Goal: Information Seeking & Learning: Learn about a topic

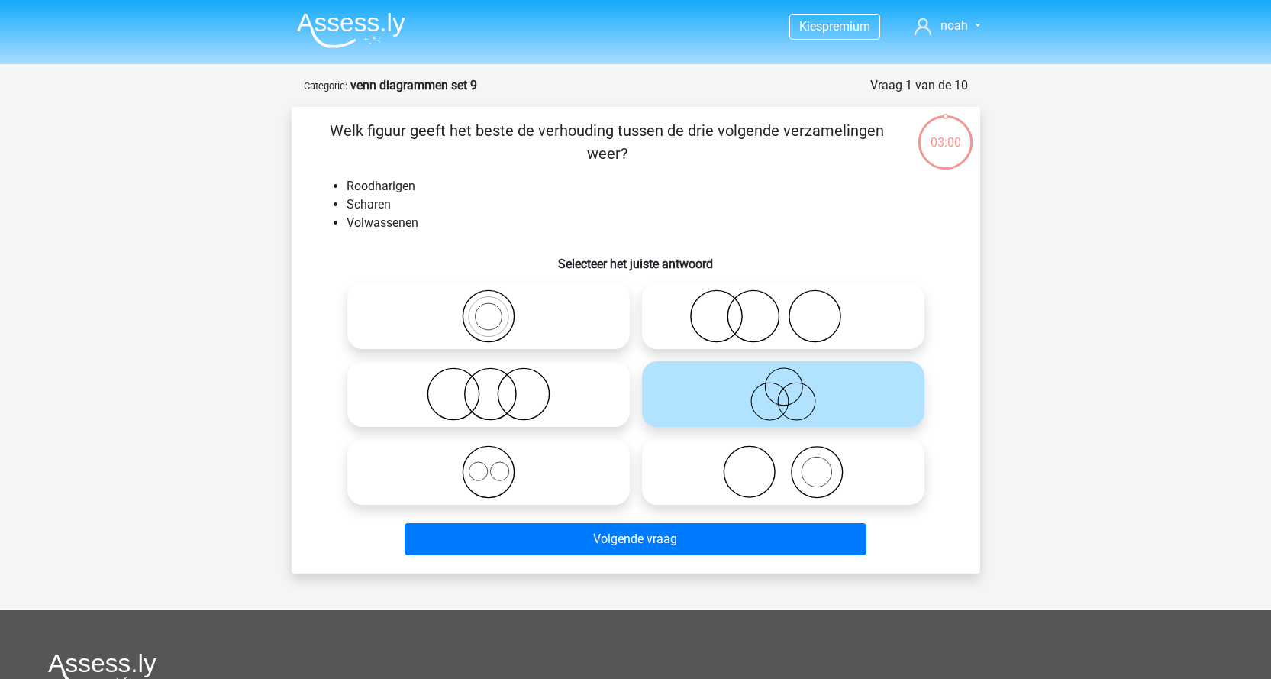
scroll to position [76, 0]
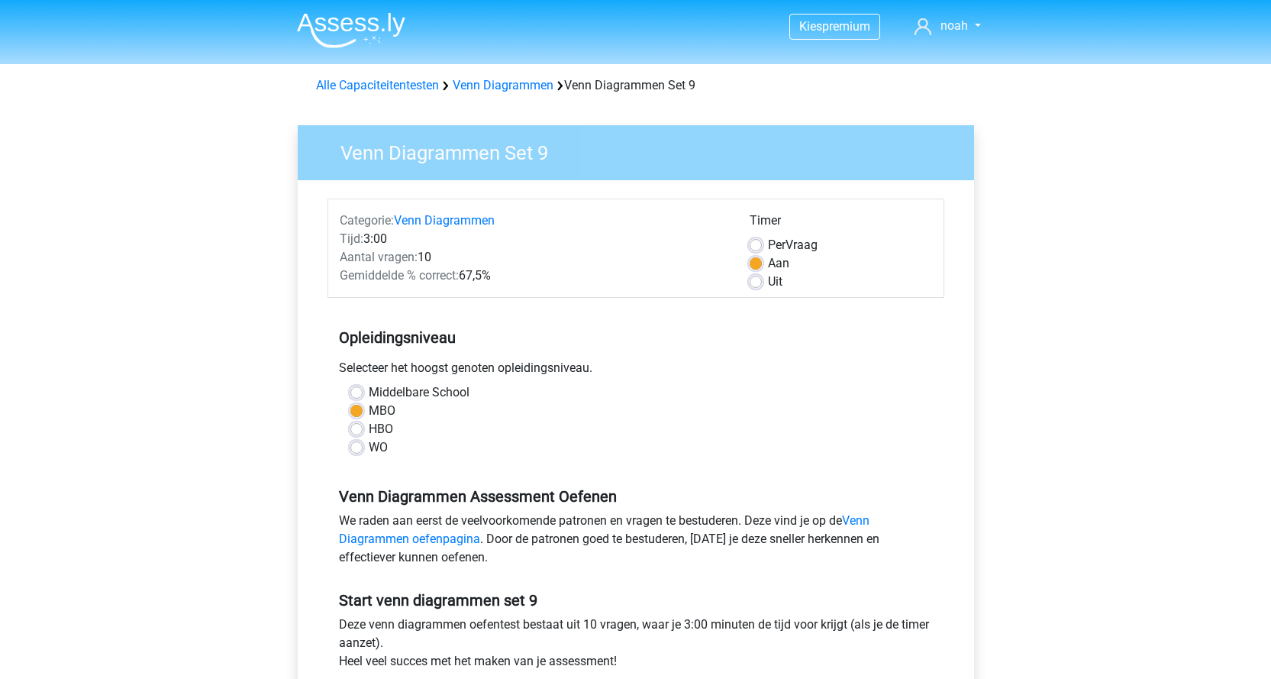
scroll to position [229, 0]
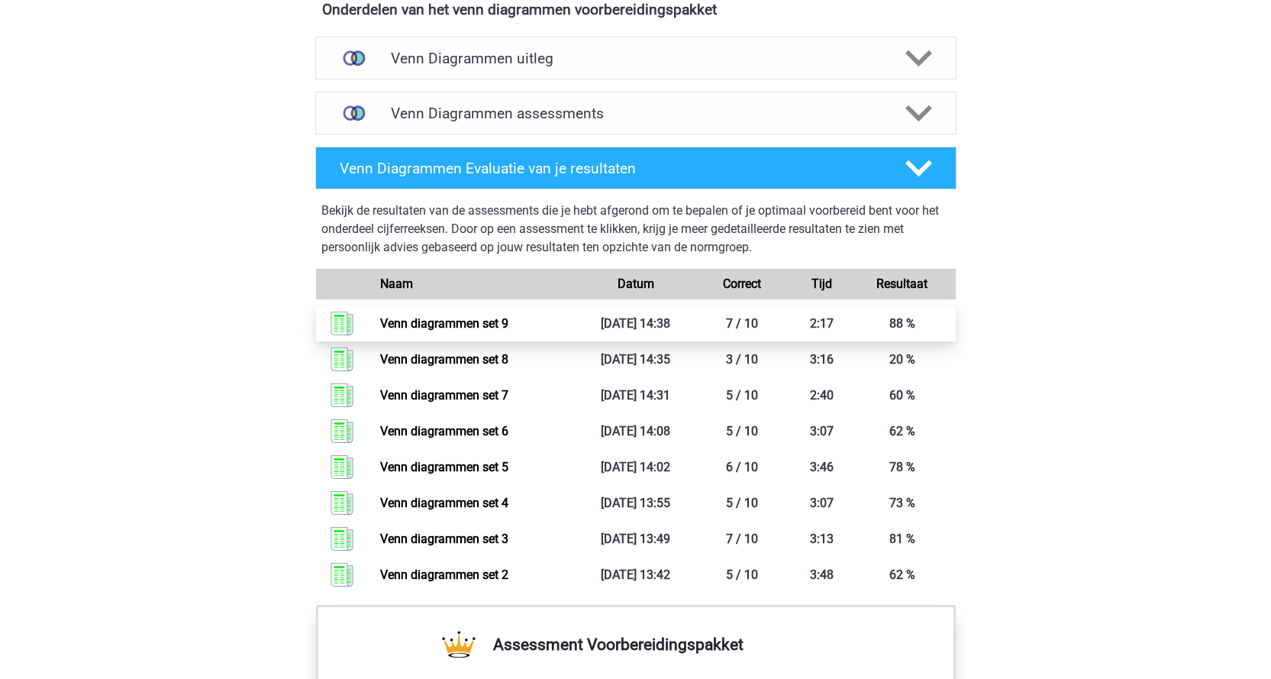
scroll to position [916, 0]
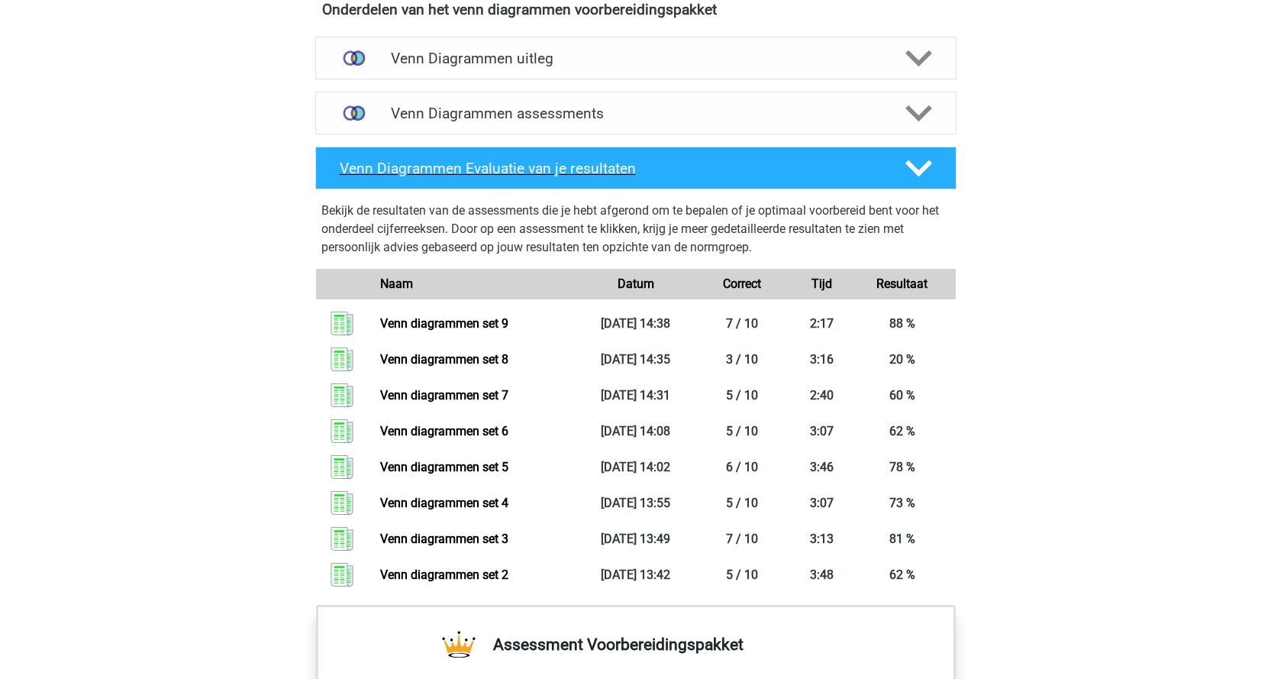
click at [898, 177] on div at bounding box center [916, 168] width 51 height 27
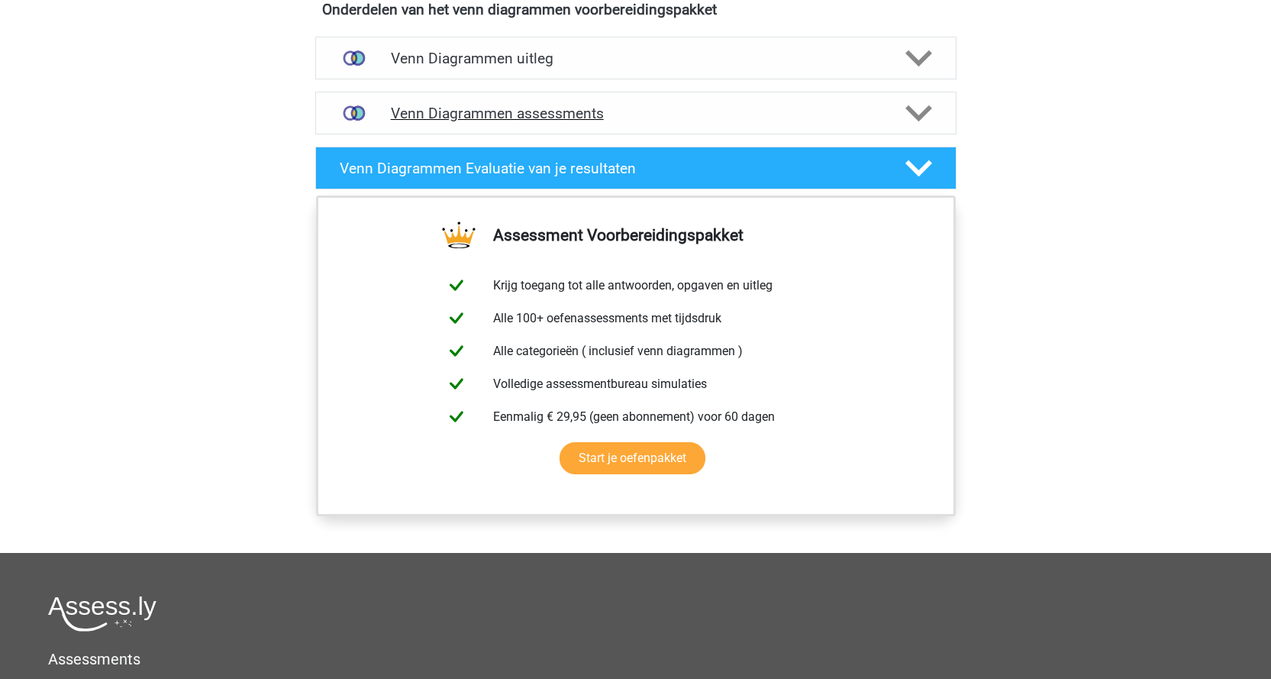
click at [908, 105] on polygon at bounding box center [918, 113] width 27 height 17
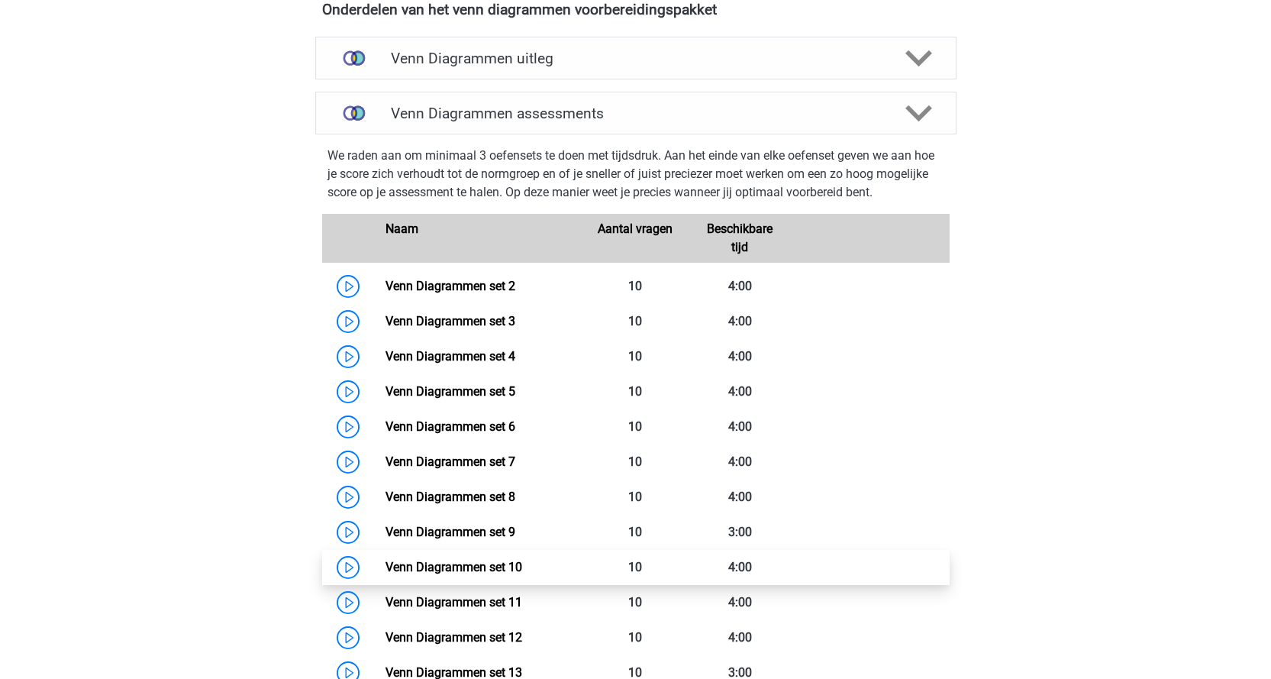
click at [385, 564] on link "Venn Diagrammen set 10" at bounding box center [453, 566] width 137 height 15
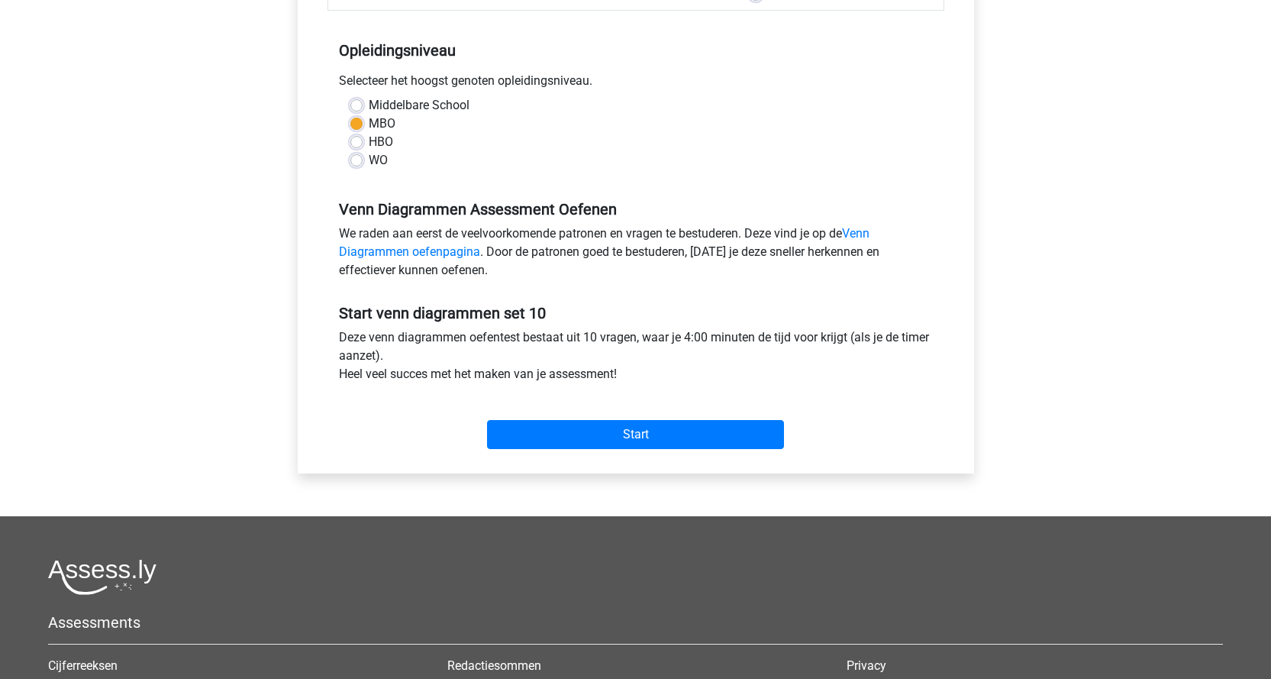
scroll to position [382, 0]
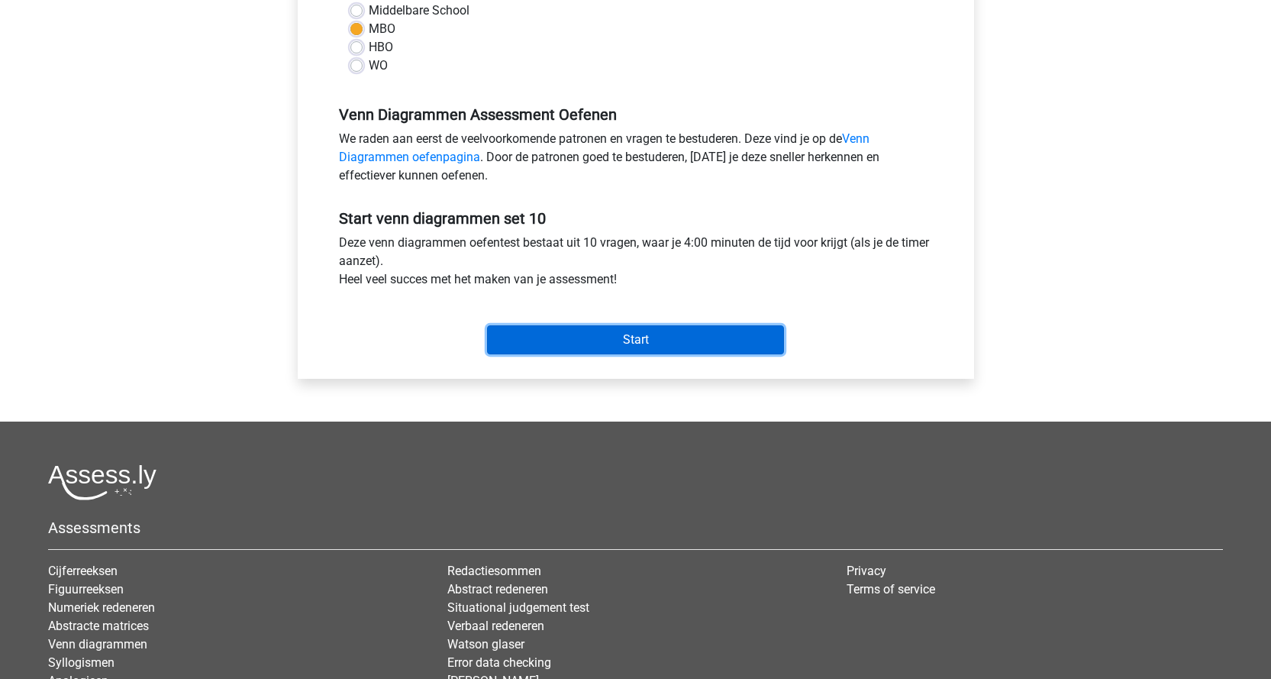
click at [674, 331] on input "Start" at bounding box center [635, 339] width 297 height 29
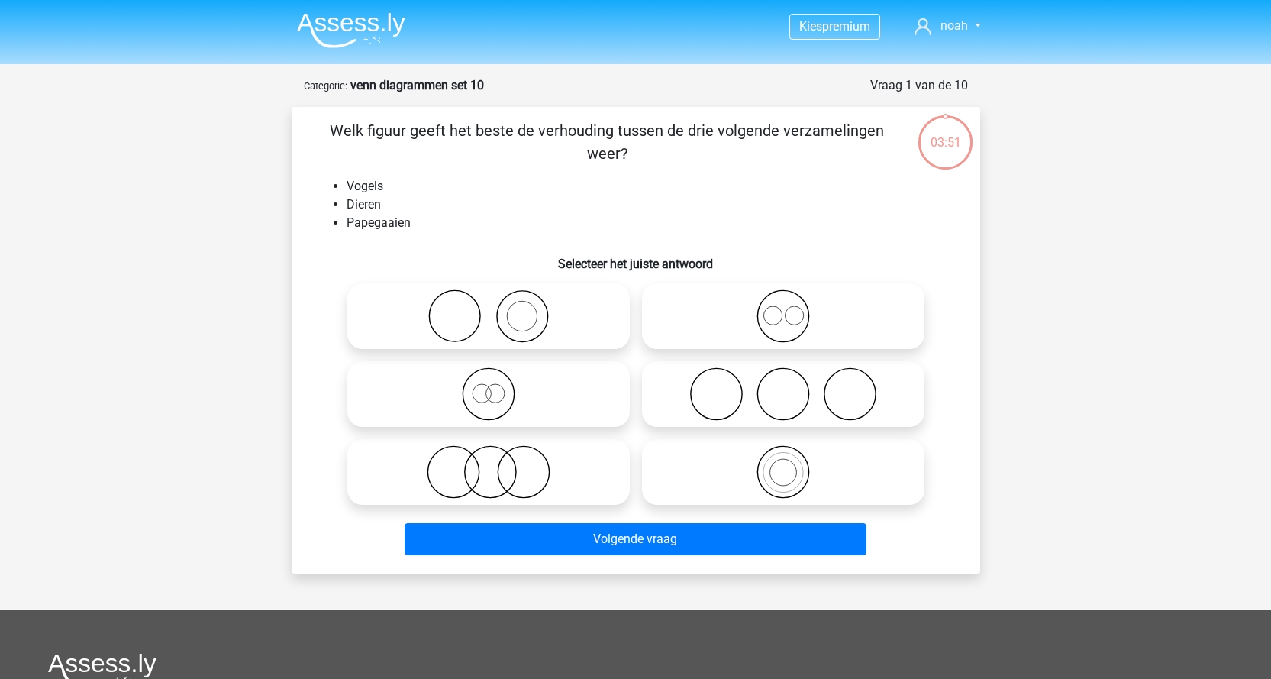
click at [791, 486] on icon at bounding box center [783, 471] width 270 height 53
click at [791, 464] on input "radio" at bounding box center [788, 459] width 10 height 10
radio input "true"
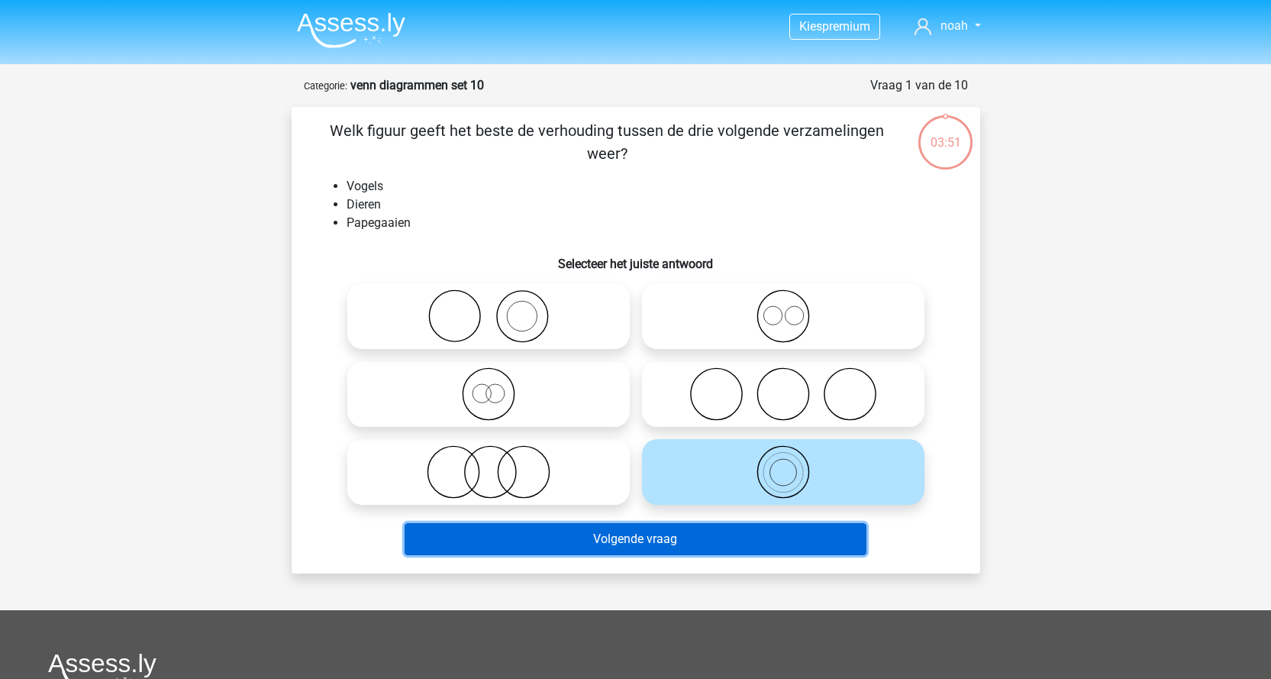
click at [690, 535] on button "Volgende vraag" at bounding box center [636, 539] width 462 height 32
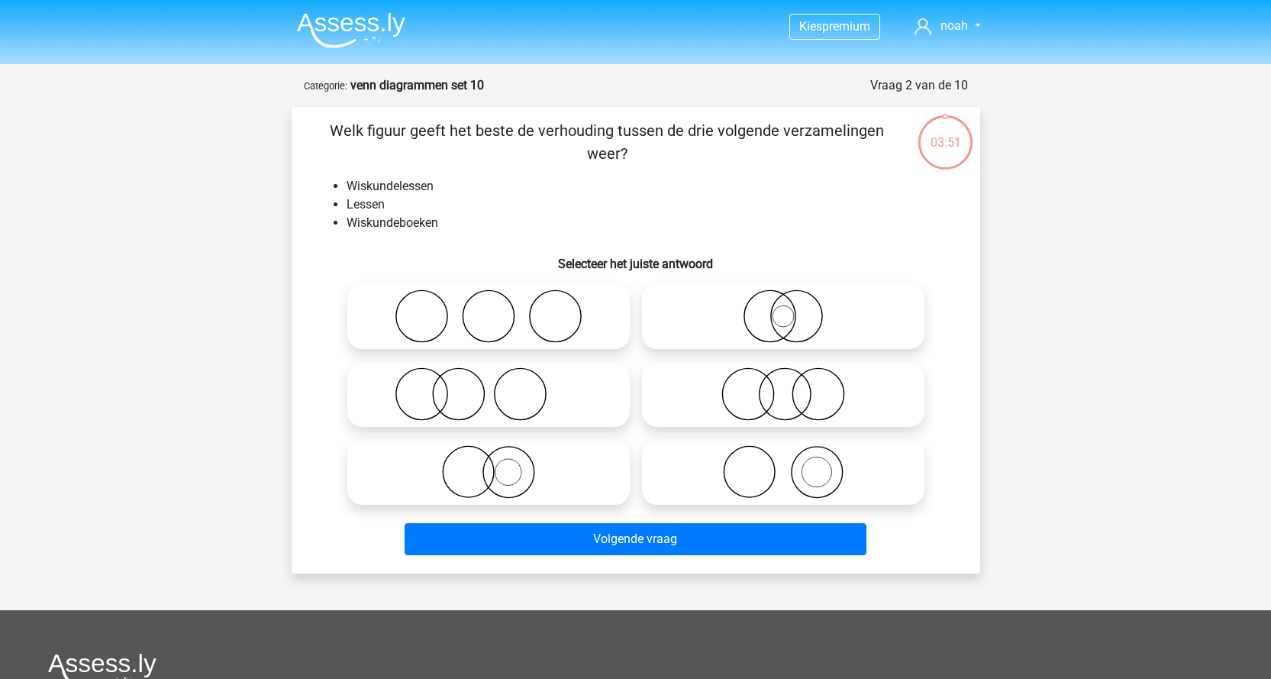
scroll to position [76, 0]
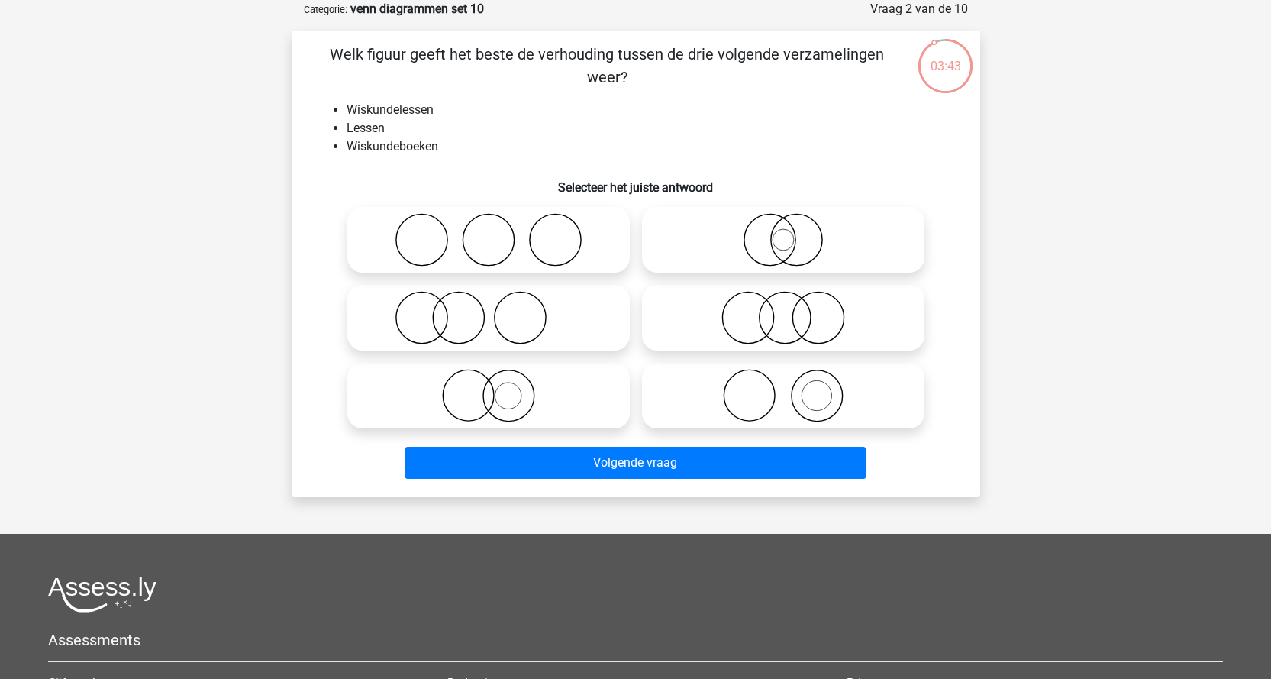
click at [807, 395] on icon at bounding box center [783, 395] width 270 height 53
click at [793, 388] on input "radio" at bounding box center [788, 383] width 10 height 10
radio input "true"
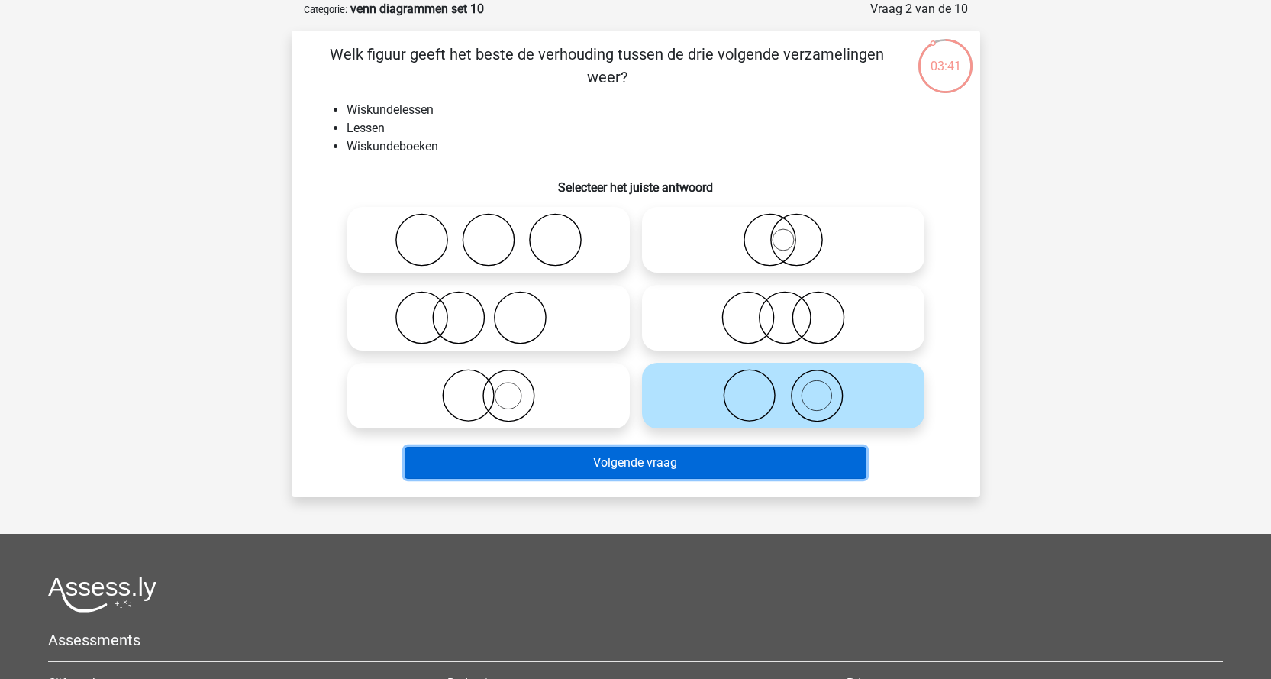
click at [791, 463] on button "Volgende vraag" at bounding box center [636, 462] width 462 height 32
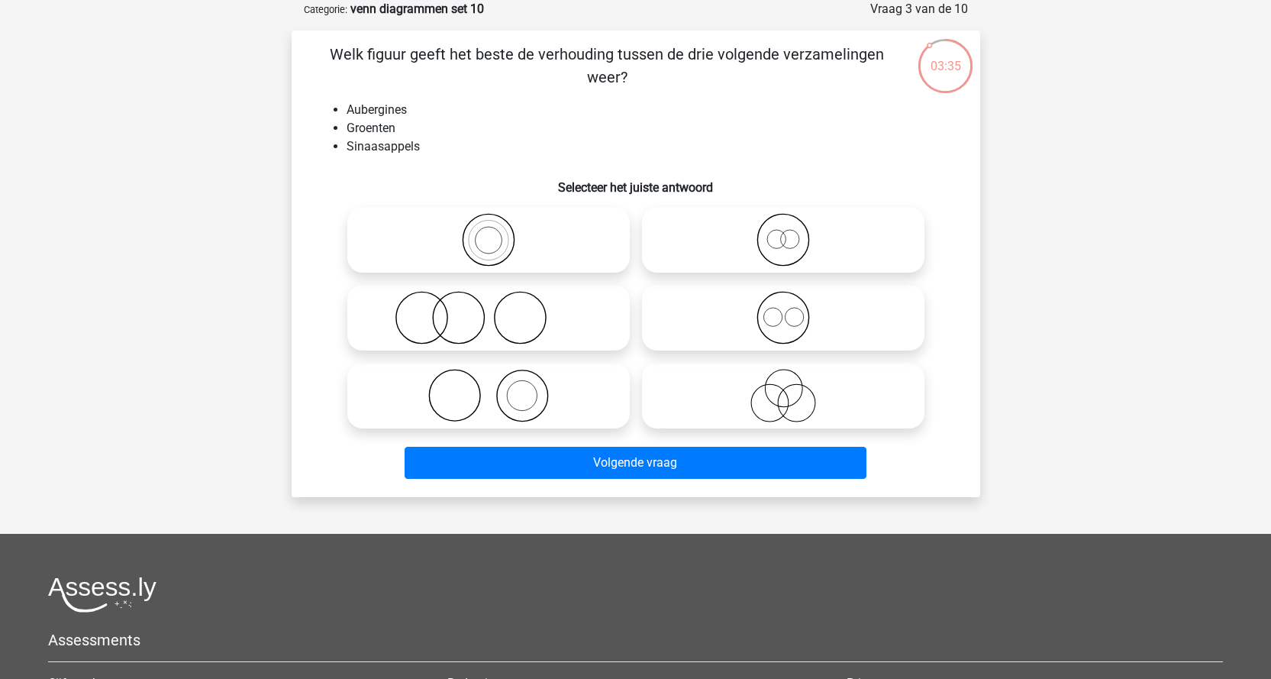
click at [527, 396] on icon at bounding box center [488, 395] width 270 height 53
click at [498, 388] on input "radio" at bounding box center [493, 383] width 10 height 10
radio input "true"
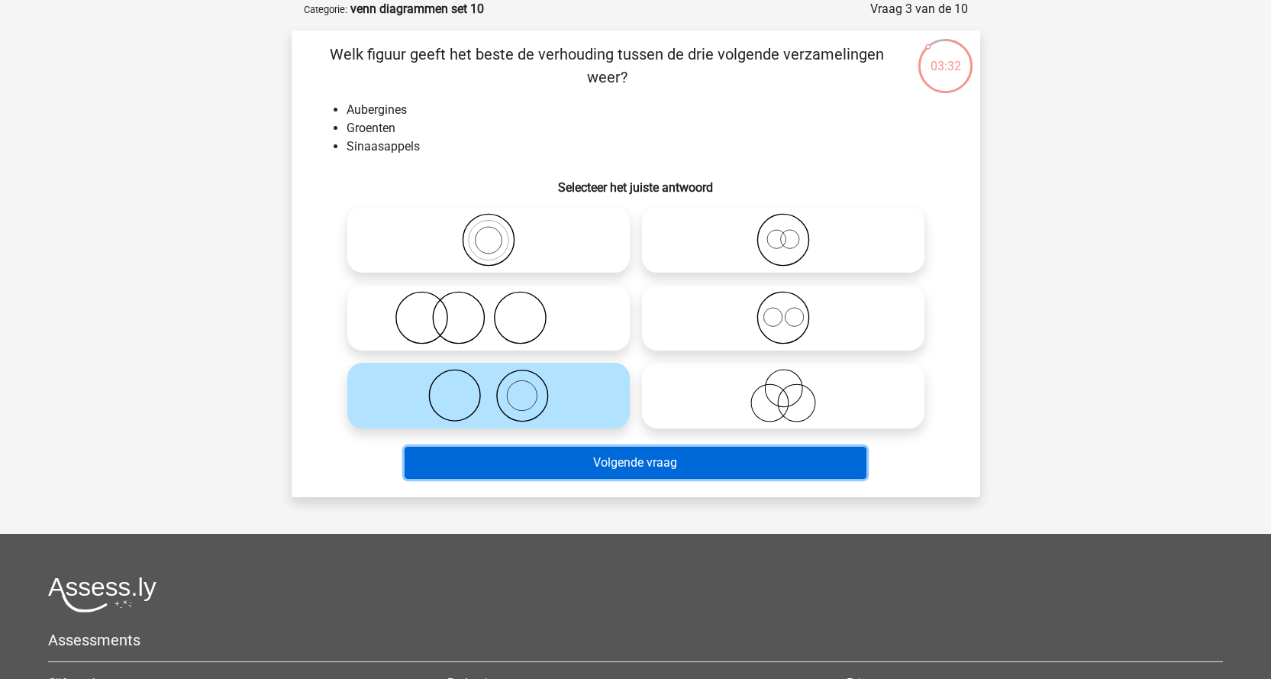
click at [719, 475] on button "Volgende vraag" at bounding box center [636, 462] width 462 height 32
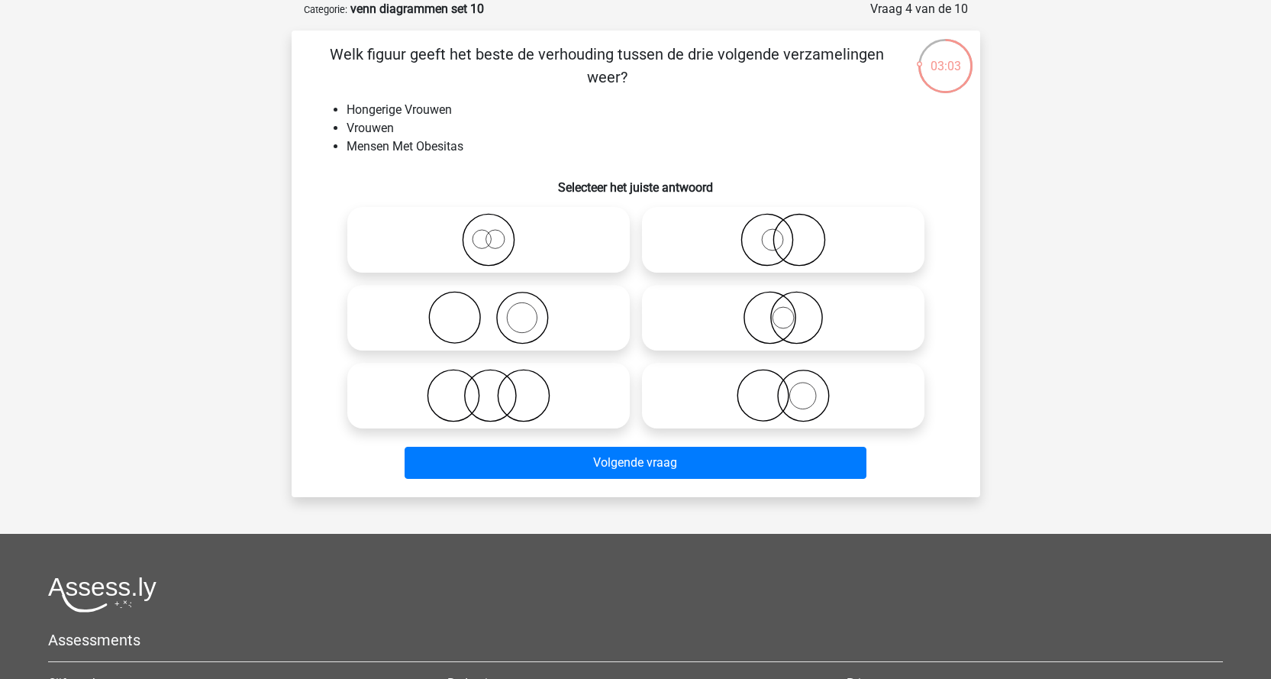
click at [775, 259] on icon at bounding box center [783, 239] width 270 height 53
click at [783, 232] on input "radio" at bounding box center [788, 227] width 10 height 10
radio input "true"
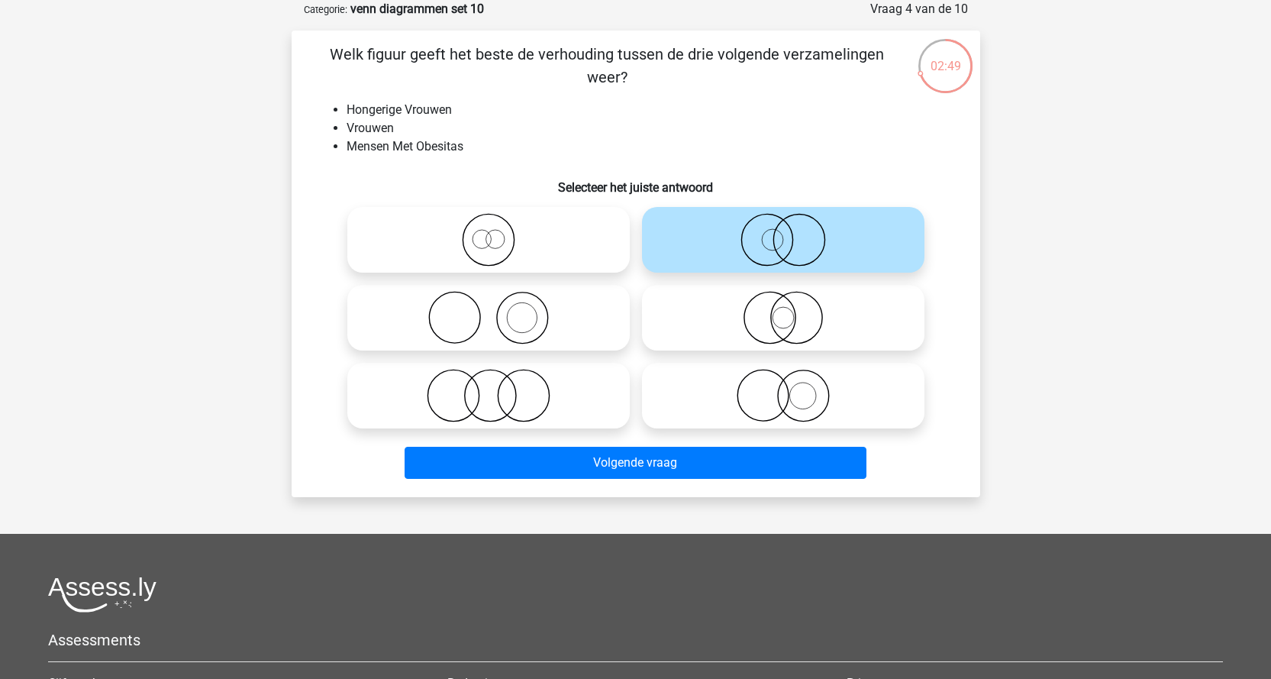
click at [782, 405] on icon at bounding box center [783, 395] width 270 height 53
click at [783, 388] on input "radio" at bounding box center [788, 383] width 10 height 10
radio input "true"
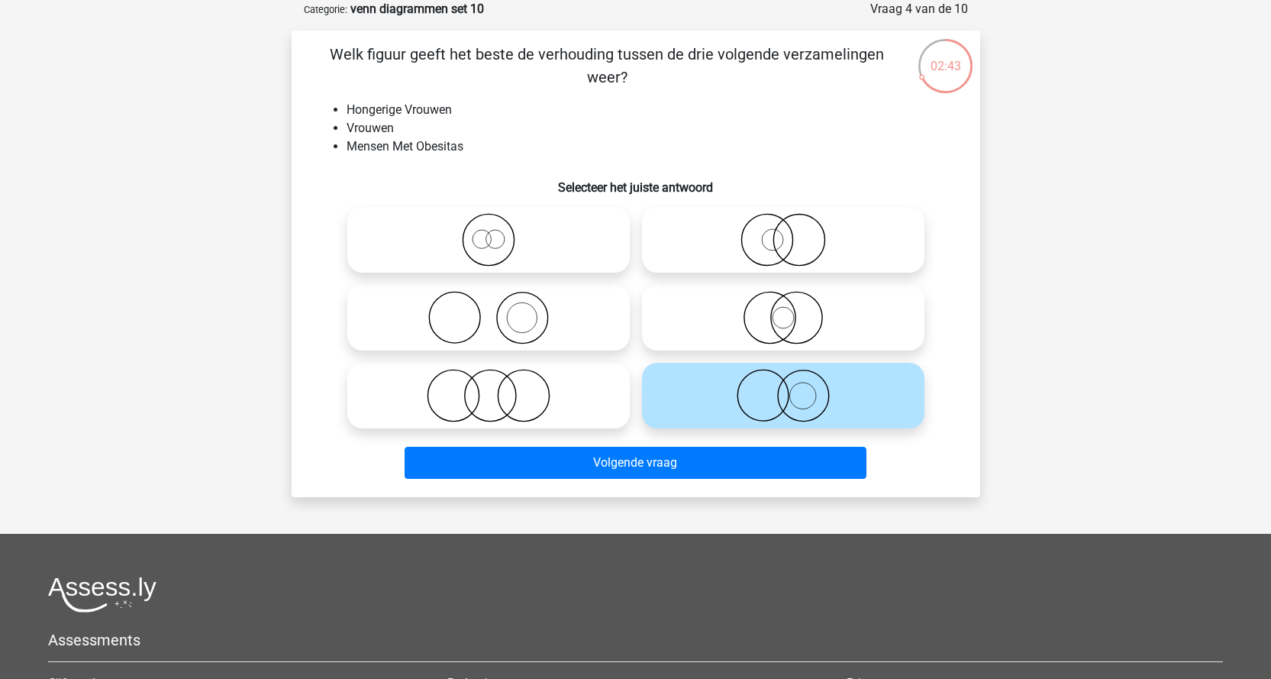
click at [507, 308] on icon at bounding box center [488, 317] width 270 height 53
click at [498, 308] on input "radio" at bounding box center [493, 305] width 10 height 10
radio input "true"
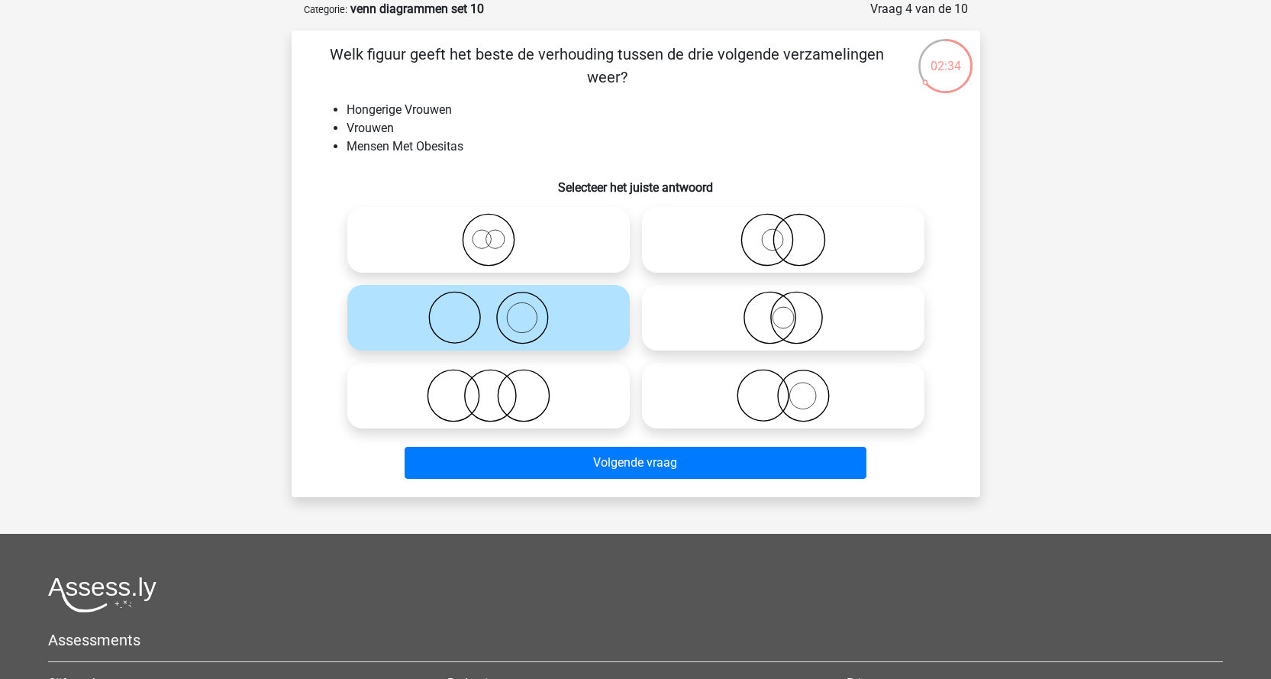
click at [793, 253] on icon at bounding box center [783, 239] width 270 height 53
click at [793, 232] on input "radio" at bounding box center [788, 227] width 10 height 10
radio input "true"
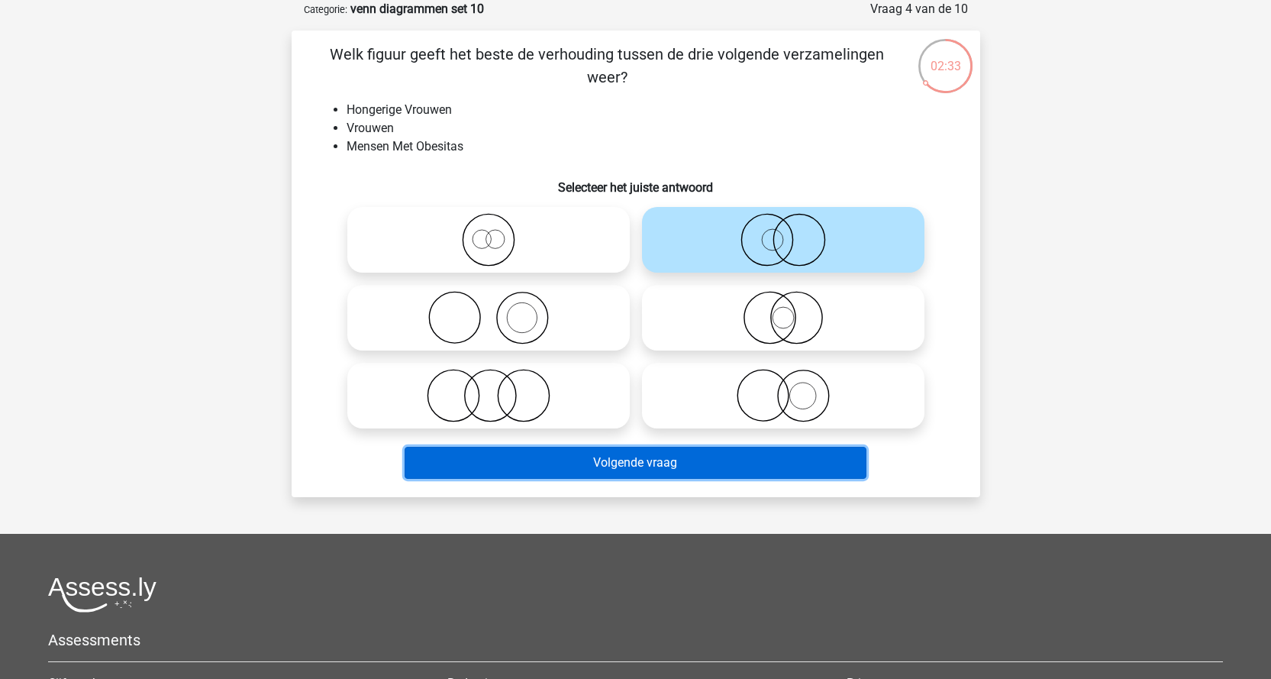
click at [718, 461] on button "Volgende vraag" at bounding box center [636, 462] width 462 height 32
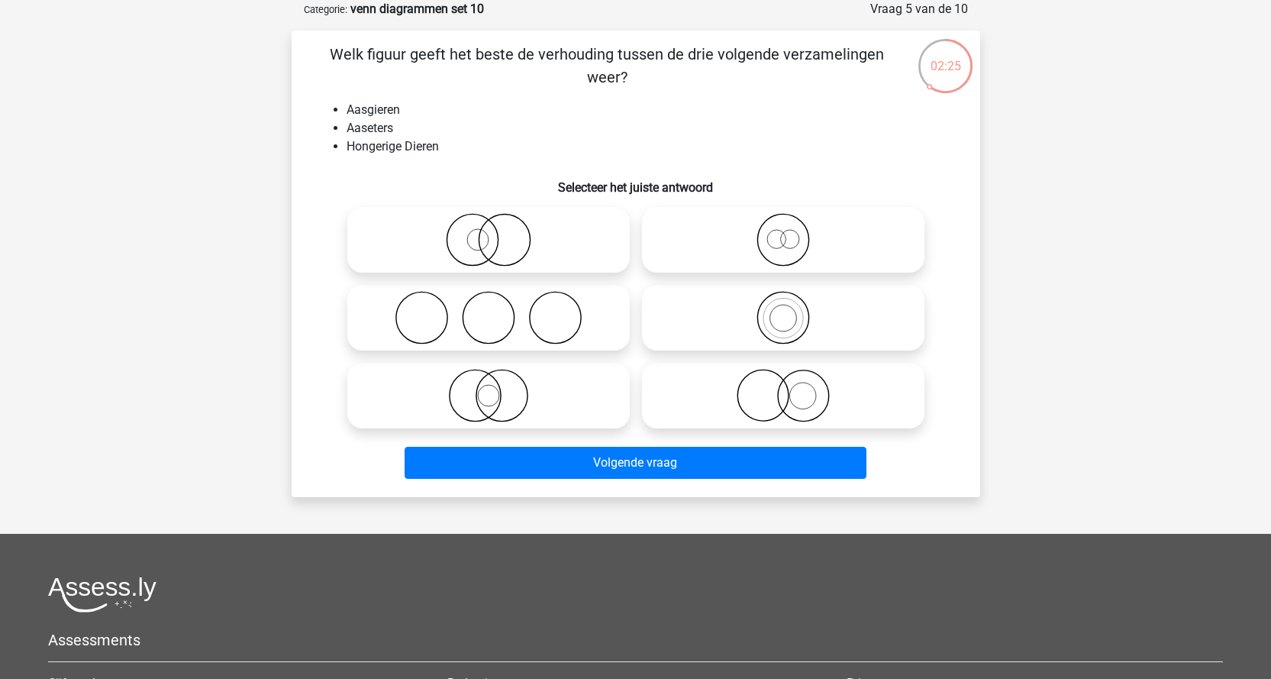
click at [541, 316] on icon at bounding box center [488, 317] width 270 height 53
click at [498, 310] on input "radio" at bounding box center [493, 305] width 10 height 10
radio input "true"
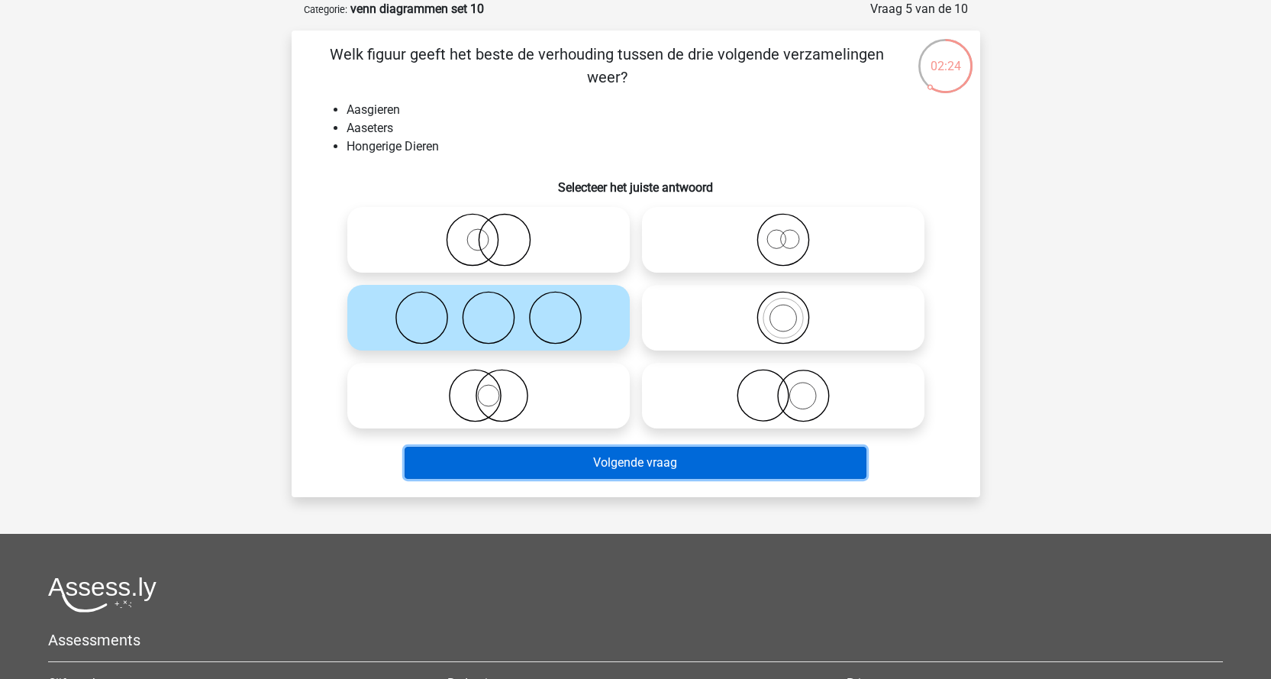
click at [718, 468] on button "Volgende vraag" at bounding box center [636, 462] width 462 height 32
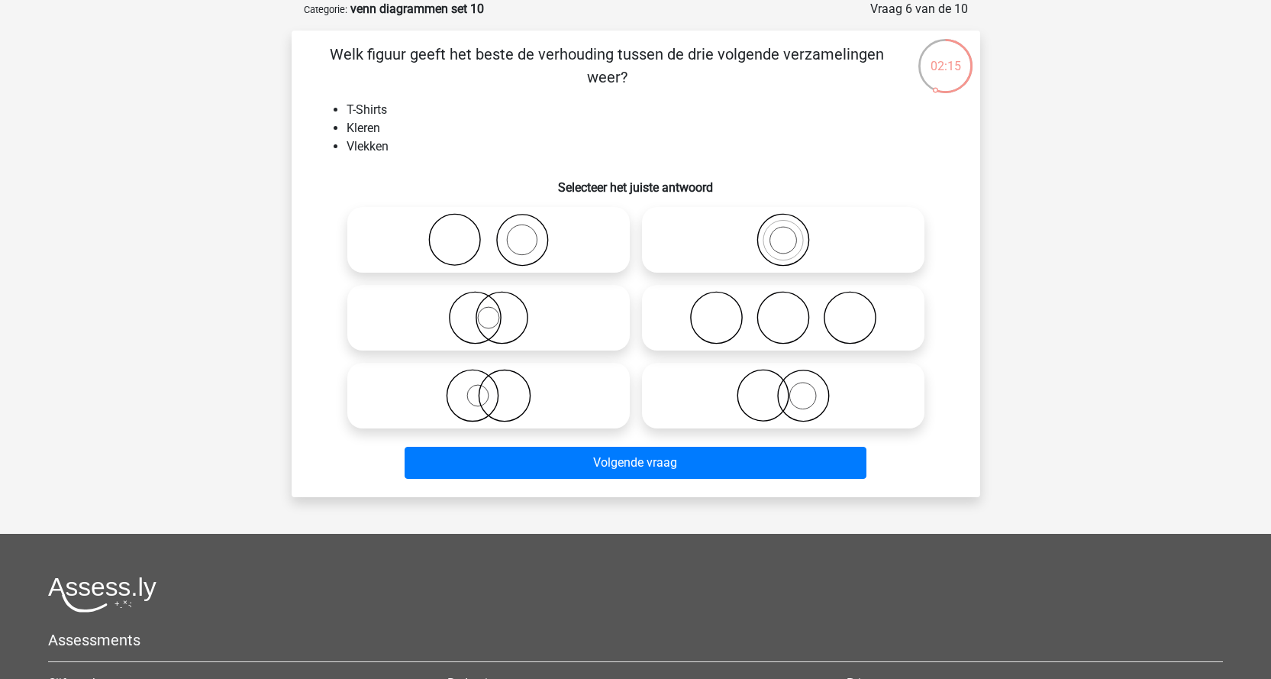
click at [525, 241] on icon at bounding box center [488, 239] width 270 height 53
click at [498, 232] on input "radio" at bounding box center [493, 227] width 10 height 10
radio input "true"
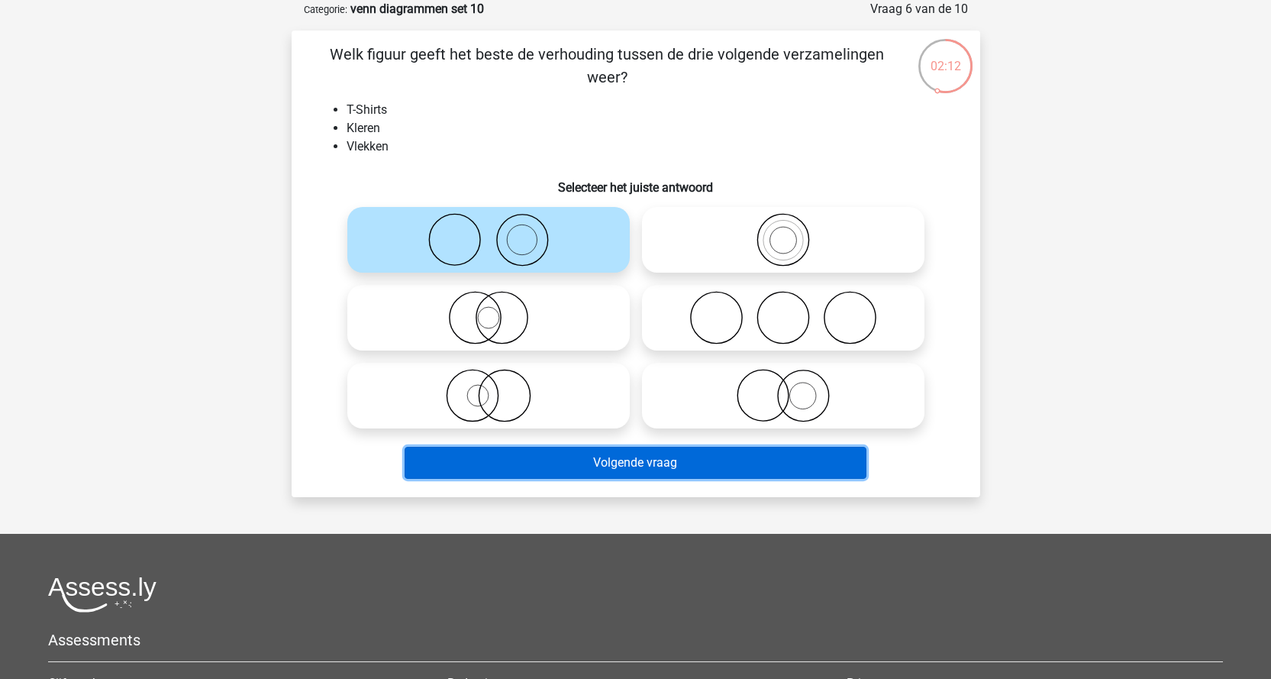
click at [682, 466] on button "Volgende vraag" at bounding box center [636, 462] width 462 height 32
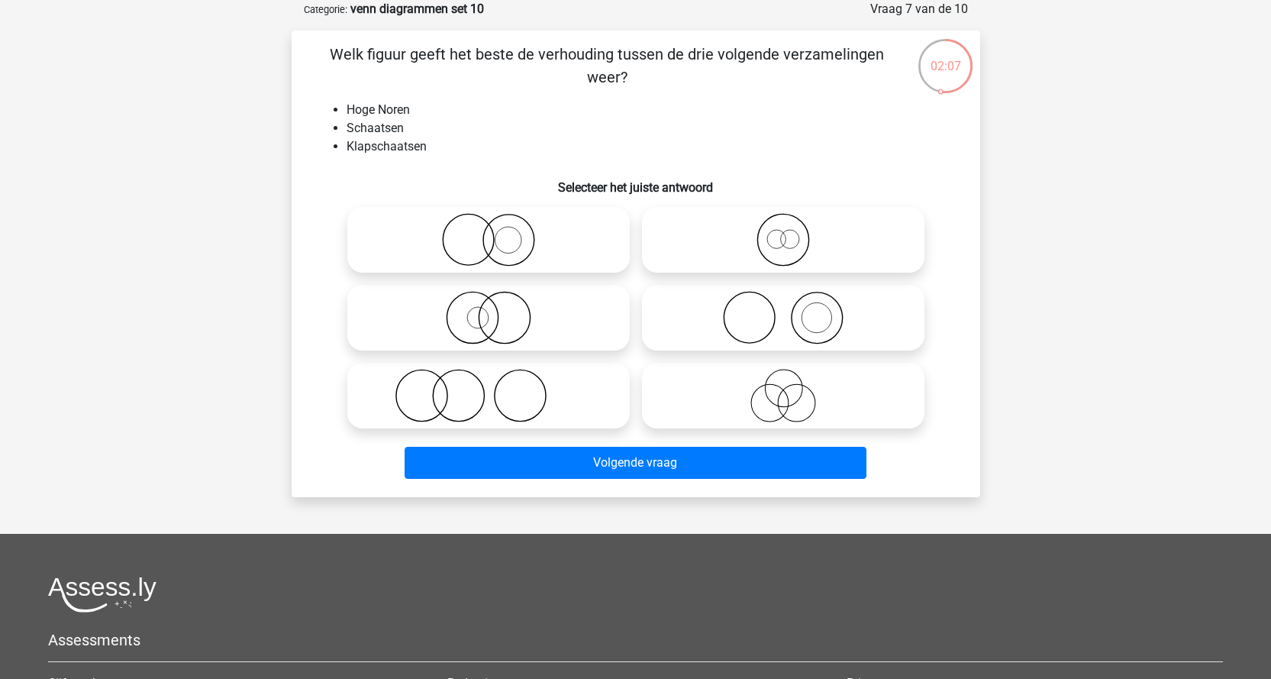
click at [768, 244] on icon at bounding box center [783, 239] width 270 height 53
click at [783, 232] on input "radio" at bounding box center [788, 227] width 10 height 10
radio input "true"
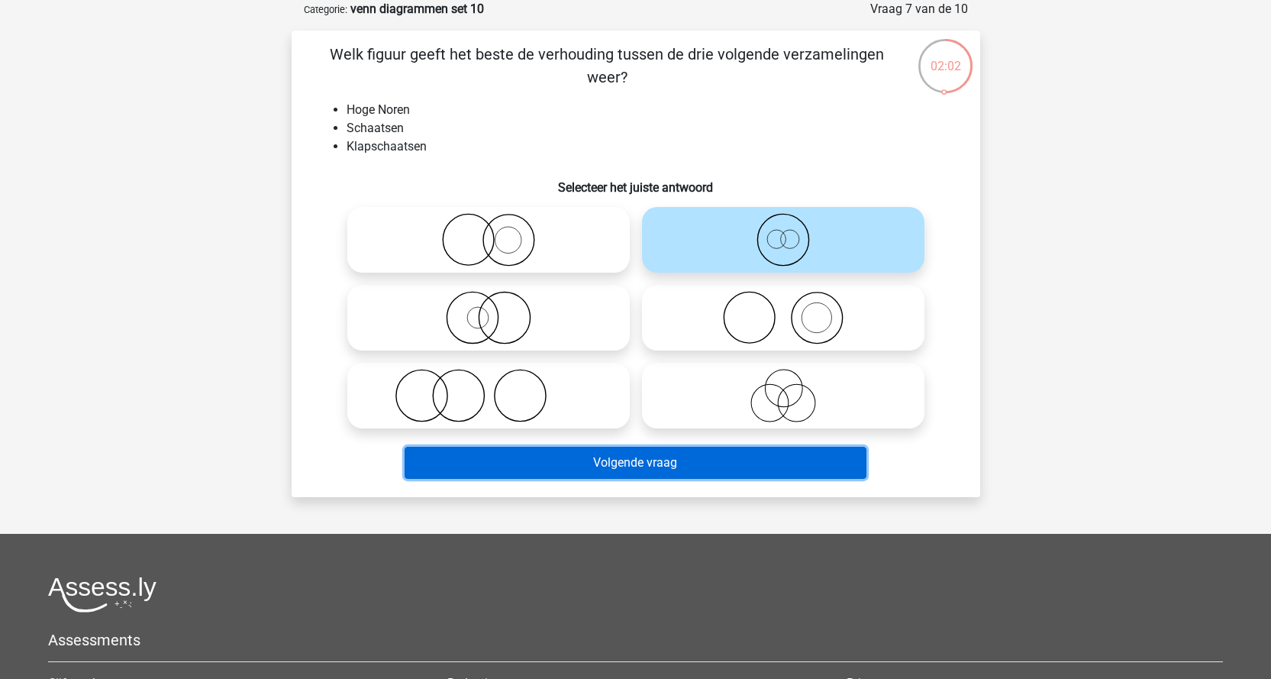
click at [754, 456] on button "Volgende vraag" at bounding box center [636, 462] width 462 height 32
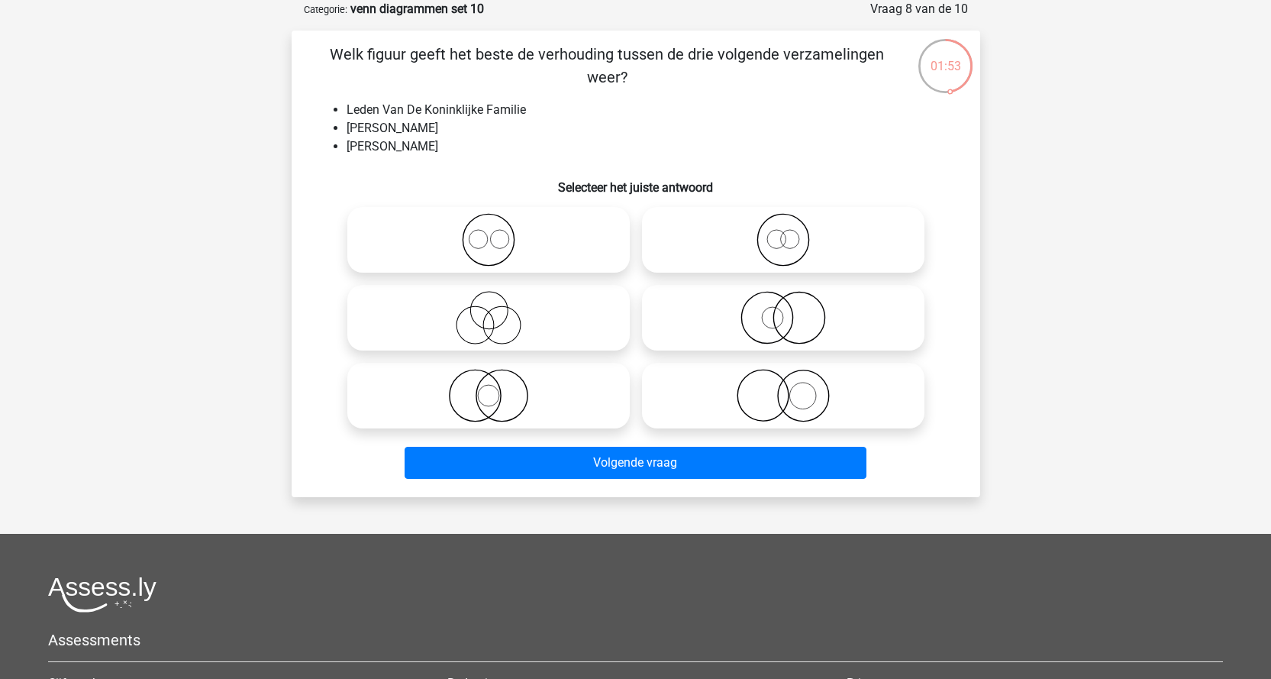
click at [811, 390] on icon at bounding box center [783, 395] width 270 height 53
click at [793, 388] on input "radio" at bounding box center [788, 383] width 10 height 10
radio input "true"
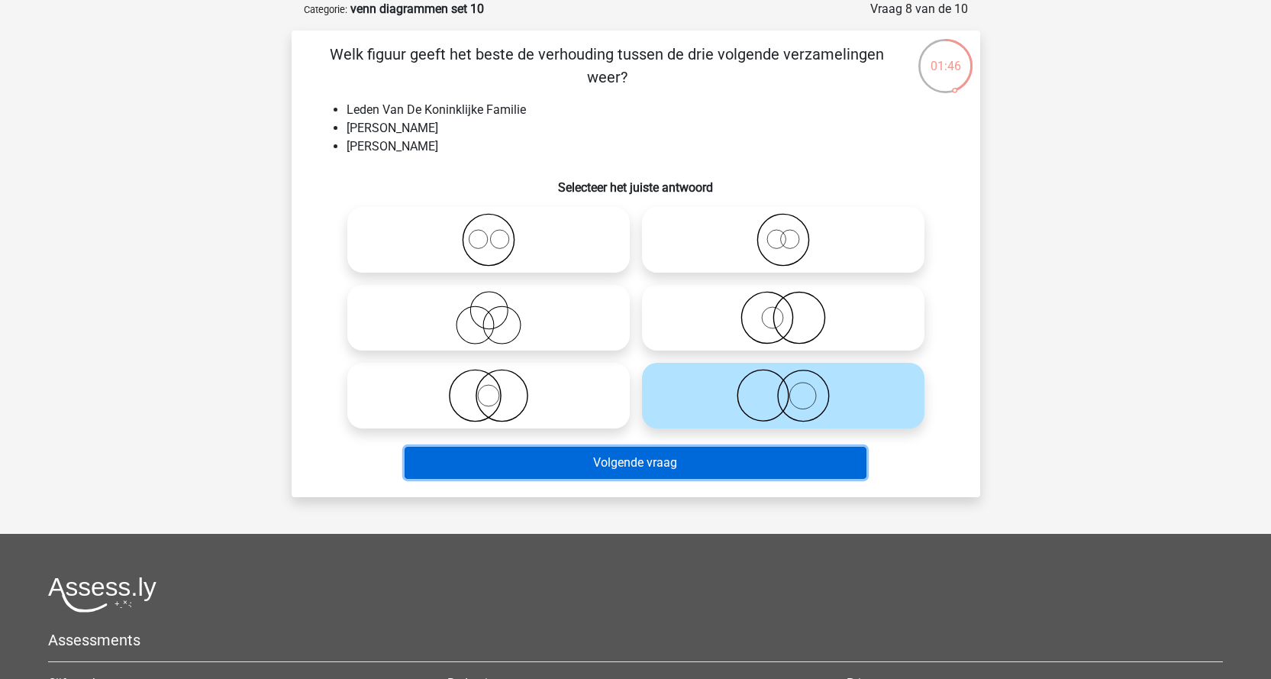
click at [718, 468] on button "Volgende vraag" at bounding box center [636, 462] width 462 height 32
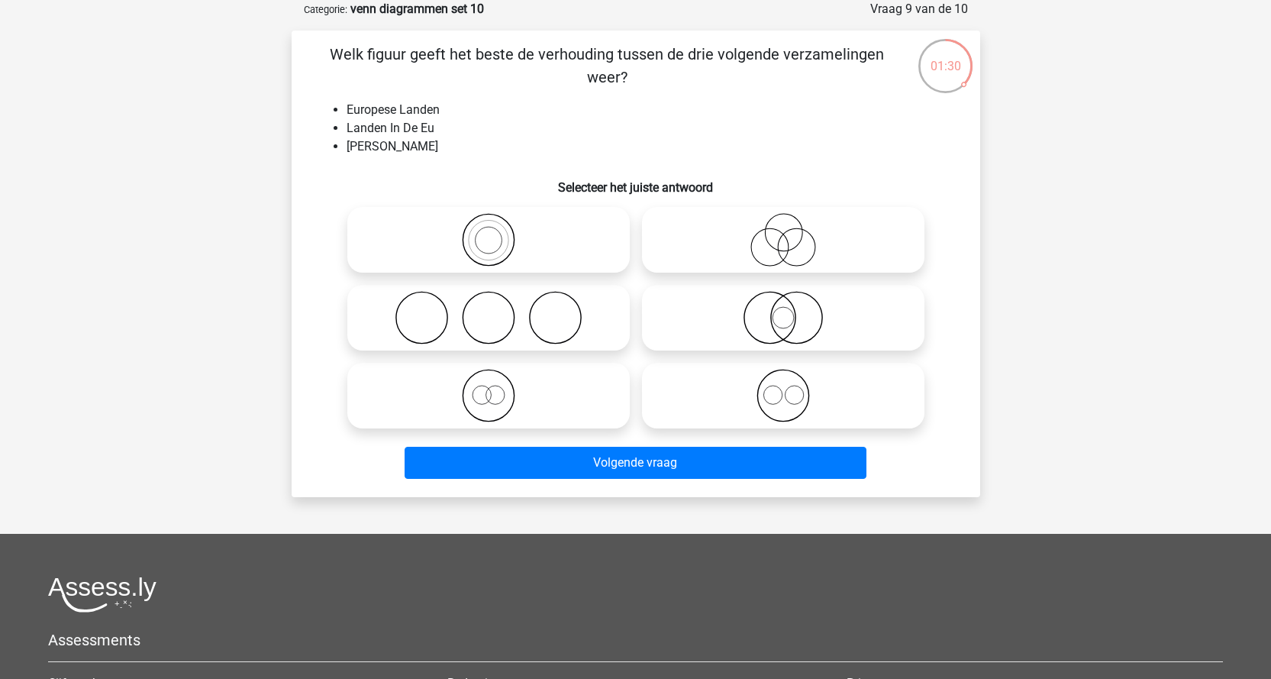
click at [780, 251] on circle at bounding box center [783, 232] width 37 height 37
click at [783, 232] on input "radio" at bounding box center [788, 227] width 10 height 10
radio input "true"
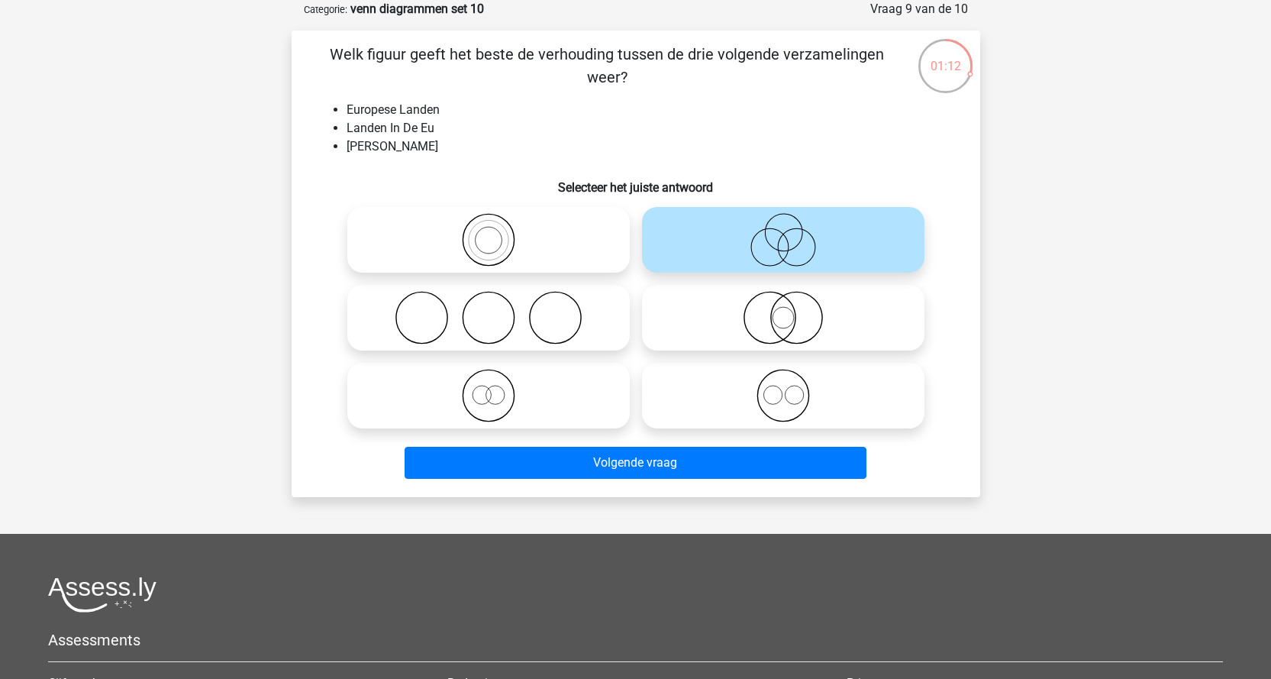
click at [502, 402] on icon at bounding box center [488, 395] width 270 height 53
click at [498, 388] on input "radio" at bounding box center [493, 383] width 10 height 10
radio input "true"
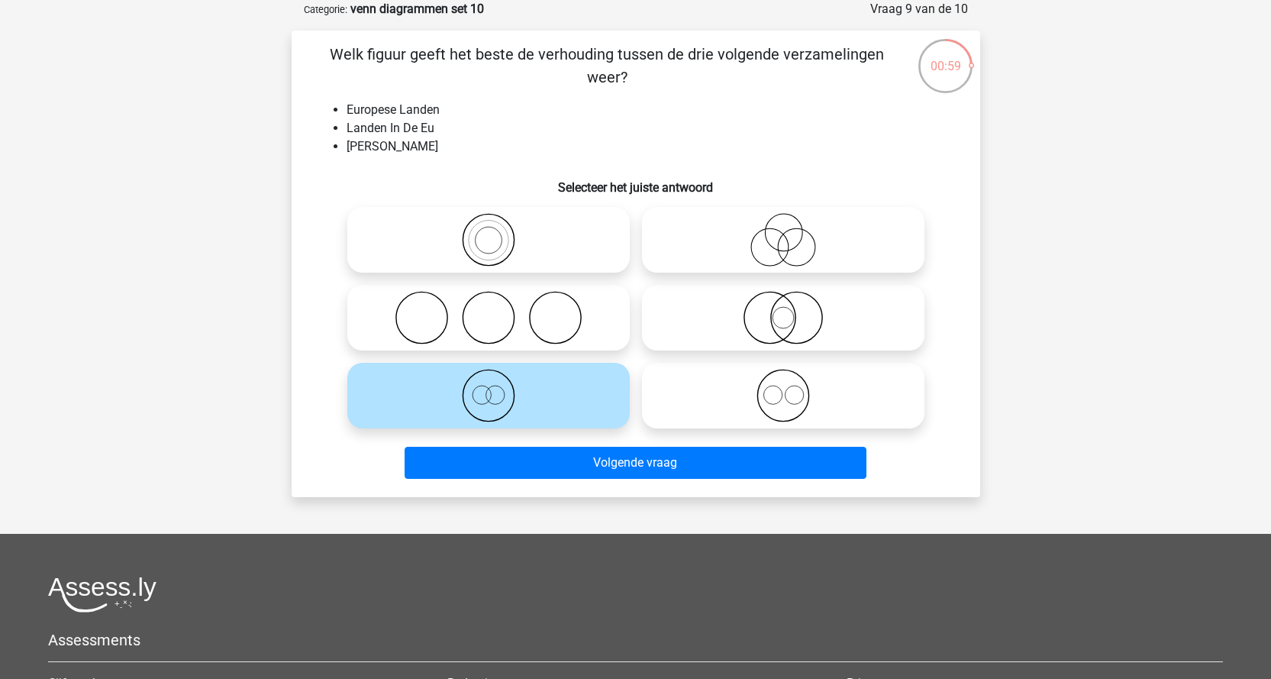
click at [808, 399] on circle at bounding box center [782, 395] width 51 height 51
click at [793, 388] on input "radio" at bounding box center [788, 383] width 10 height 10
radio input "true"
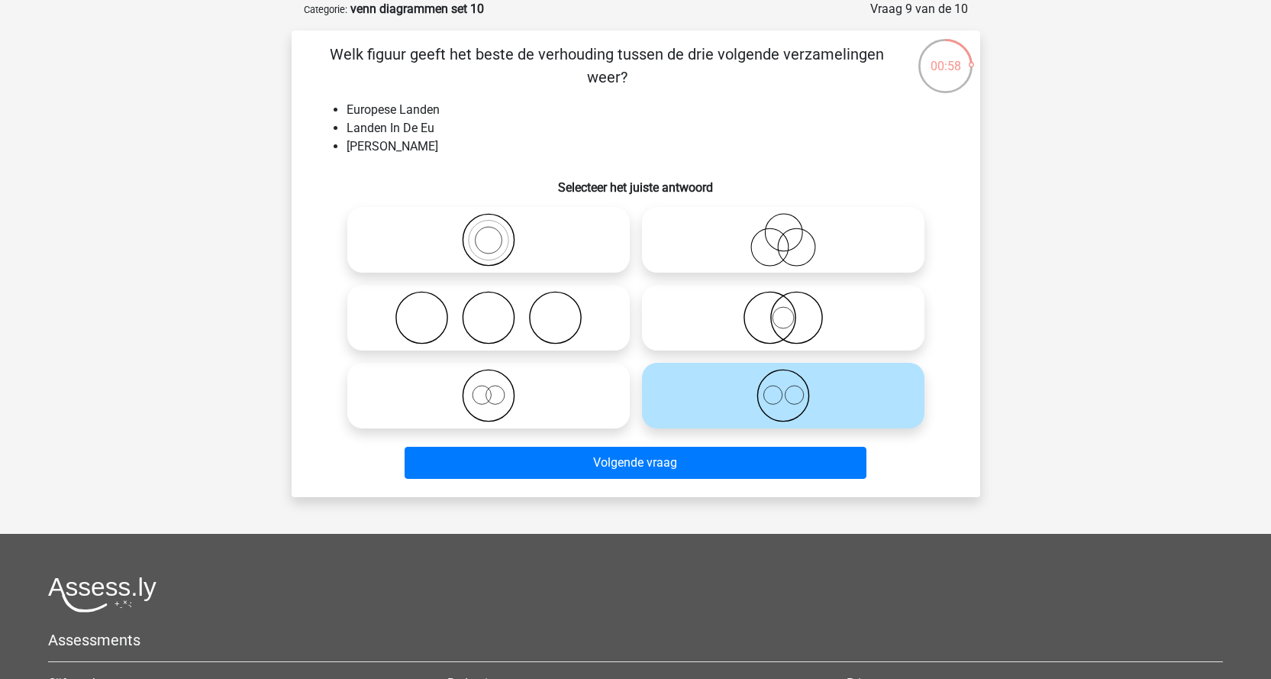
click at [789, 401] on icon at bounding box center [783, 395] width 270 height 53
click at [789, 388] on input "radio" at bounding box center [788, 383] width 10 height 10
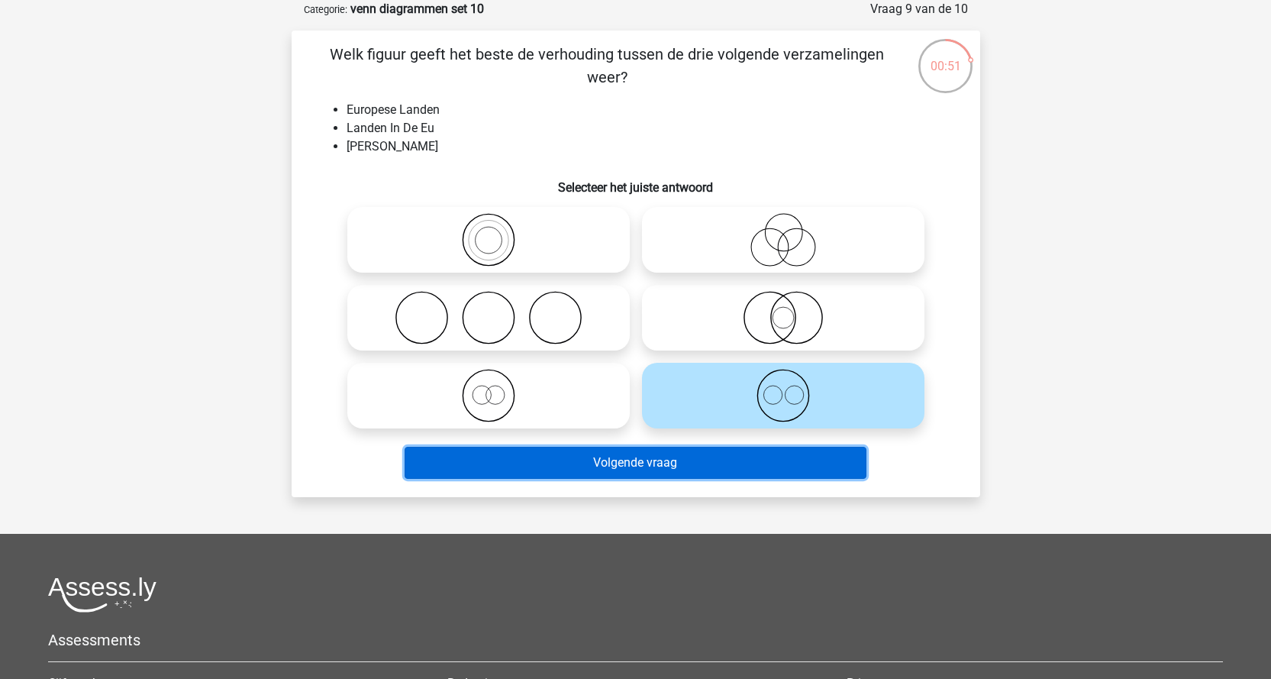
click at [778, 466] on button "Volgende vraag" at bounding box center [636, 462] width 462 height 32
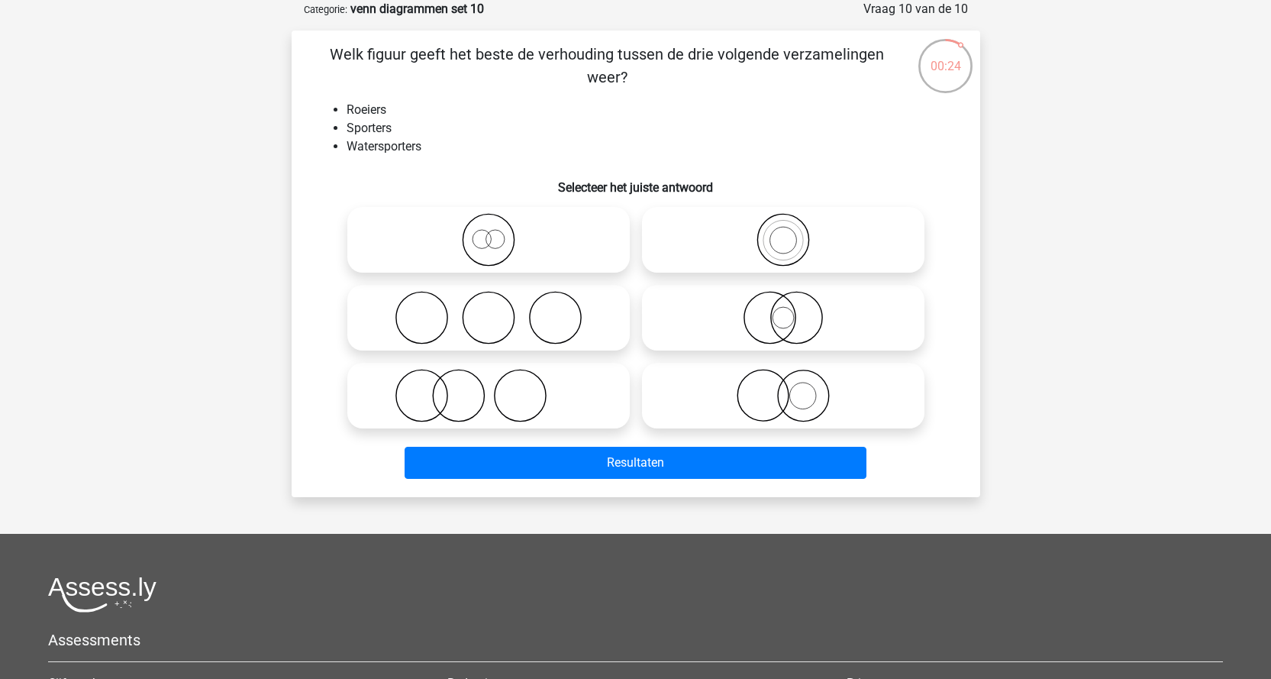
click at [787, 267] on label at bounding box center [783, 240] width 282 height 66
click at [787, 232] on input "radio" at bounding box center [788, 227] width 10 height 10
radio input "true"
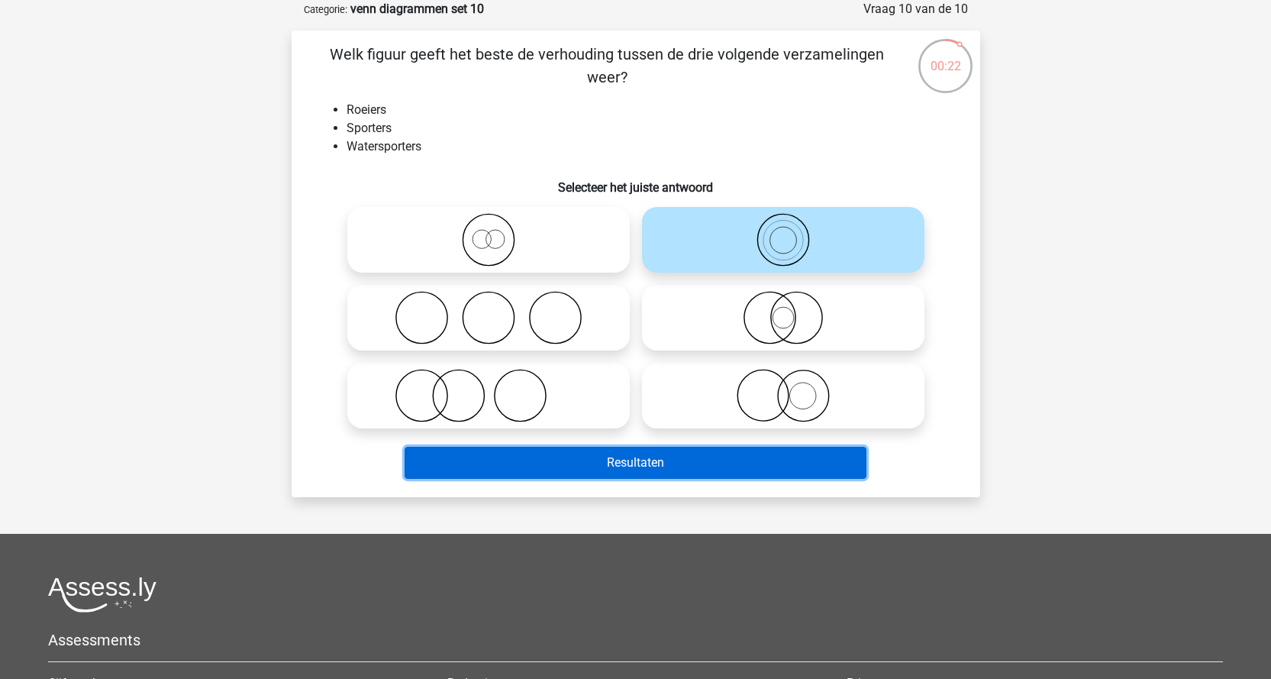
click at [720, 456] on button "Resultaten" at bounding box center [636, 462] width 462 height 32
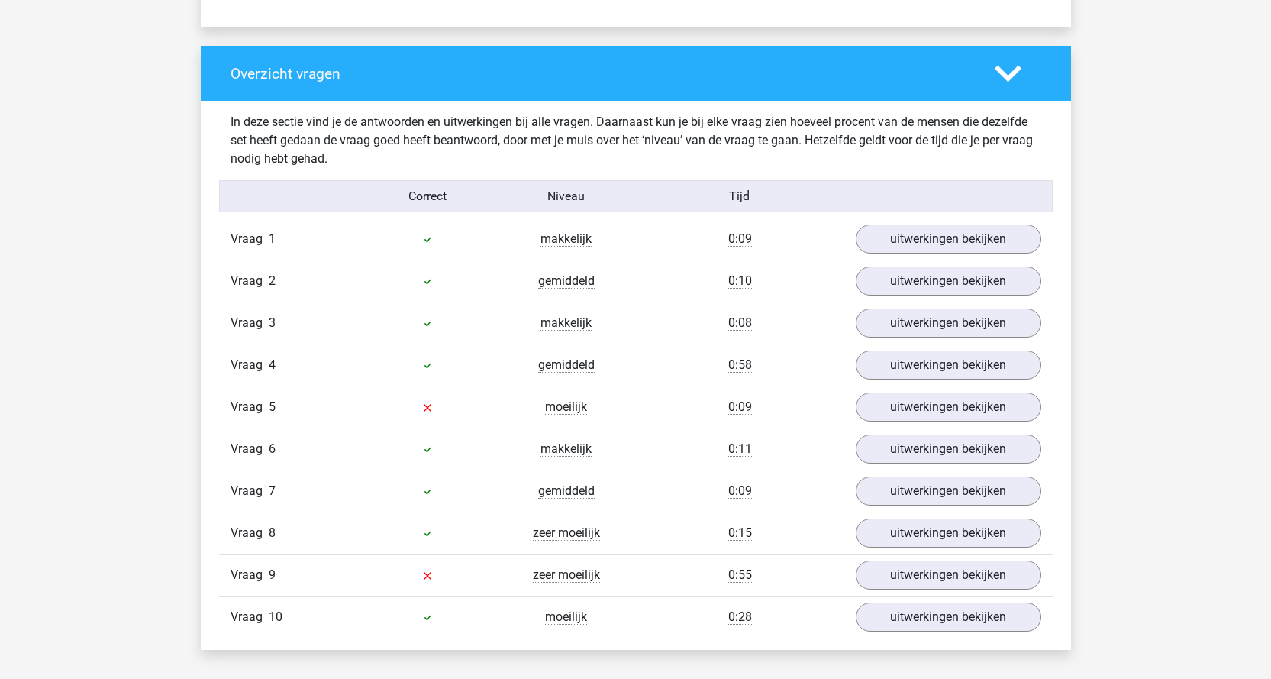
scroll to position [1145, 0]
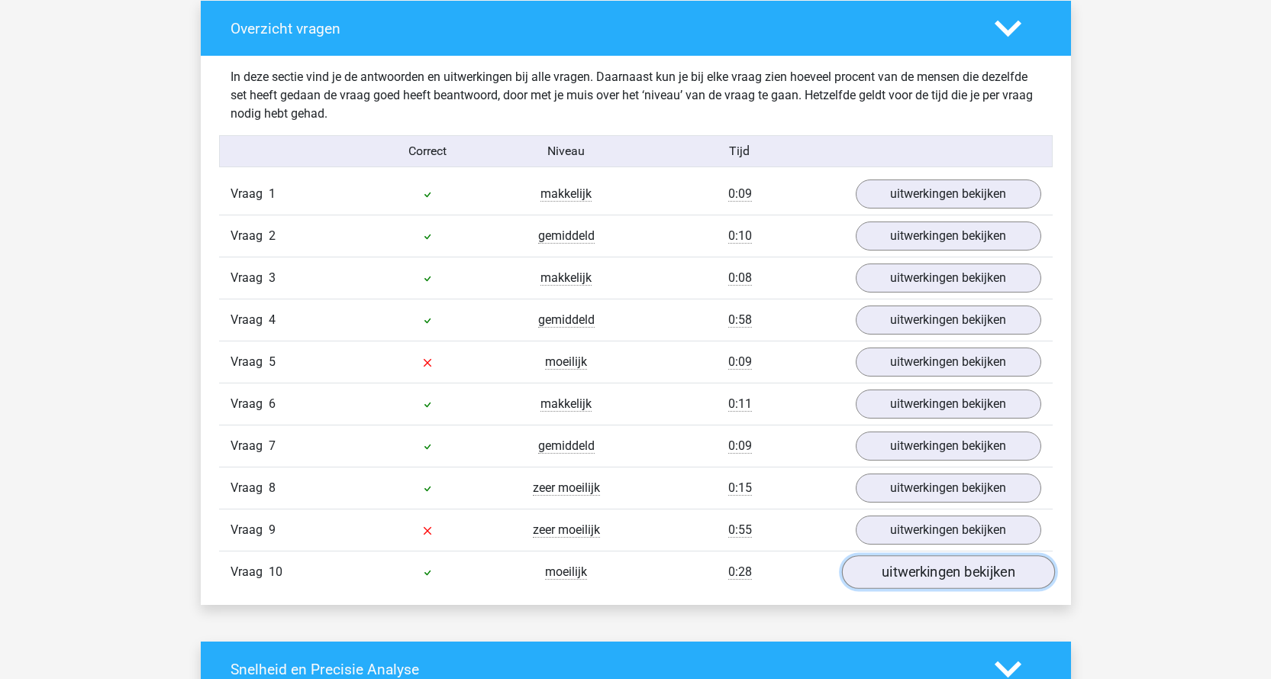
click at [958, 569] on link "uitwerkingen bekijken" at bounding box center [947, 572] width 213 height 34
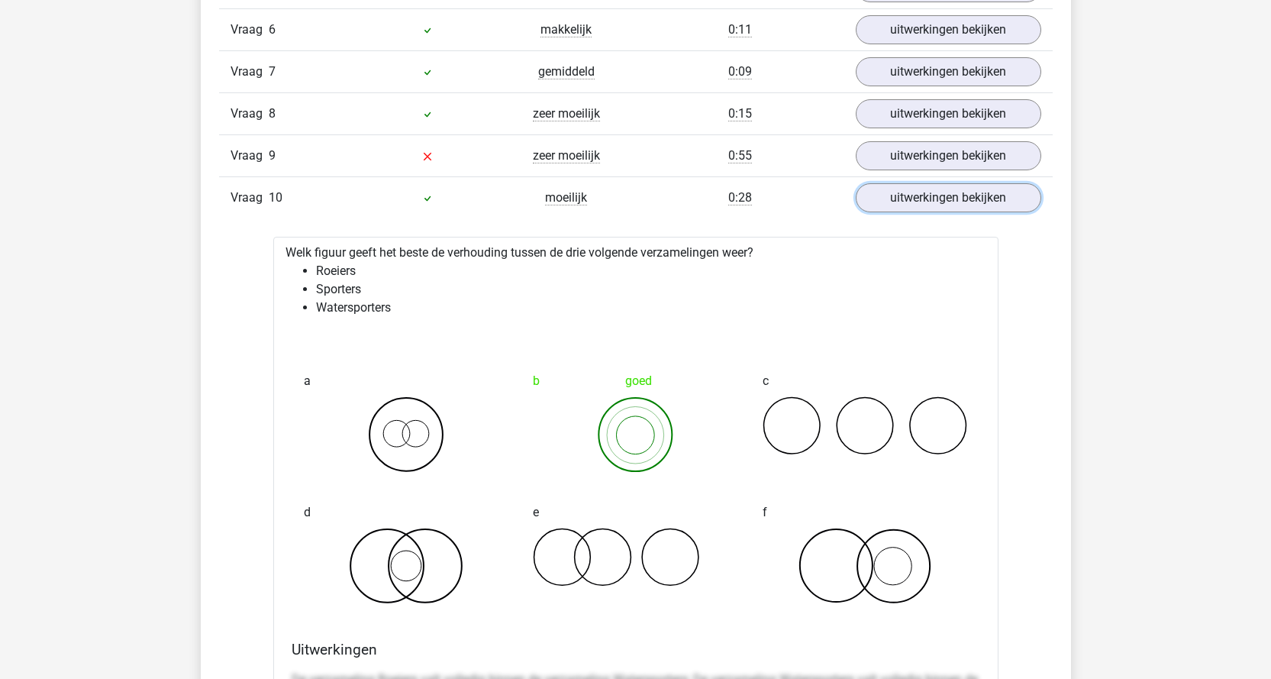
scroll to position [1526, 0]
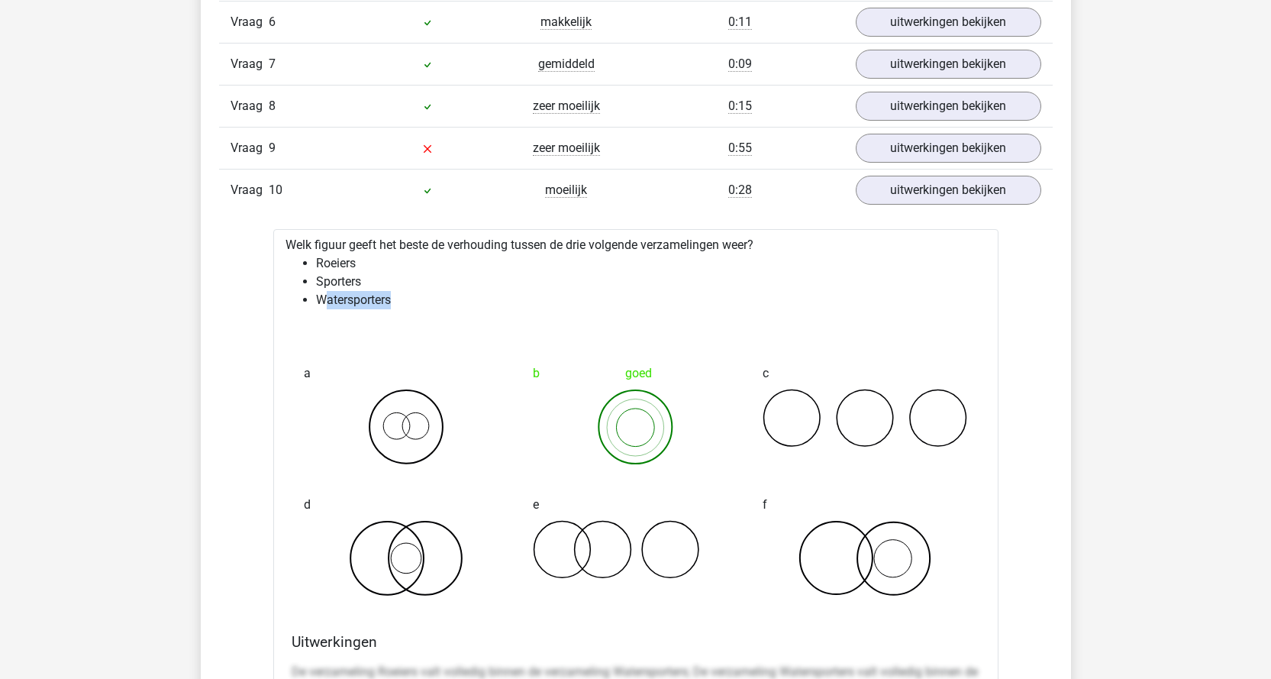
drag, startPoint x: 323, startPoint y: 296, endPoint x: 398, endPoint y: 308, distance: 76.4
click at [398, 308] on li "Watersporters" at bounding box center [651, 300] width 670 height 18
click at [489, 301] on li "Watersporters" at bounding box center [651, 300] width 670 height 18
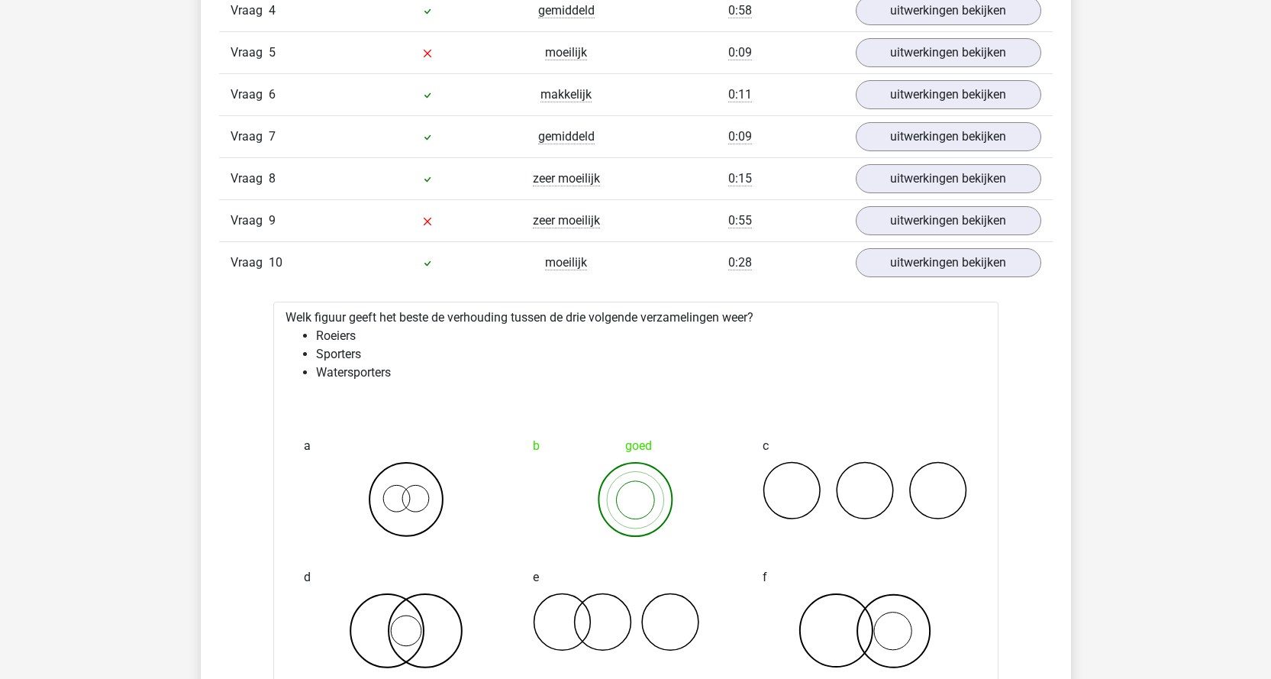
scroll to position [1450, 0]
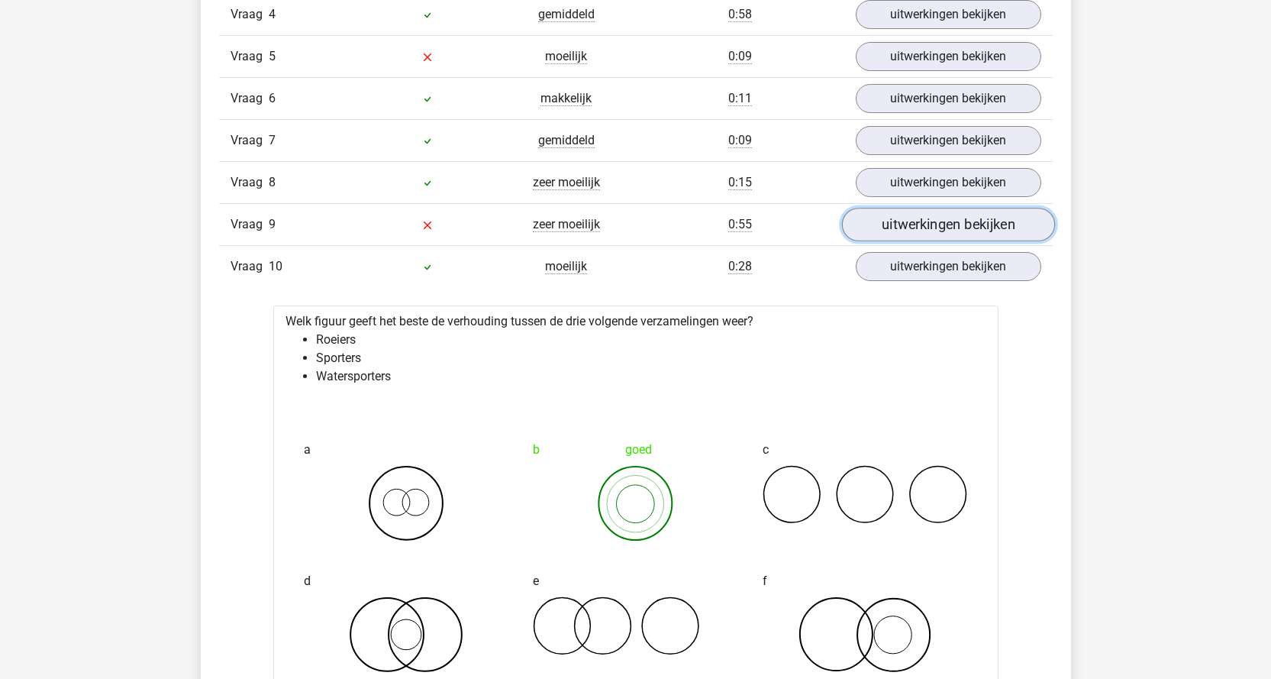
click at [953, 218] on link "uitwerkingen bekijken" at bounding box center [947, 225] width 213 height 34
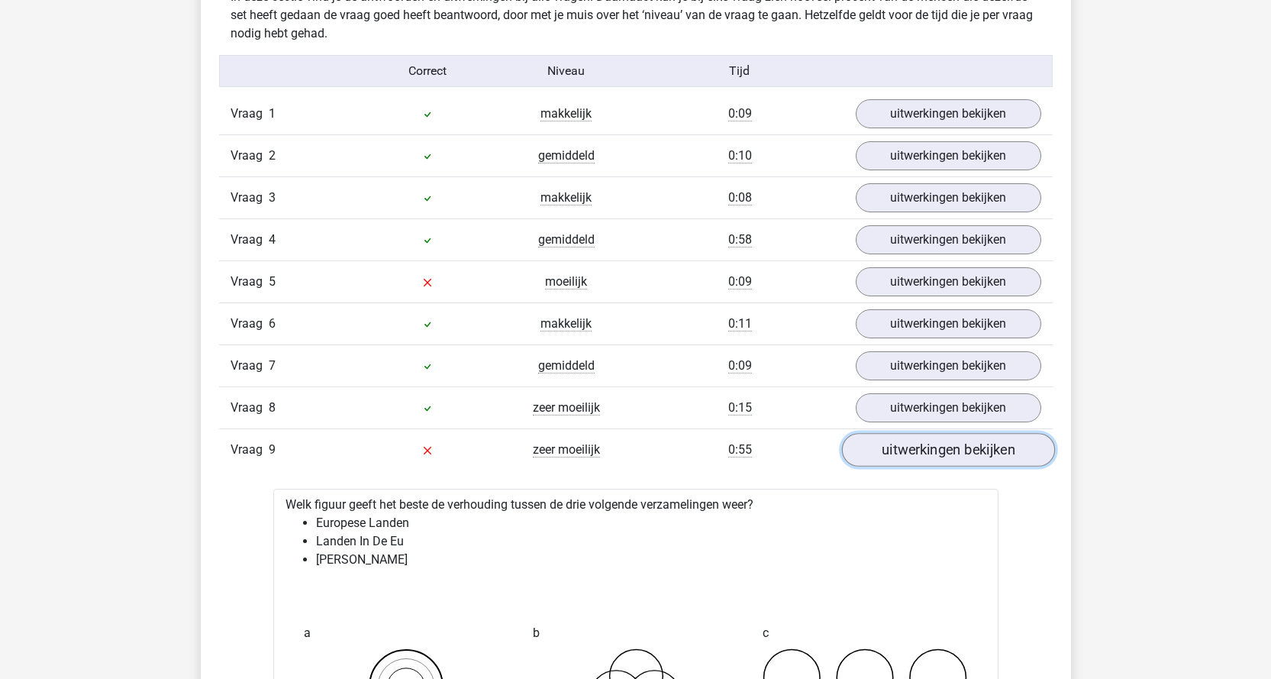
scroll to position [1221, 0]
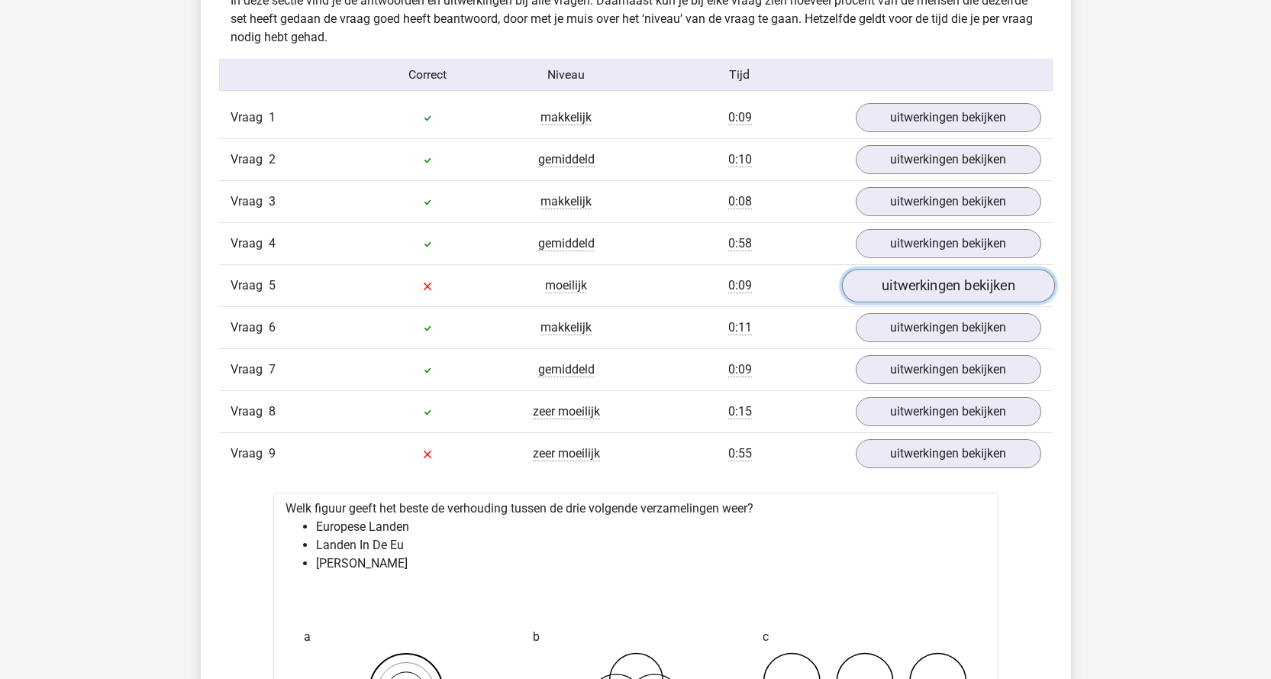
click at [963, 289] on link "uitwerkingen bekijken" at bounding box center [947, 286] width 213 height 34
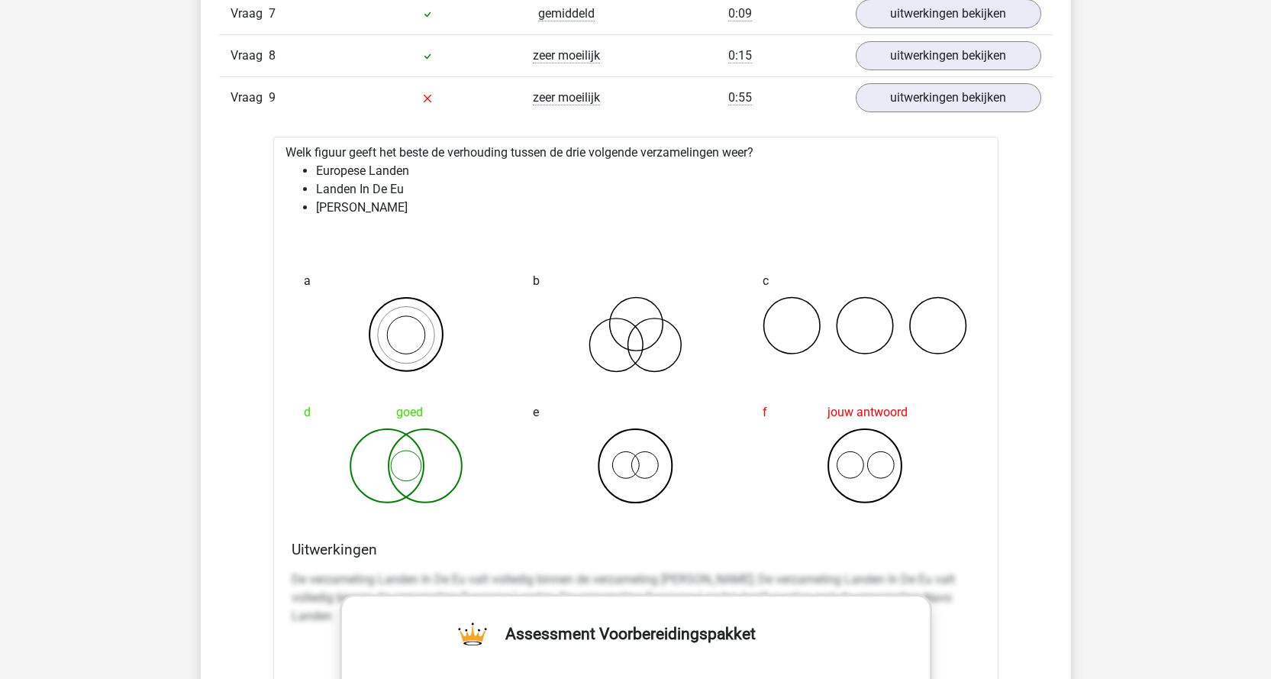
scroll to position [2671, 0]
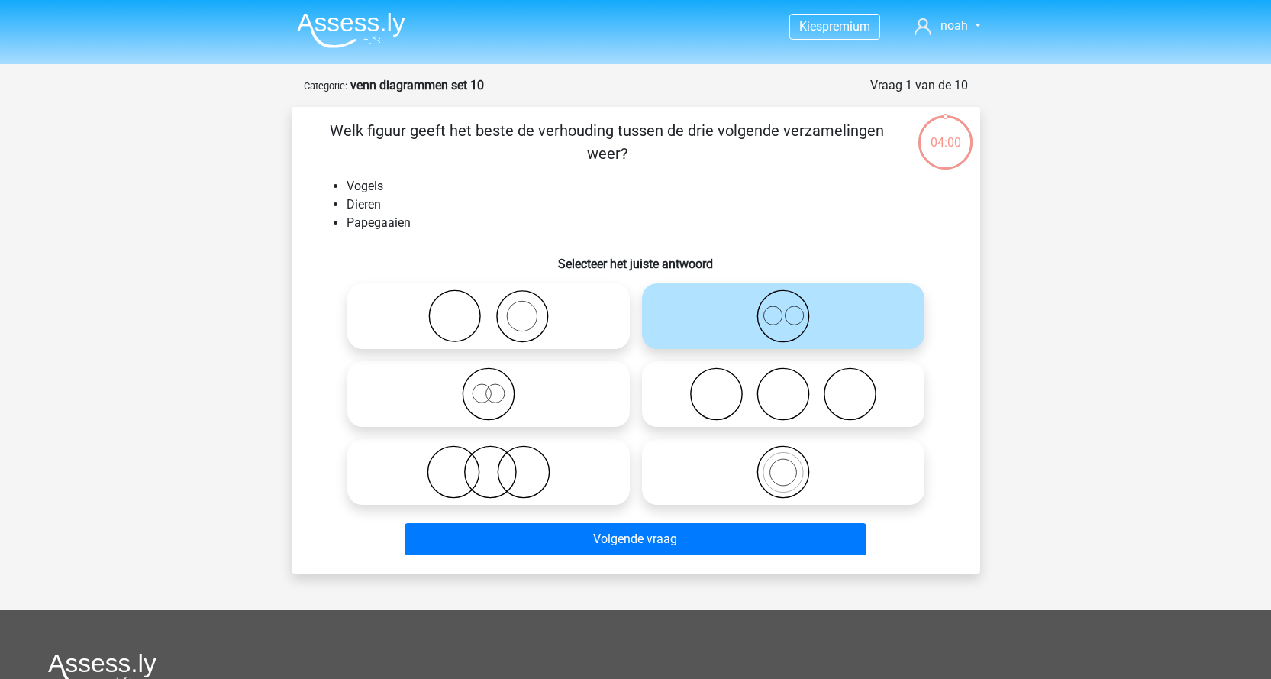
scroll to position [76, 0]
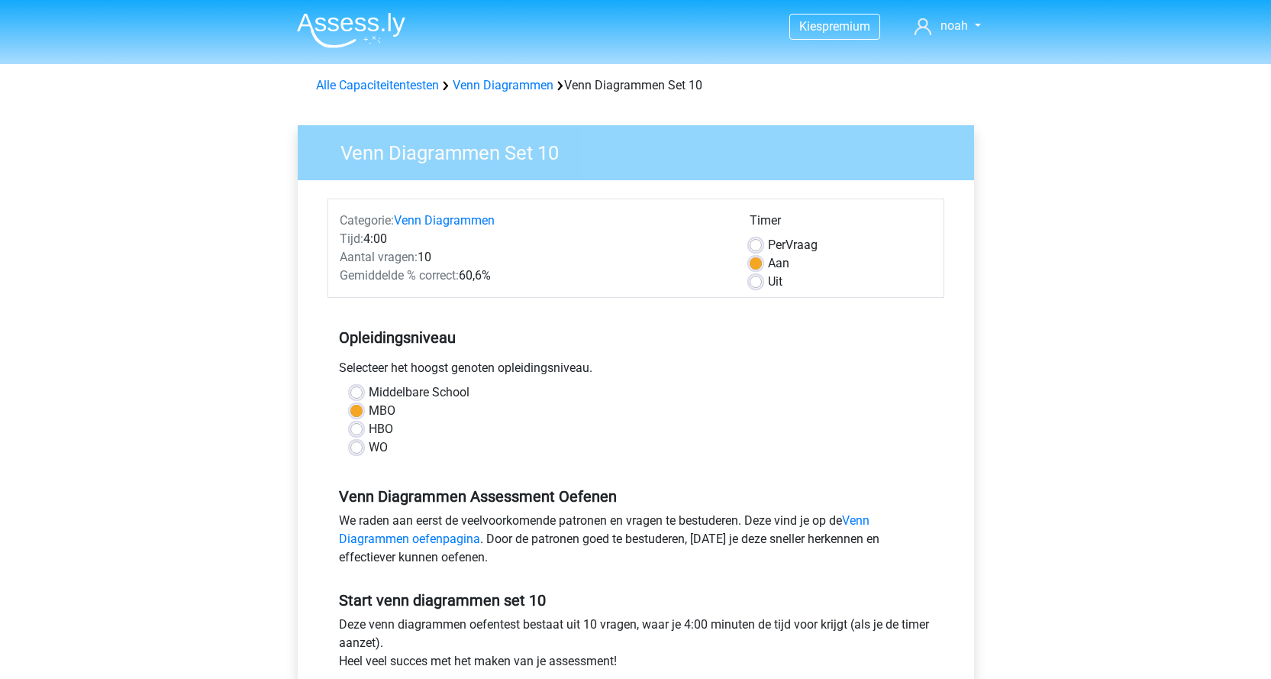
scroll to position [382, 0]
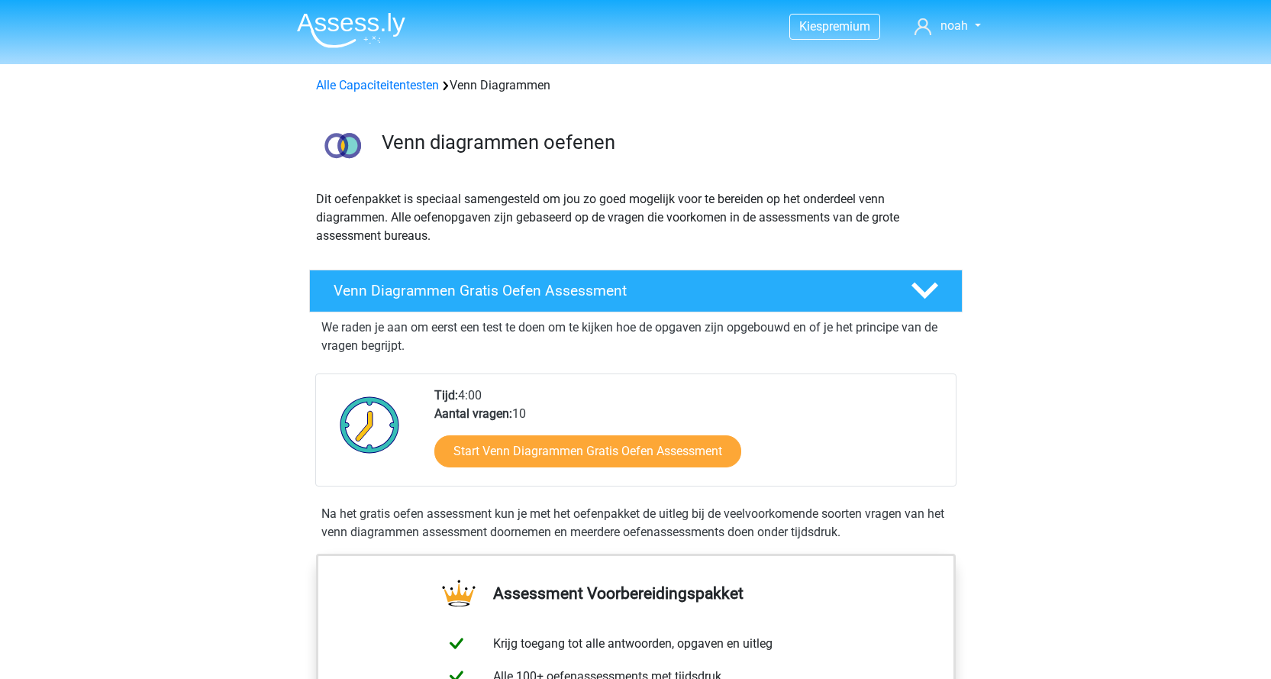
scroll to position [916, 0]
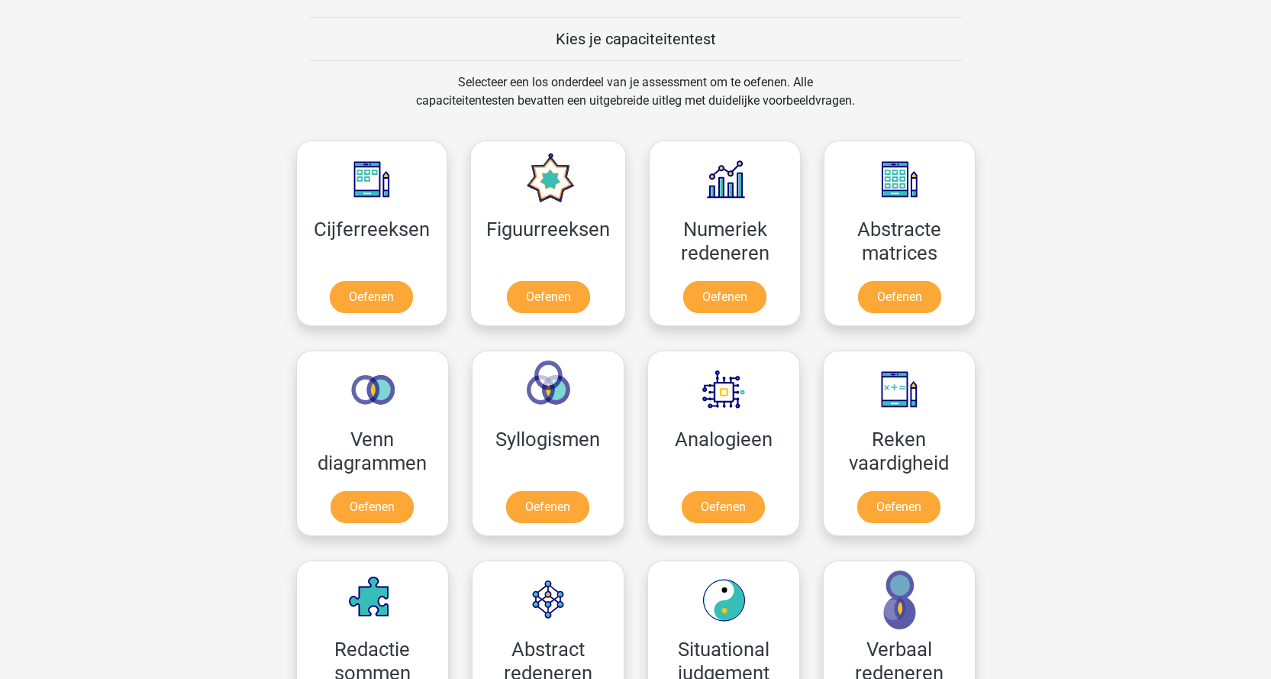
scroll to position [534, 0]
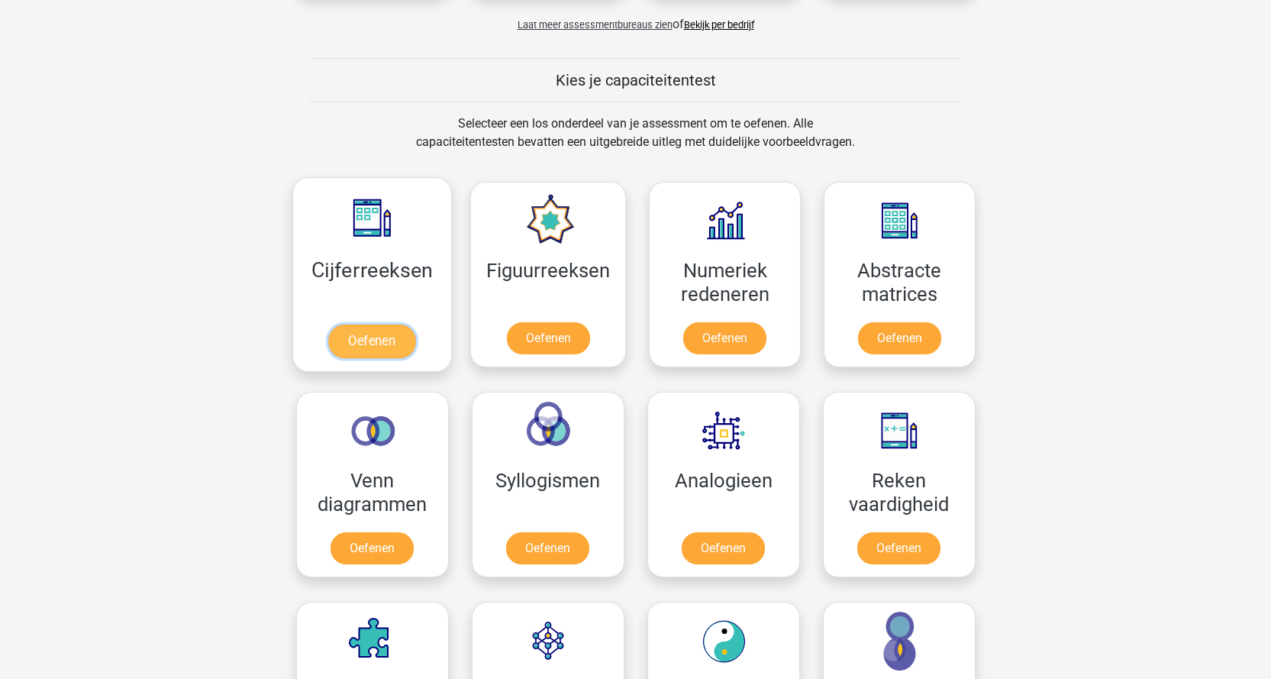
click at [364, 353] on link "Oefenen" at bounding box center [371, 341] width 87 height 34
click at [904, 340] on link "Oefenen" at bounding box center [899, 341] width 87 height 34
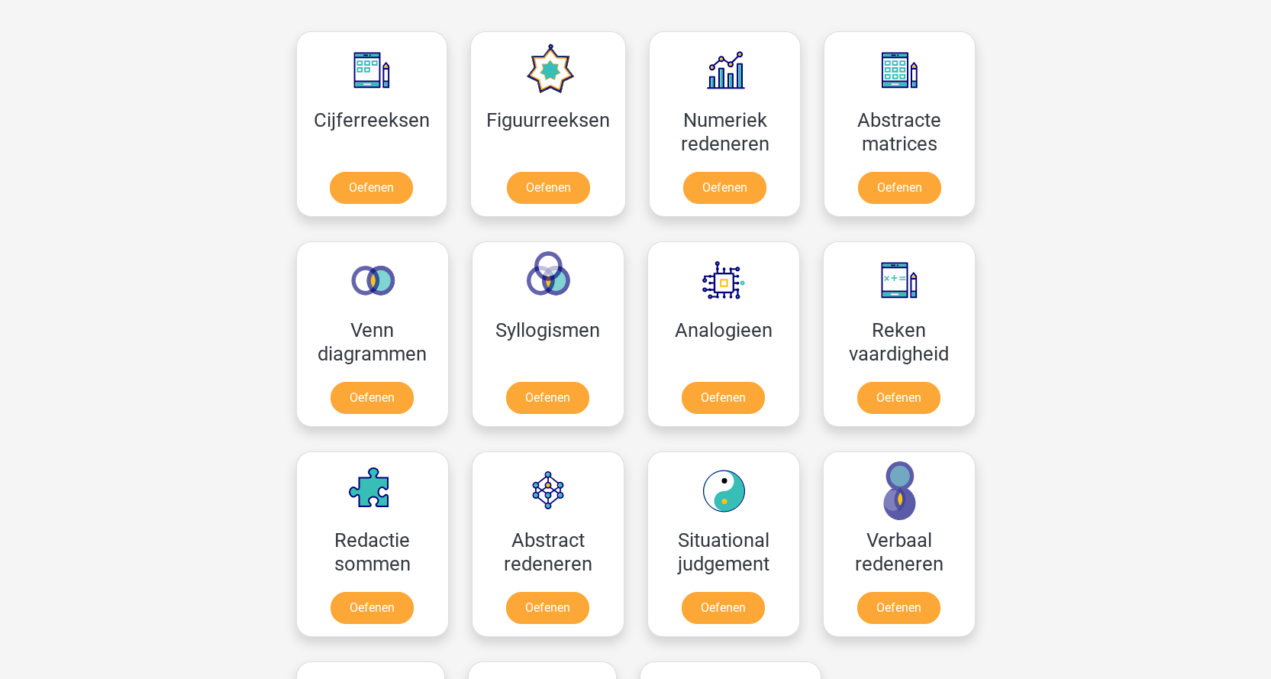
scroll to position [687, 0]
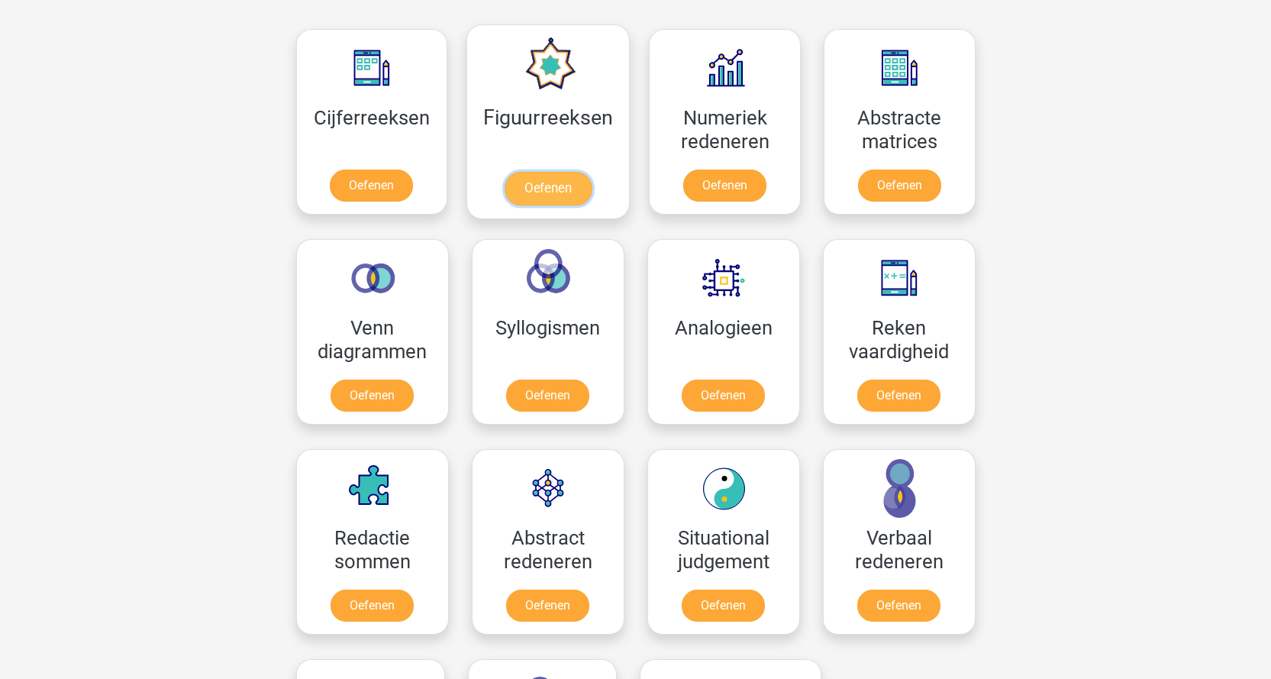
click at [527, 201] on link "Oefenen" at bounding box center [547, 189] width 87 height 34
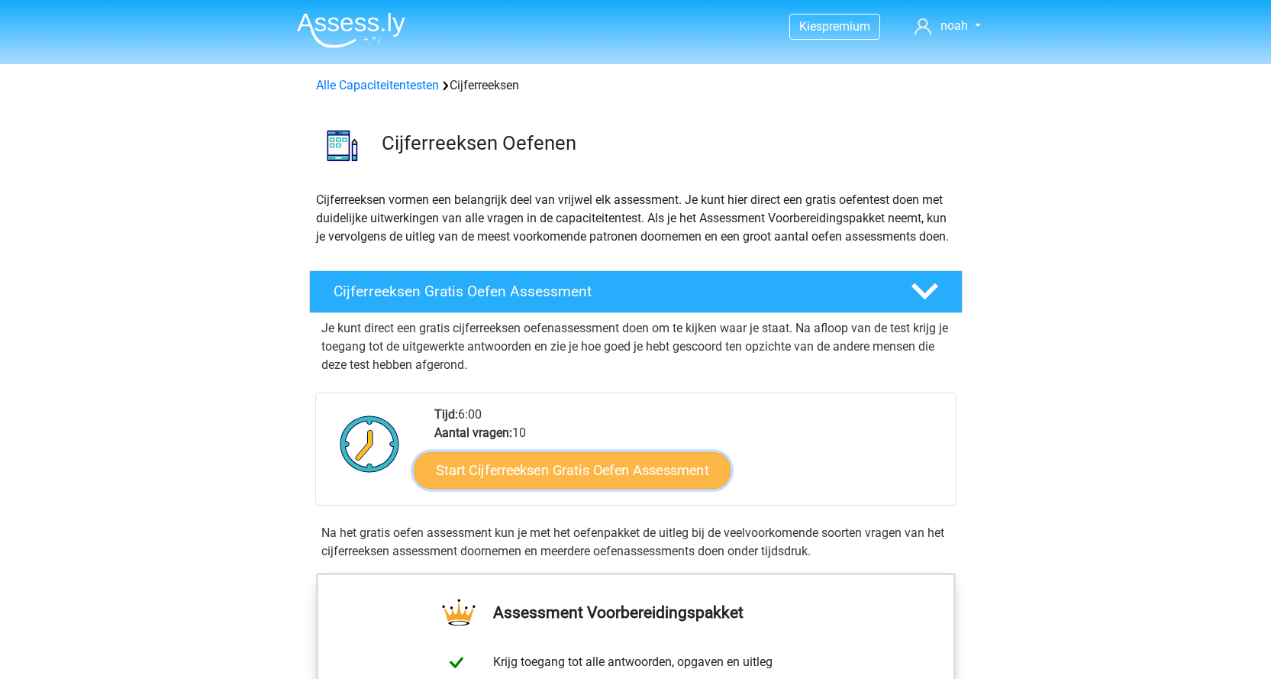
click at [553, 488] on link "Start Cijferreeksen Gratis Oefen Assessment" at bounding box center [572, 469] width 317 height 37
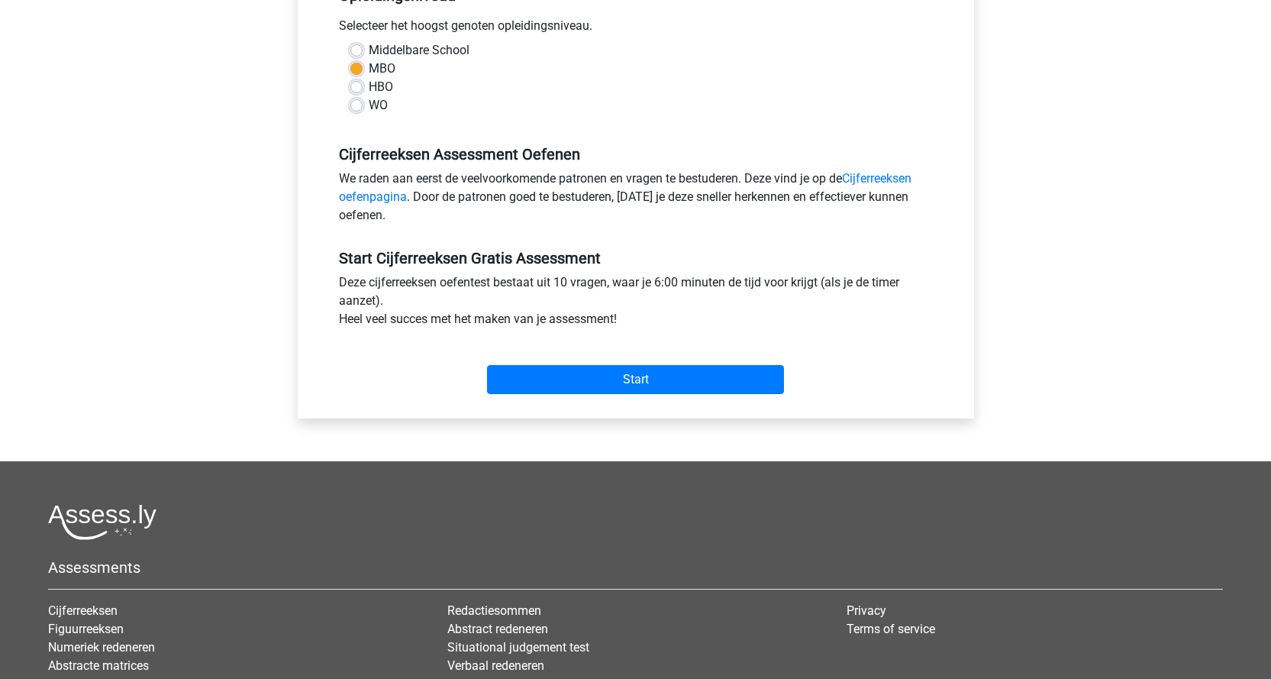
scroll to position [458, 0]
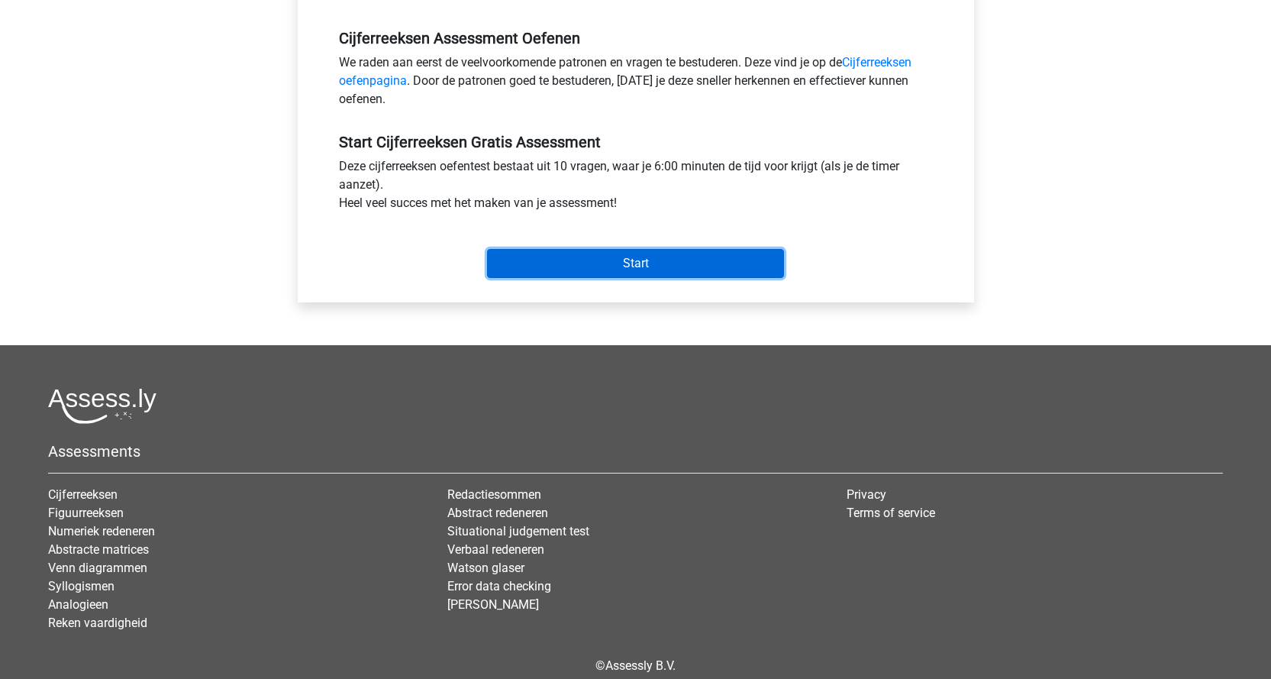
click at [596, 259] on input "Start" at bounding box center [635, 263] width 297 height 29
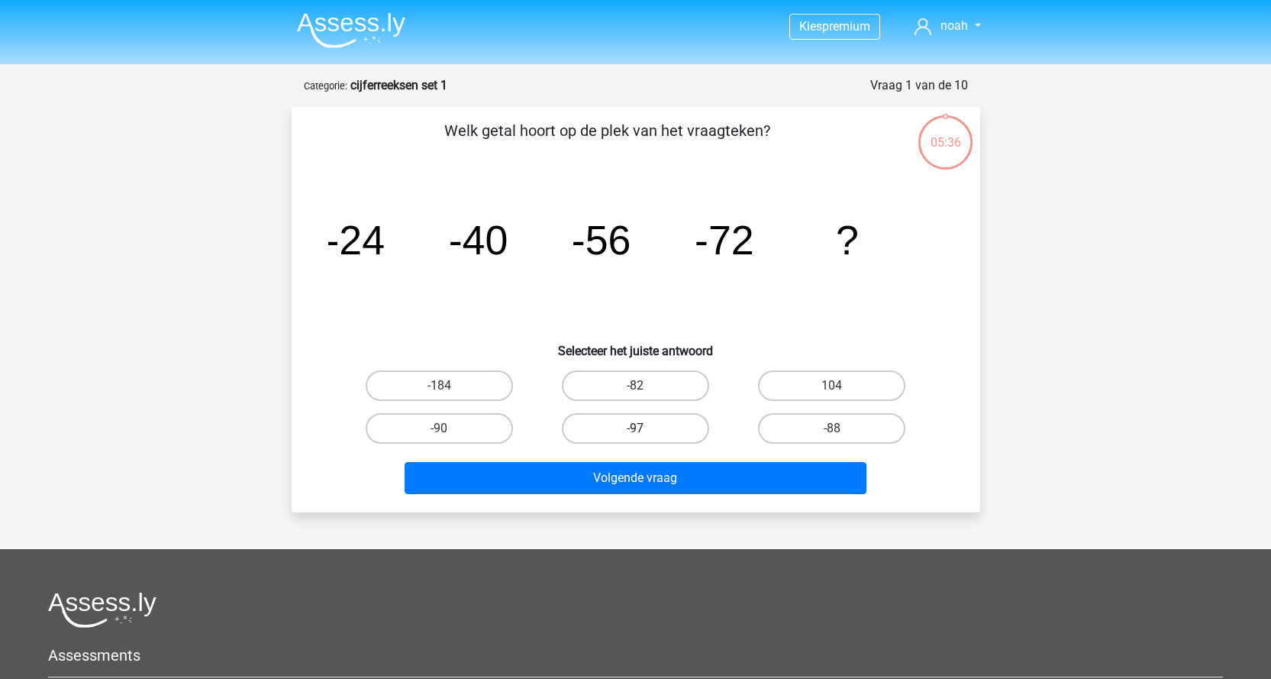
click at [594, 427] on label "-97" at bounding box center [635, 428] width 147 height 31
click at [635, 428] on input "-97" at bounding box center [640, 433] width 10 height 10
radio input "true"
click at [801, 436] on label "-88" at bounding box center [831, 428] width 147 height 31
click at [832, 436] on input "-88" at bounding box center [837, 433] width 10 height 10
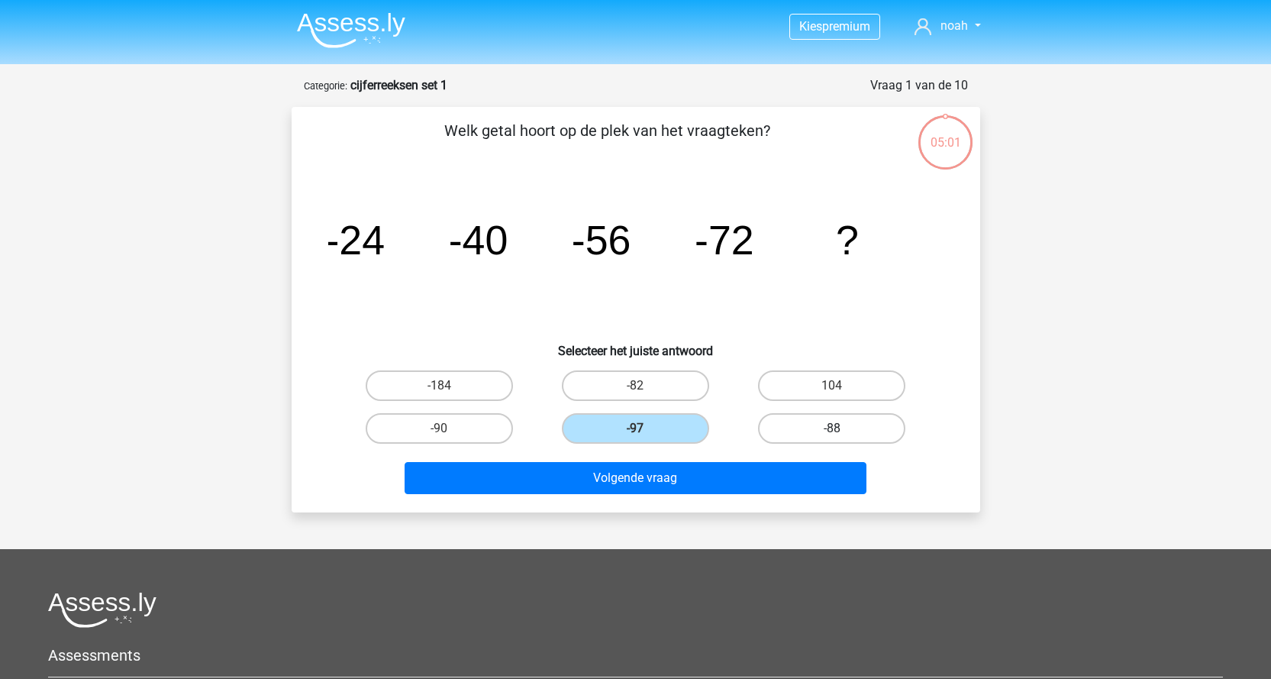
radio input "true"
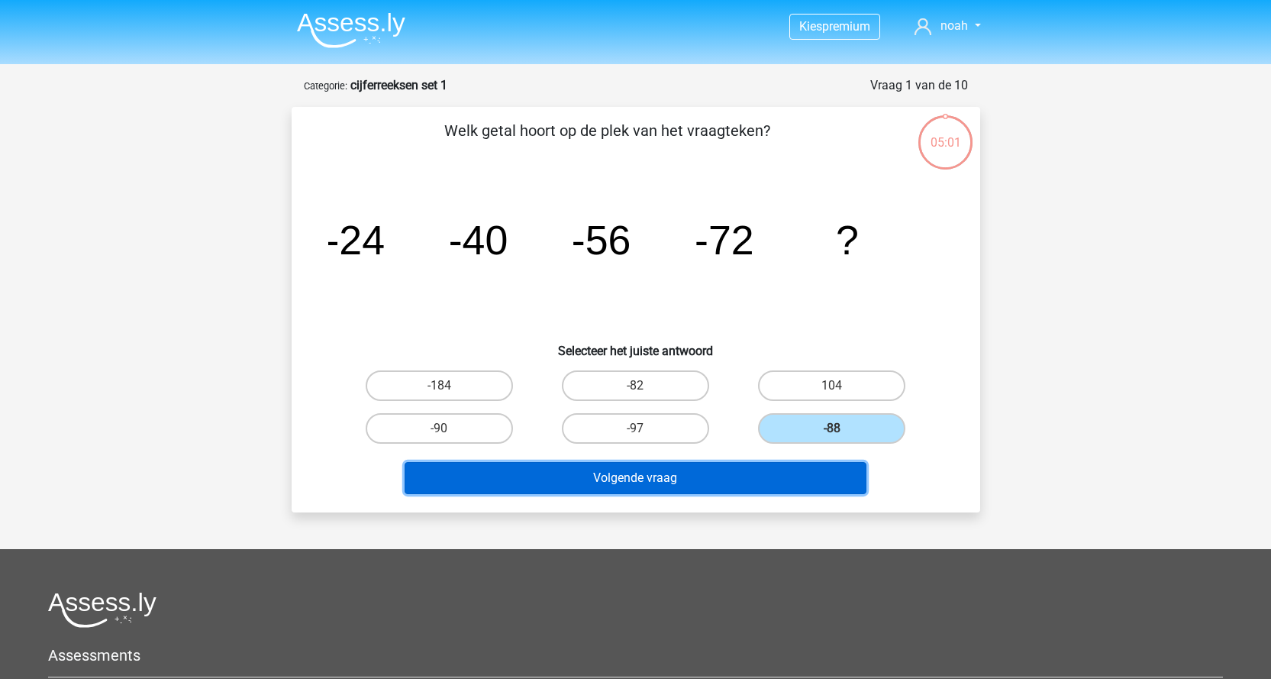
click at [727, 475] on button "Volgende vraag" at bounding box center [636, 478] width 462 height 32
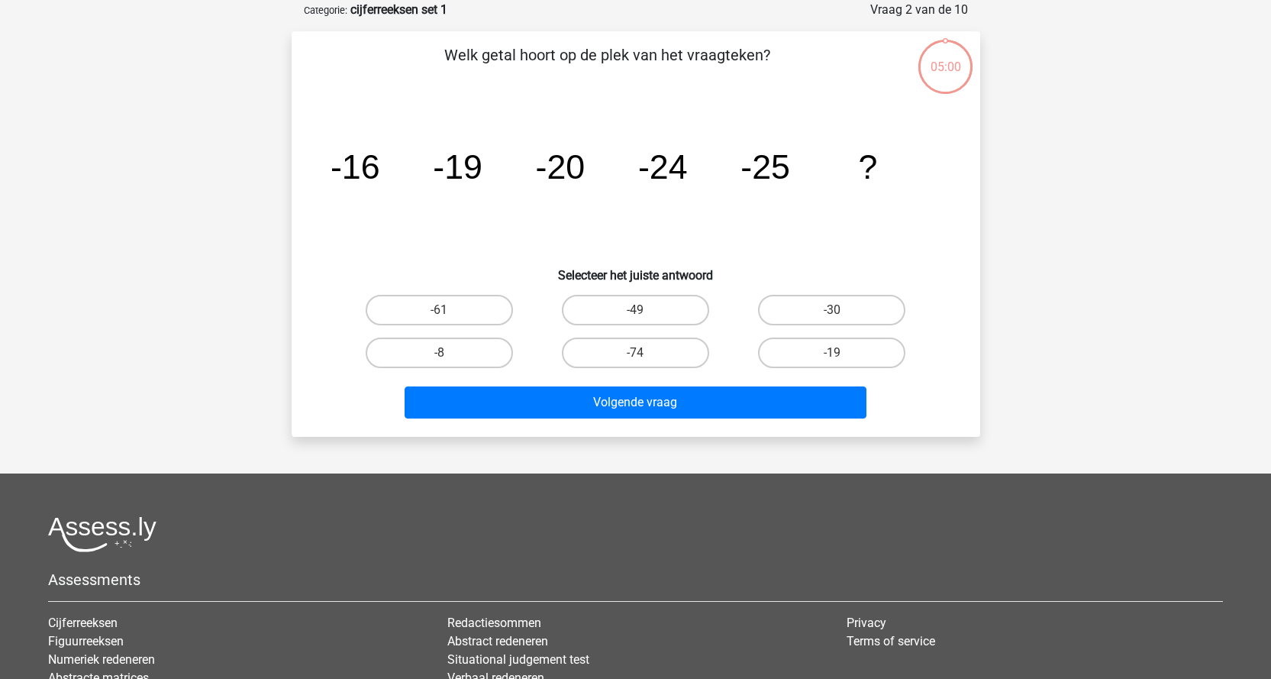
scroll to position [76, 0]
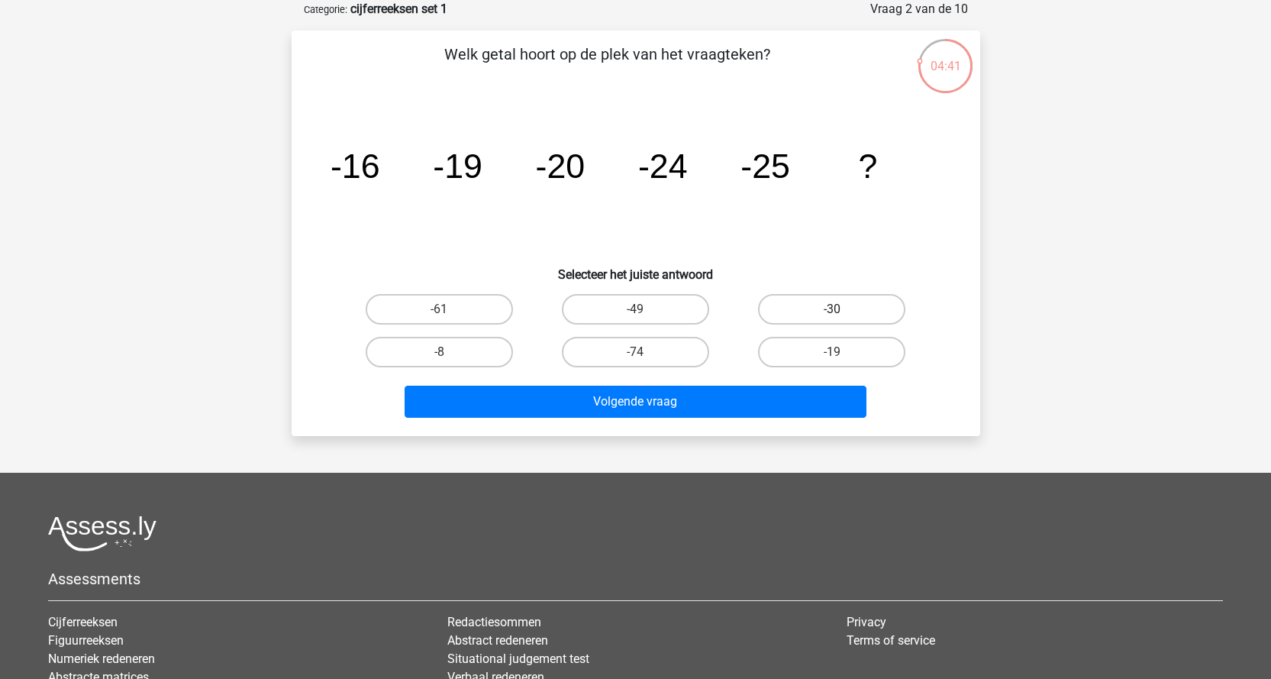
click at [804, 304] on label "-30" at bounding box center [831, 309] width 147 height 31
click at [832, 309] on input "-30" at bounding box center [837, 314] width 10 height 10
radio input "true"
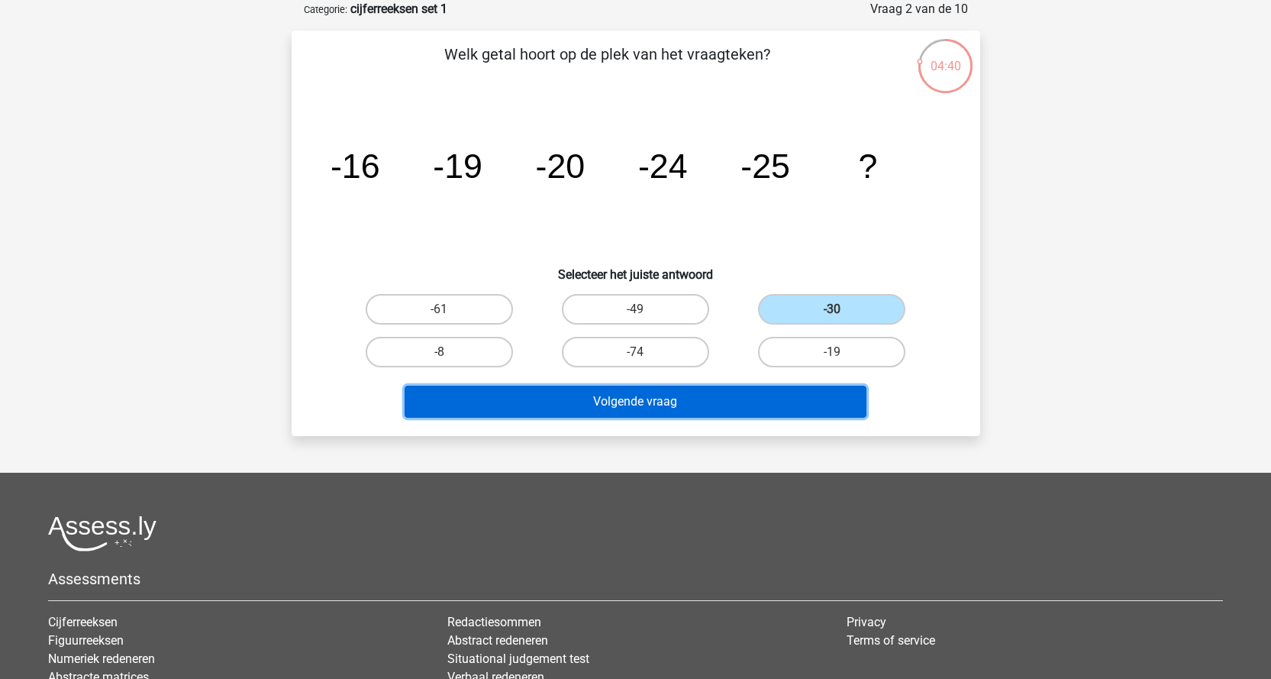
click at [671, 395] on button "Volgende vraag" at bounding box center [636, 401] width 462 height 32
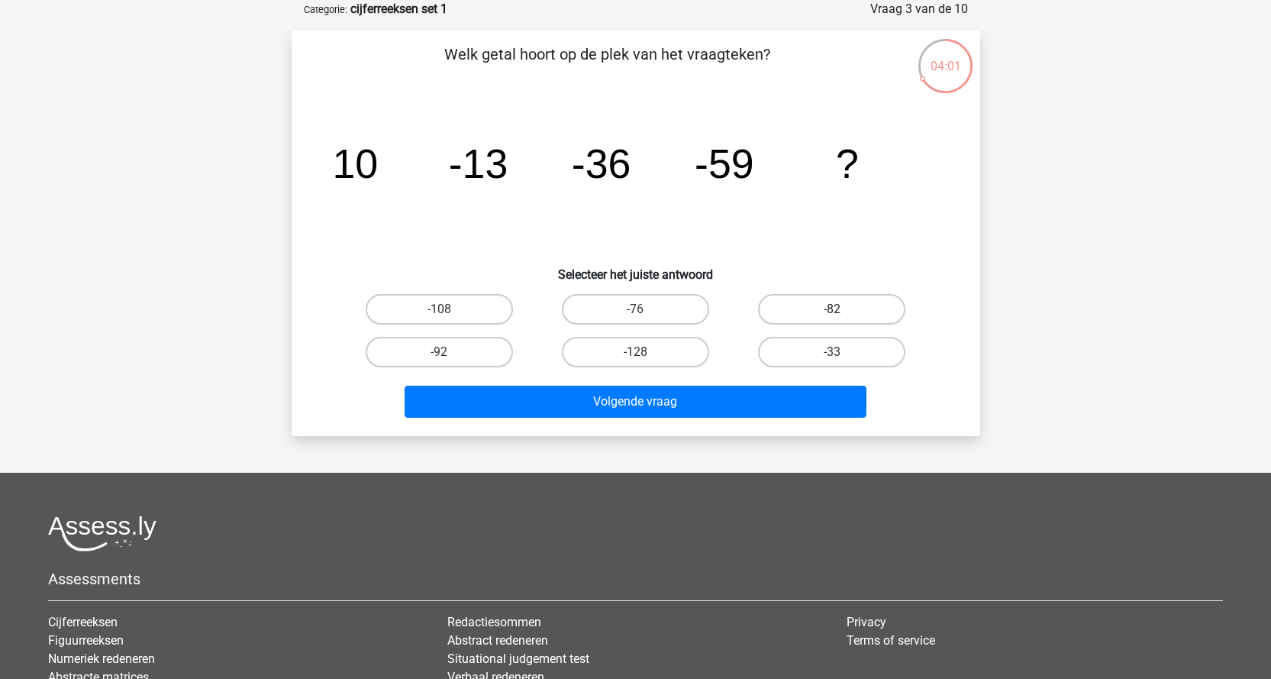
click at [872, 311] on label "-82" at bounding box center [831, 309] width 147 height 31
click at [842, 311] on input "-82" at bounding box center [837, 314] width 10 height 10
radio input "true"
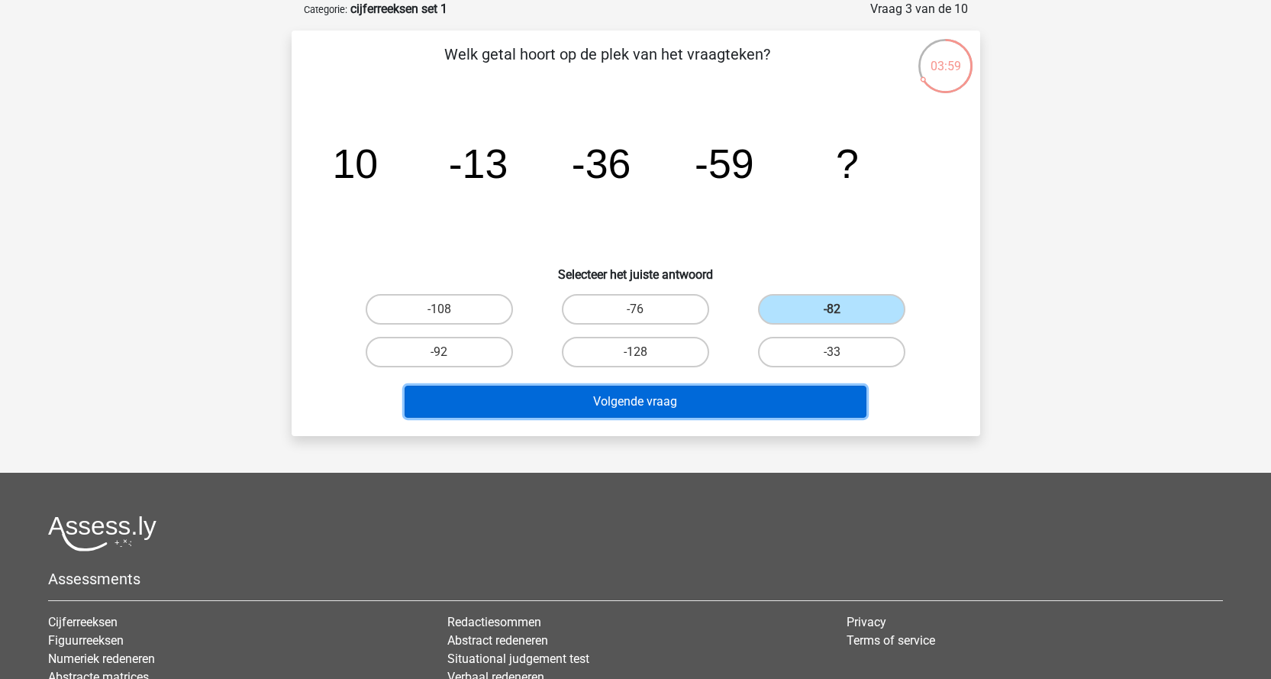
click at [685, 412] on button "Volgende vraag" at bounding box center [636, 401] width 462 height 32
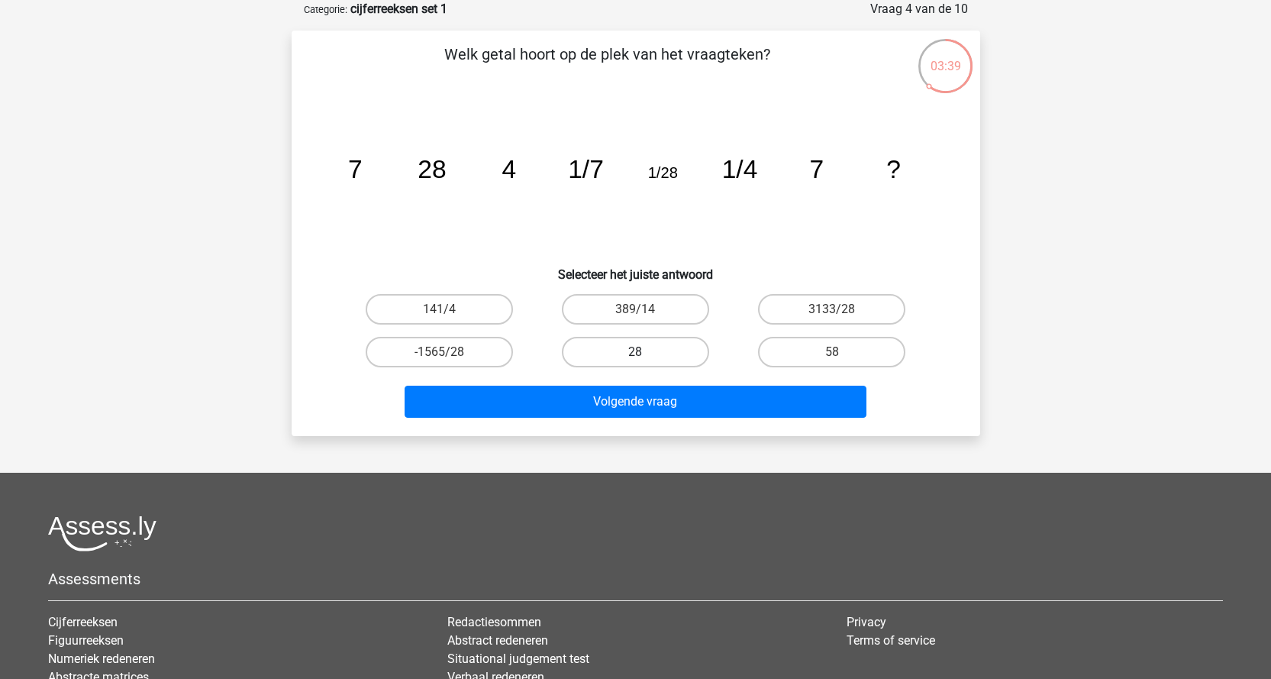
click at [633, 344] on label "28" at bounding box center [635, 352] width 147 height 31
click at [635, 352] on input "28" at bounding box center [640, 357] width 10 height 10
radio input "true"
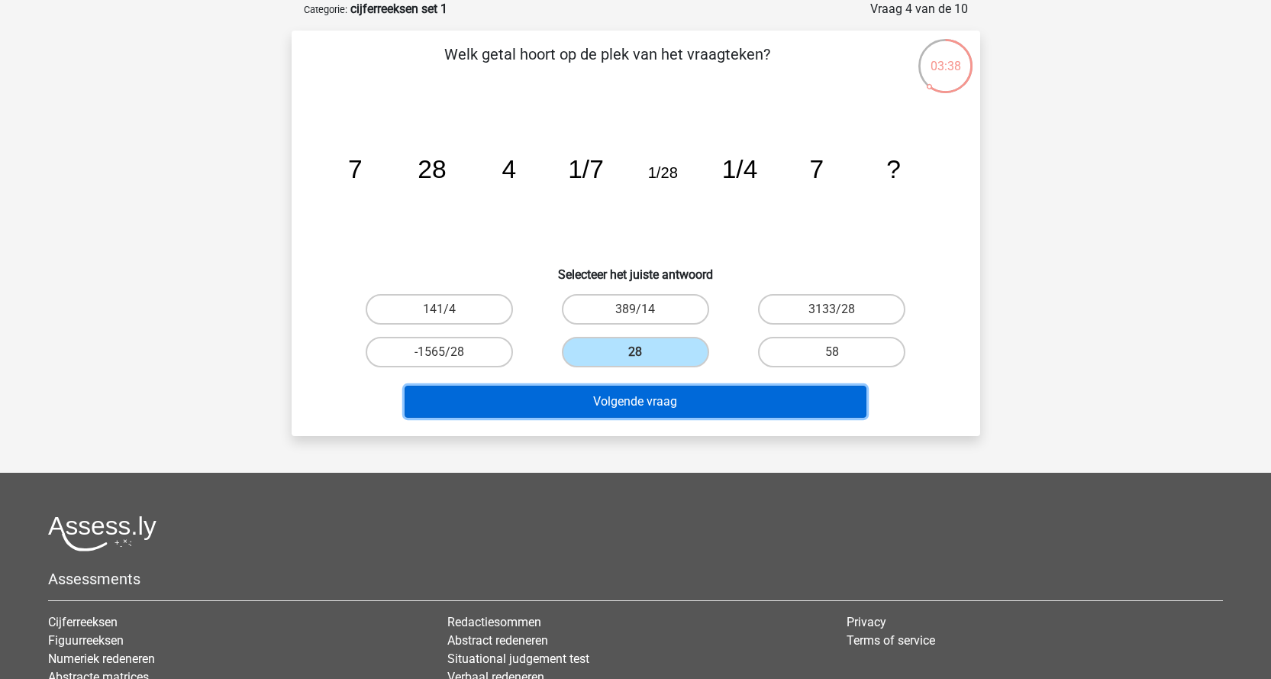
click at [630, 402] on button "Volgende vraag" at bounding box center [636, 401] width 462 height 32
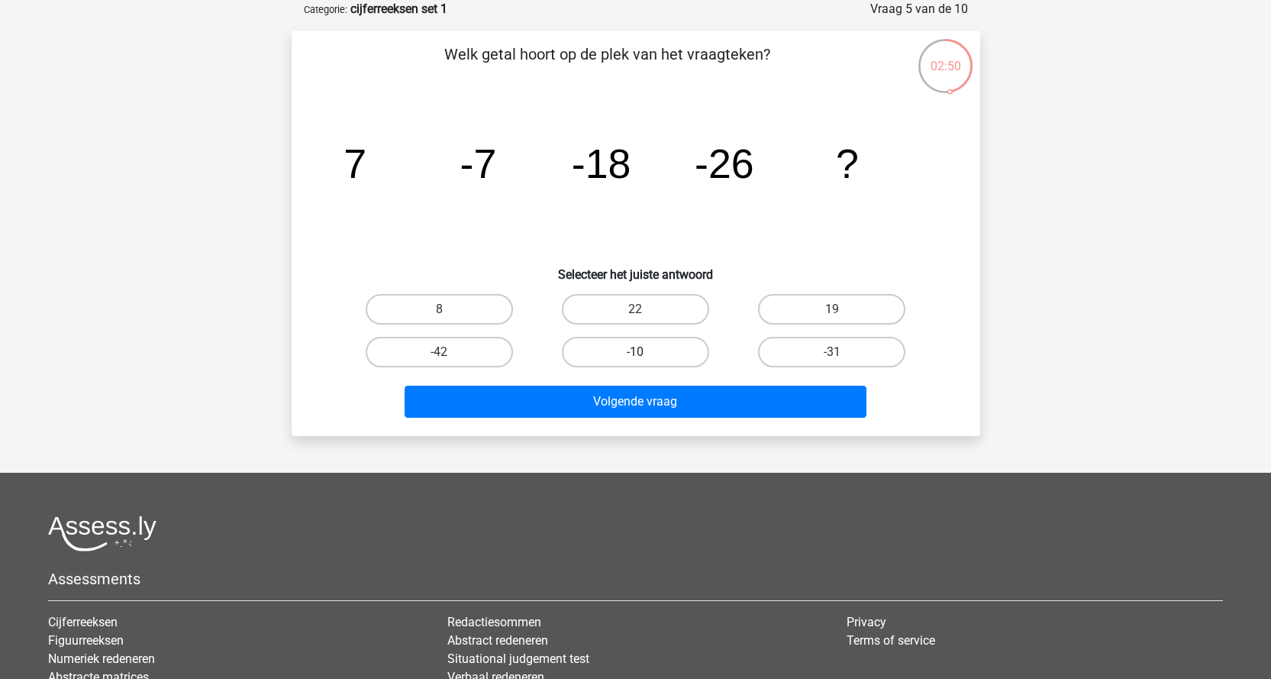
click at [622, 365] on label "-10" at bounding box center [635, 352] width 147 height 31
click at [635, 362] on input "-10" at bounding box center [640, 357] width 10 height 10
radio input "true"
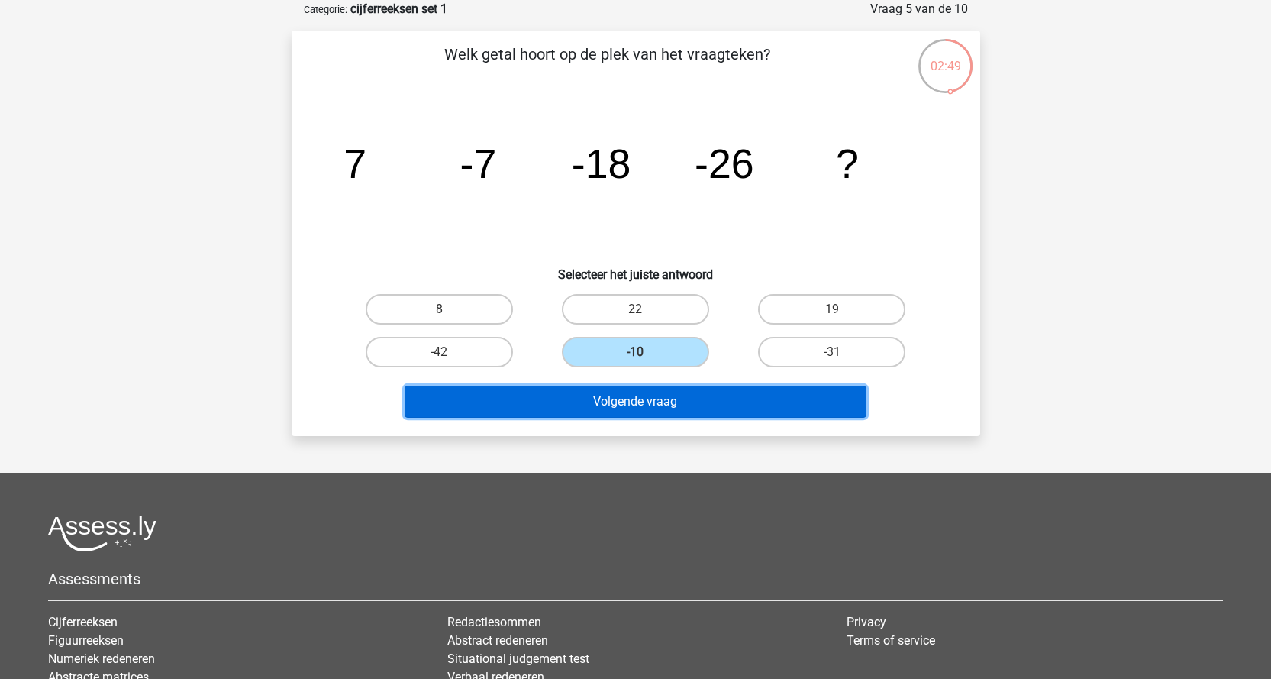
click at [615, 388] on button "Volgende vraag" at bounding box center [636, 401] width 462 height 32
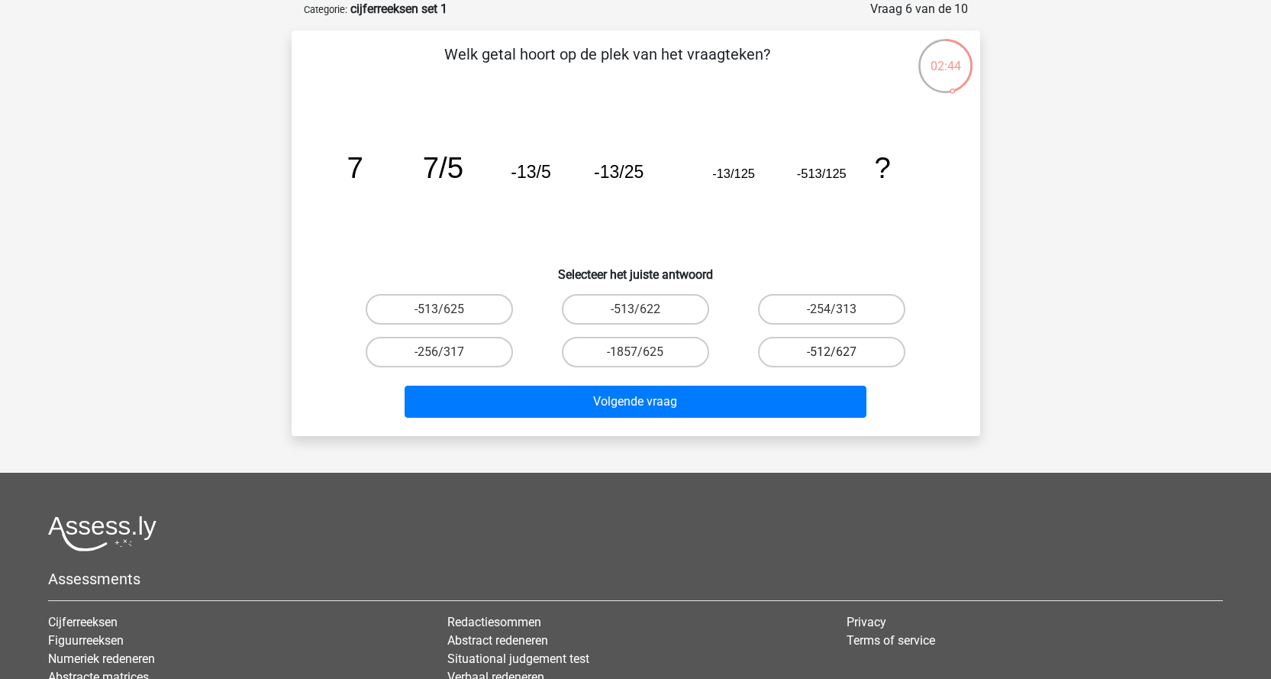
click at [847, 351] on label "-512/627" at bounding box center [831, 352] width 147 height 31
click at [842, 352] on input "-512/627" at bounding box center [837, 357] width 10 height 10
radio input "true"
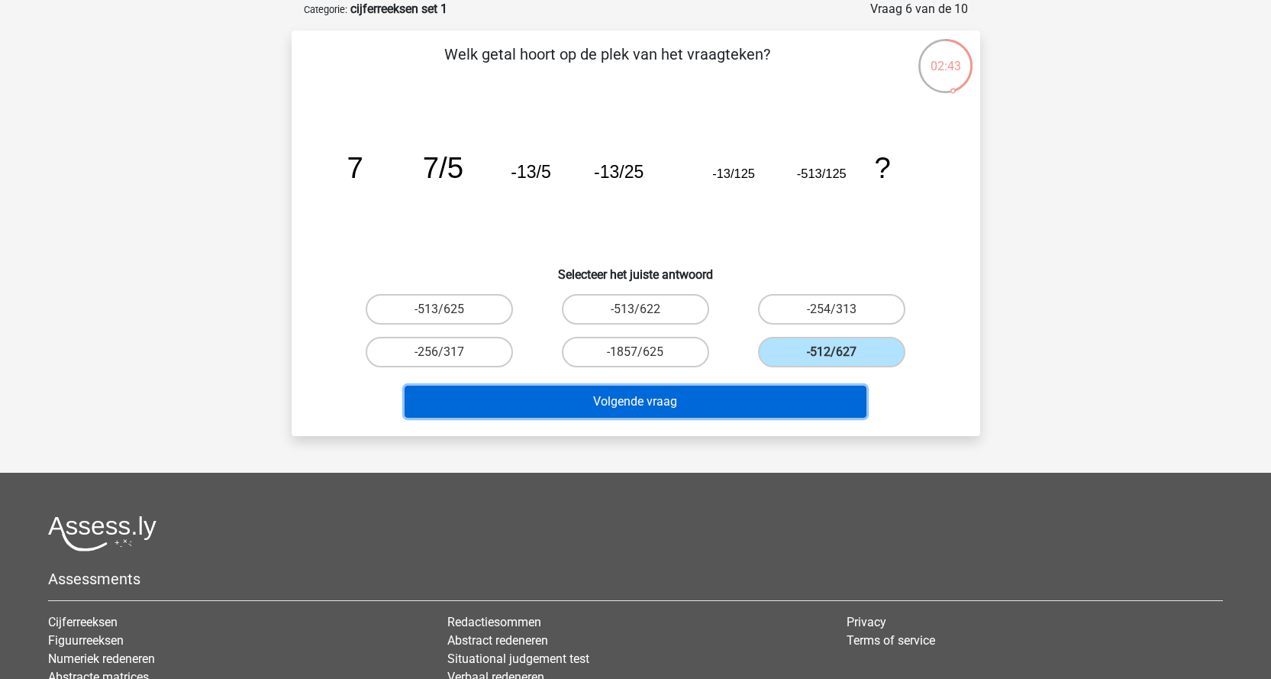
click at [694, 411] on button "Volgende vraag" at bounding box center [636, 401] width 462 height 32
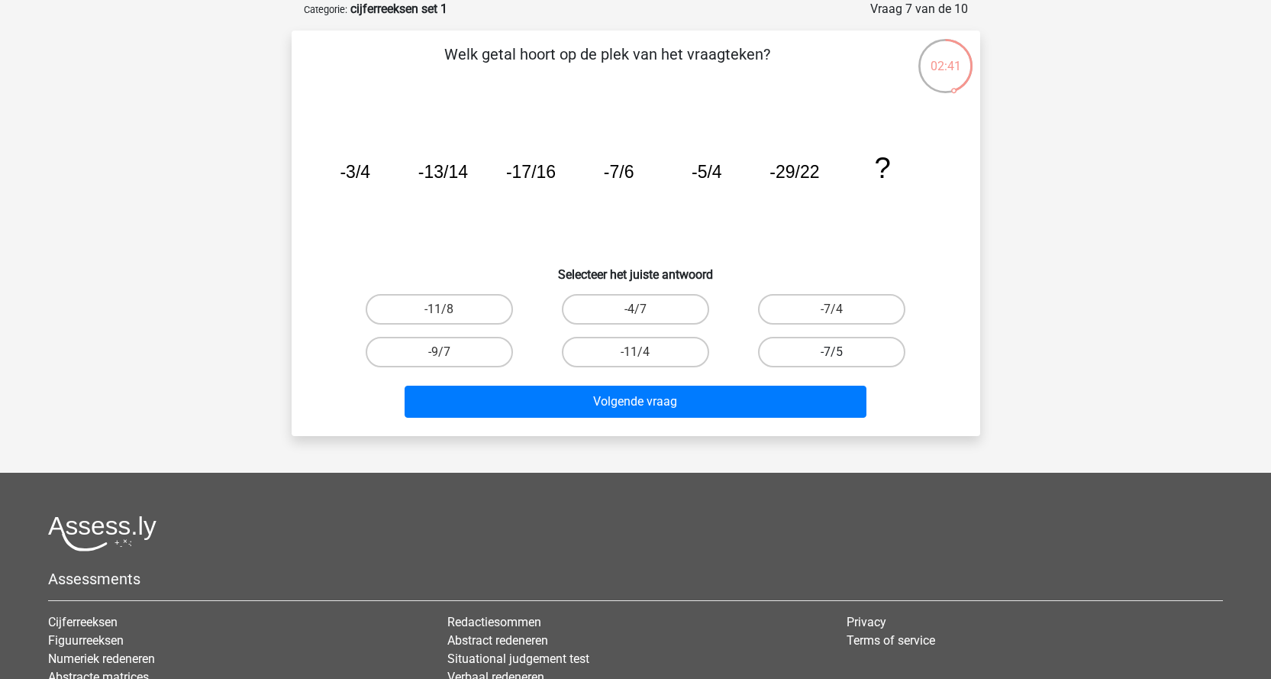
click at [830, 346] on label "-7/5" at bounding box center [831, 352] width 147 height 31
click at [832, 352] on input "-7/5" at bounding box center [837, 357] width 10 height 10
radio input "true"
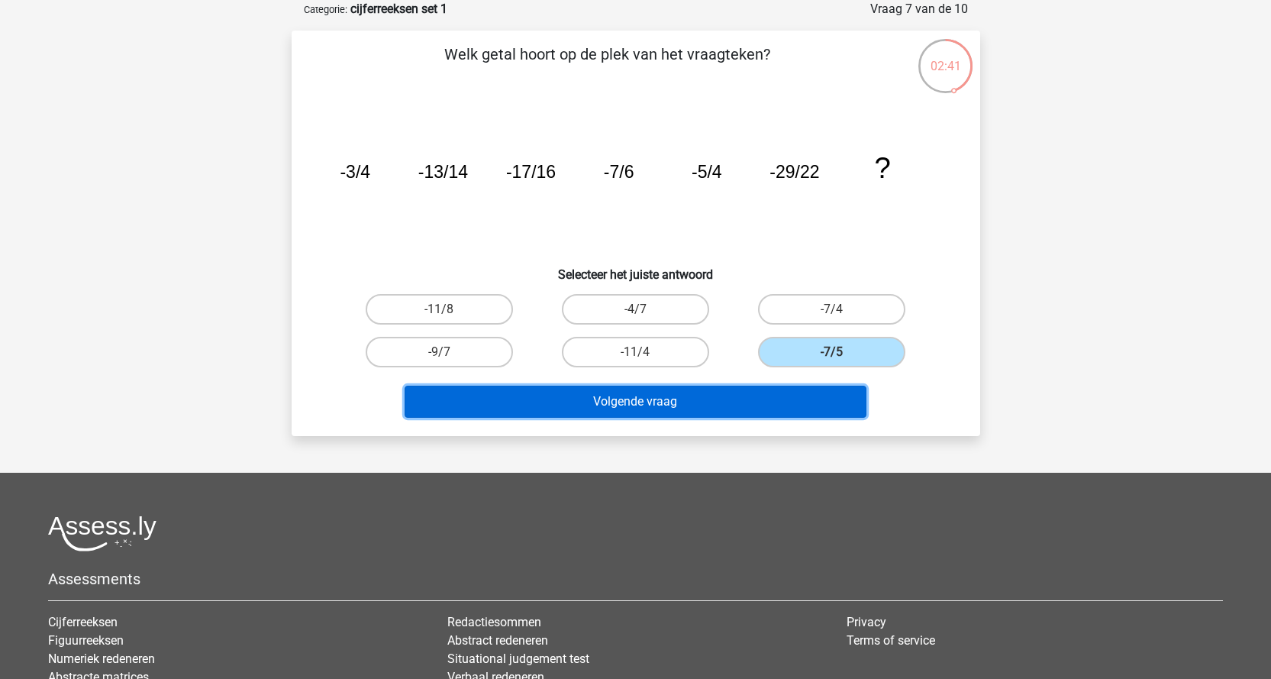
click at [691, 414] on button "Volgende vraag" at bounding box center [636, 401] width 462 height 32
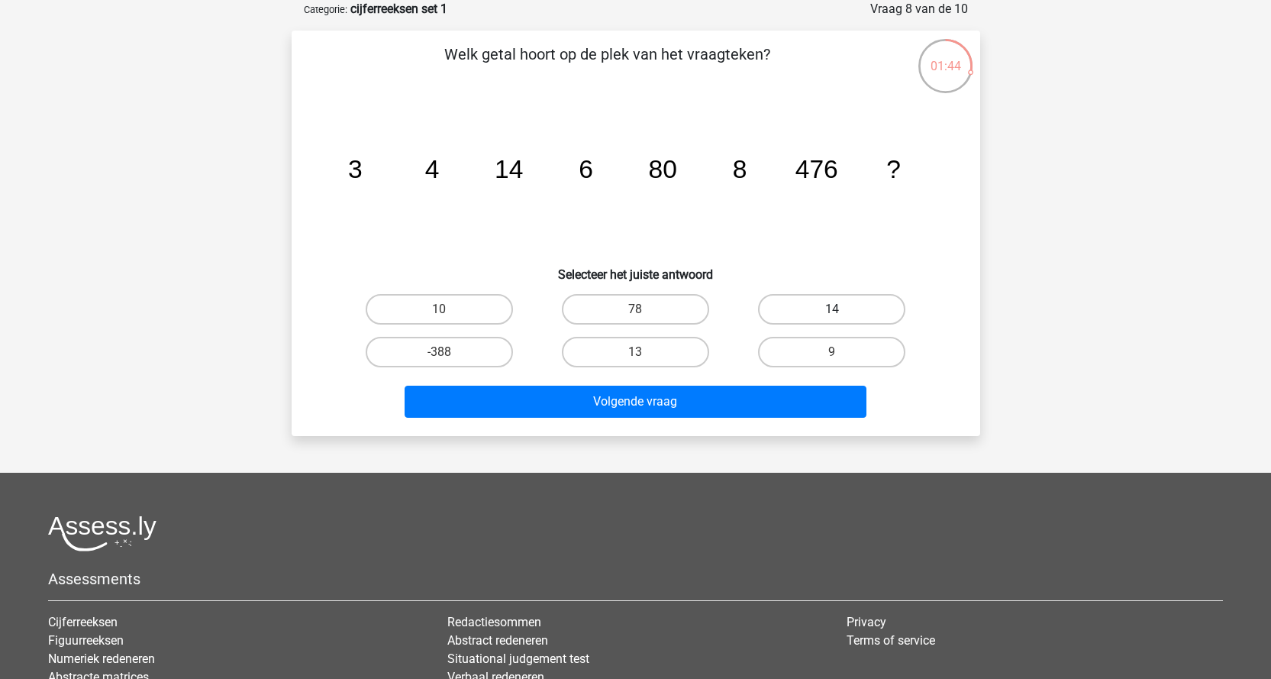
click at [795, 316] on label "14" at bounding box center [831, 309] width 147 height 31
click at [832, 316] on input "14" at bounding box center [837, 314] width 10 height 10
radio input "true"
click at [802, 347] on label "9" at bounding box center [831, 352] width 147 height 31
click at [832, 352] on input "9" at bounding box center [837, 357] width 10 height 10
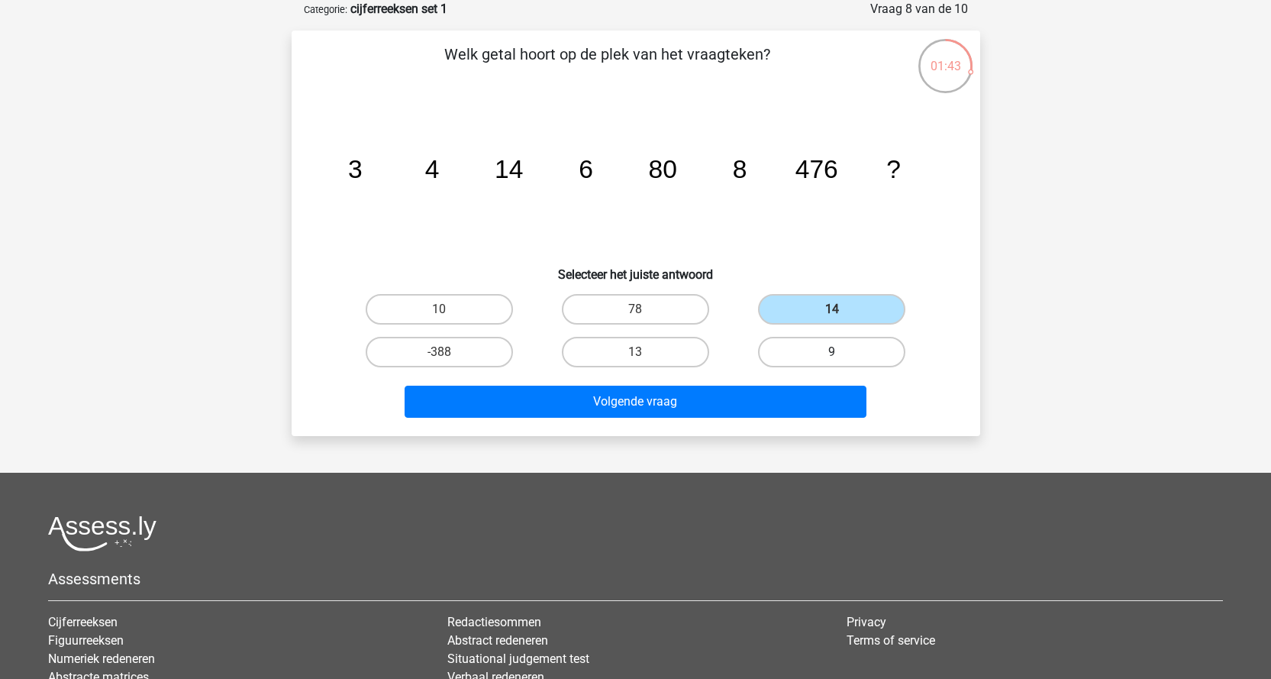
radio input "true"
click at [688, 381] on div "Volgende vraag" at bounding box center [636, 398] width 640 height 50
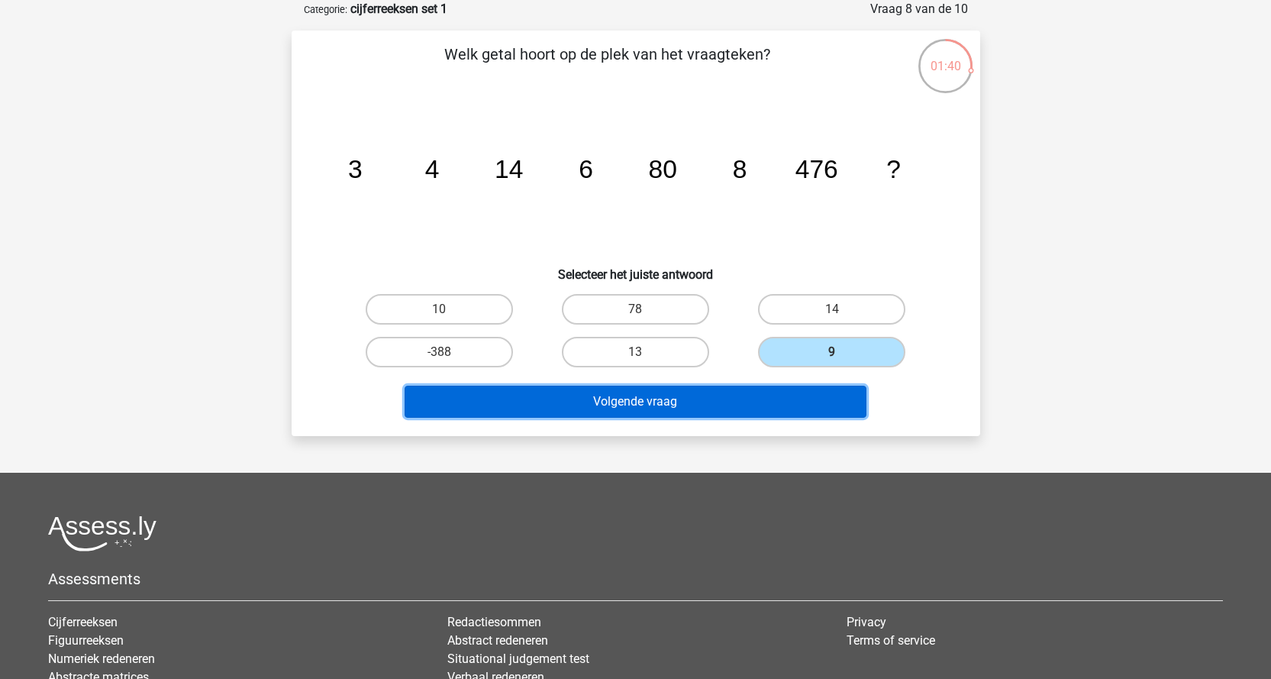
click at [679, 390] on button "Volgende vraag" at bounding box center [636, 401] width 462 height 32
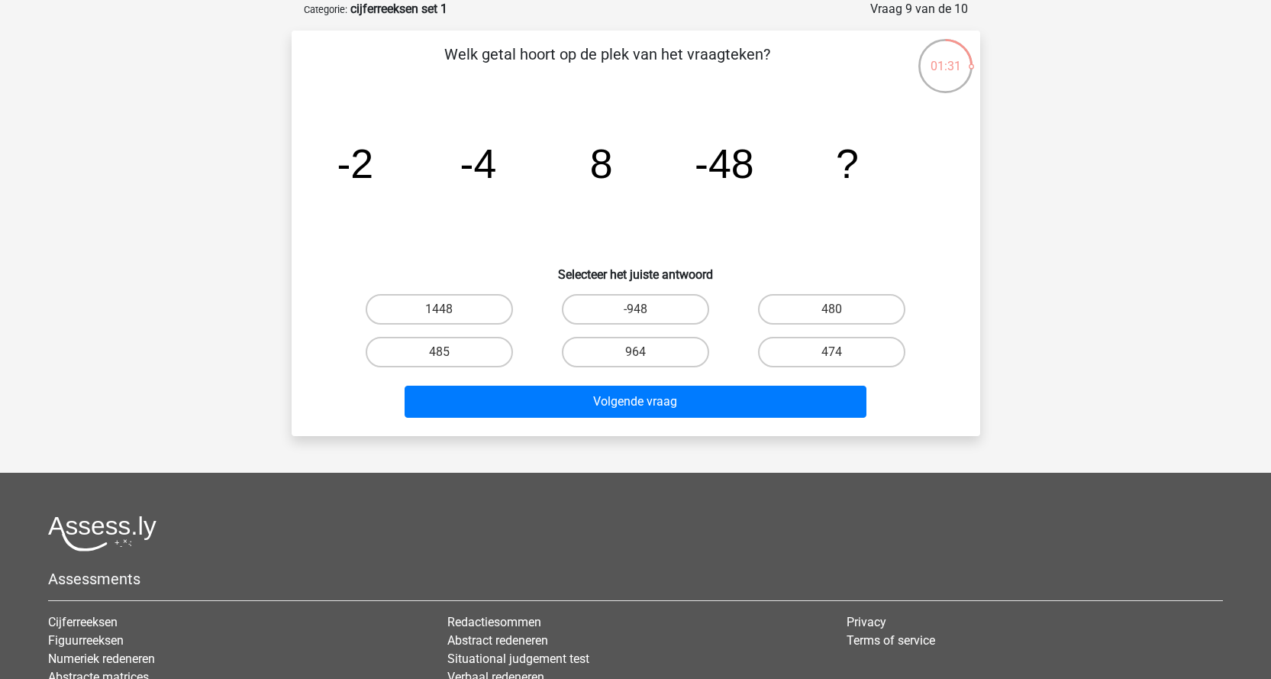
drag, startPoint x: 462, startPoint y: 344, endPoint x: 536, endPoint y: 351, distance: 74.4
click at [463, 343] on label "485" at bounding box center [439, 352] width 147 height 31
click at [449, 352] on input "485" at bounding box center [444, 357] width 10 height 10
radio input "true"
click at [652, 380] on div "Volgende vraag" at bounding box center [636, 398] width 640 height 50
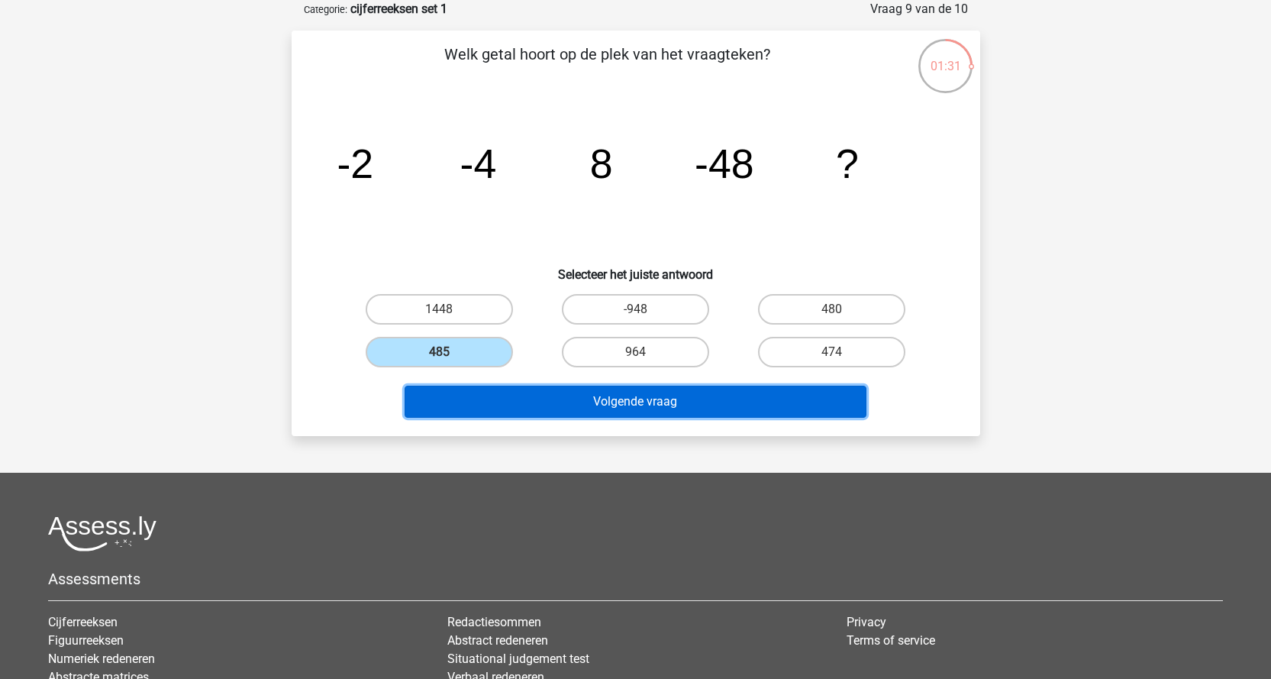
click at [683, 398] on button "Volgende vraag" at bounding box center [636, 401] width 462 height 32
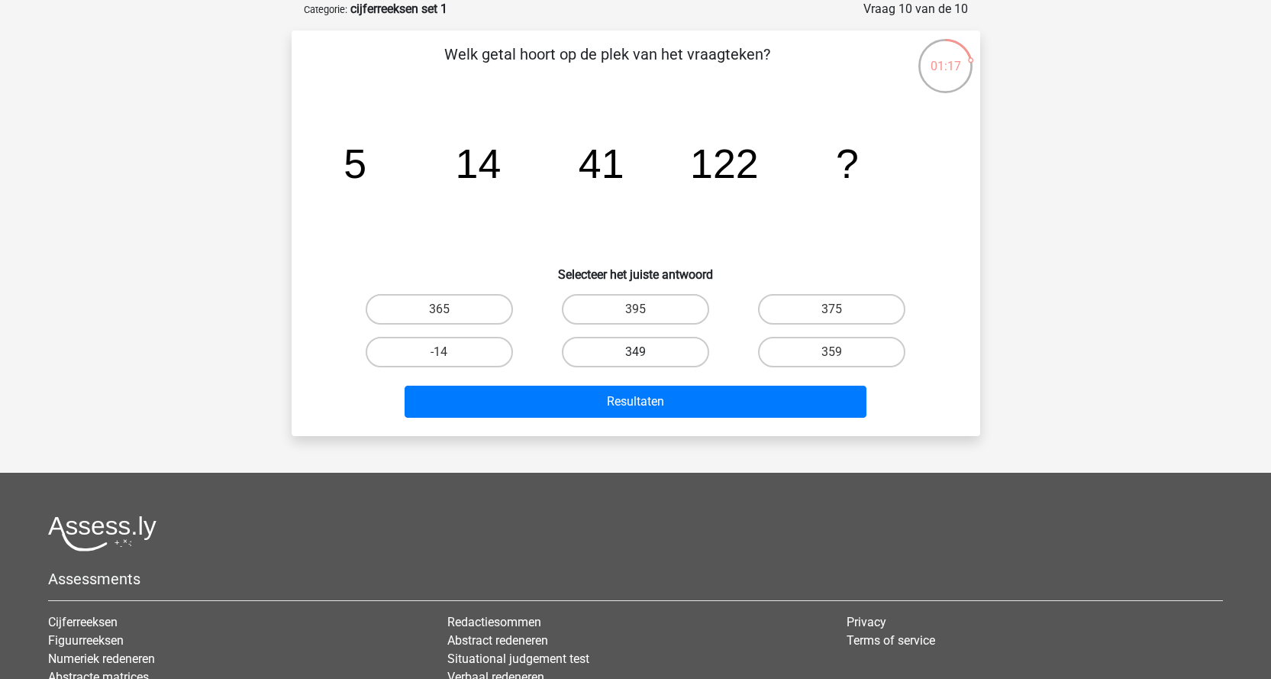
click at [627, 363] on label "349" at bounding box center [635, 352] width 147 height 31
click at [635, 362] on input "349" at bounding box center [640, 357] width 10 height 10
radio input "true"
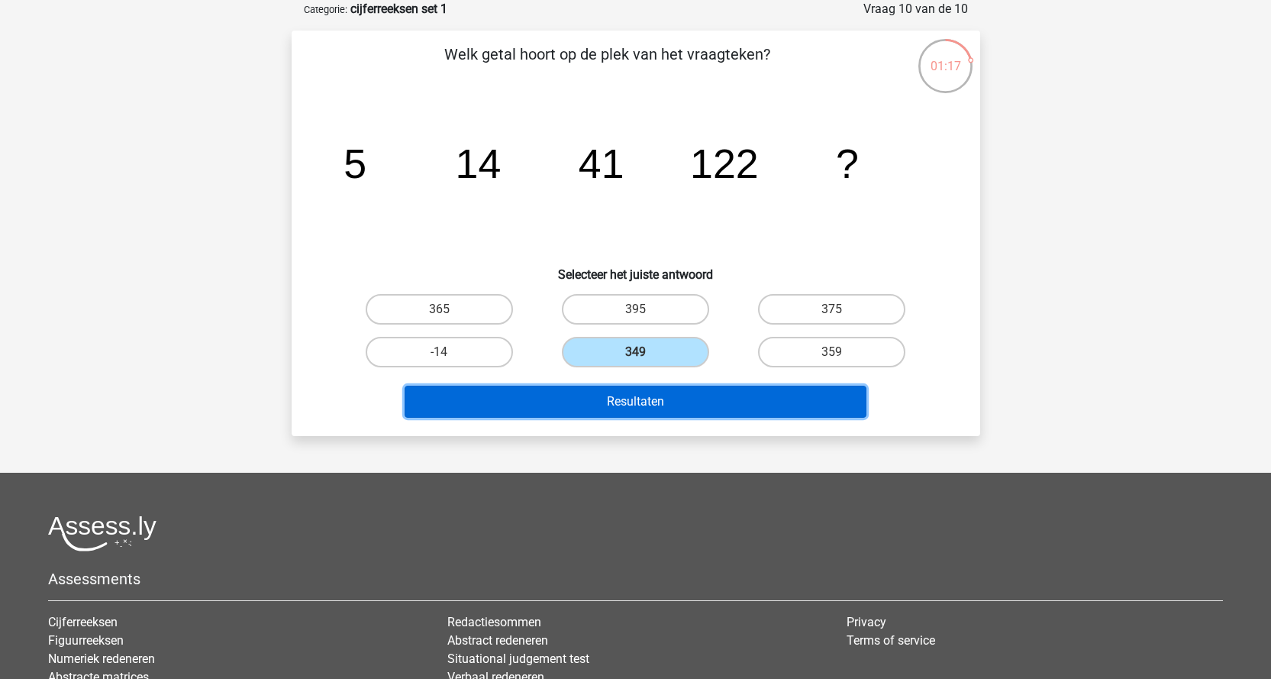
click at [635, 414] on button "Resultaten" at bounding box center [636, 401] width 462 height 32
click at [642, 408] on button "Resultaten" at bounding box center [636, 401] width 462 height 32
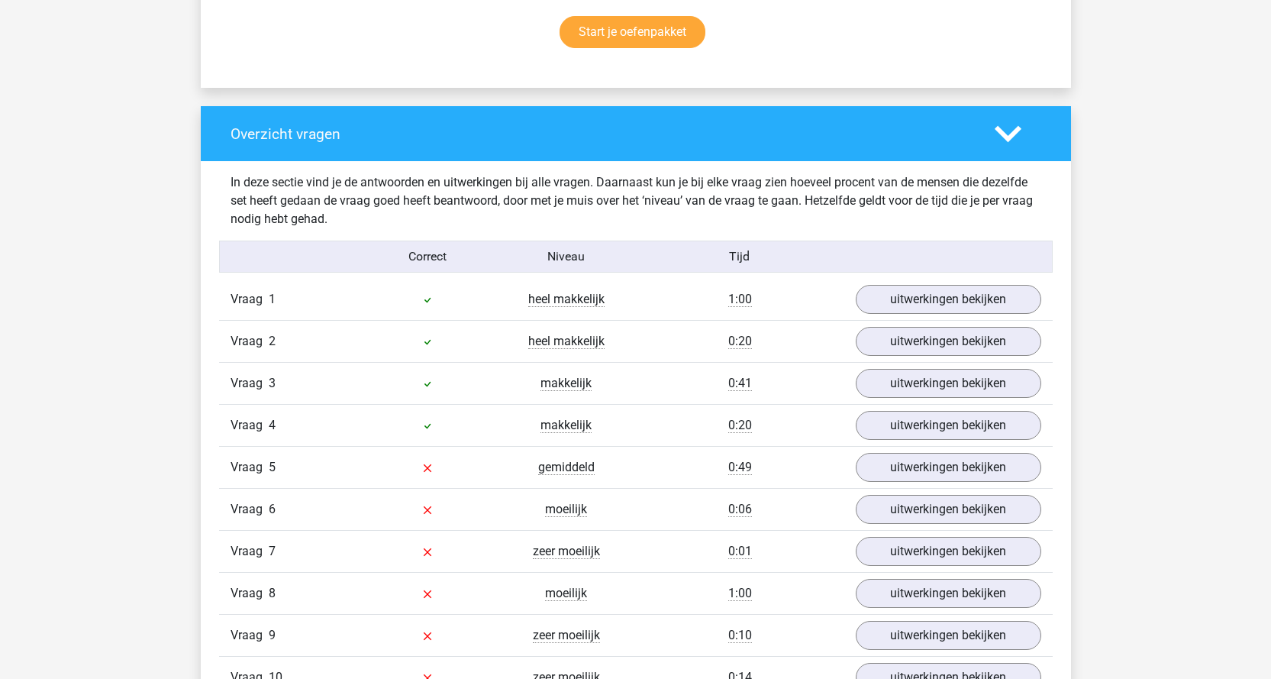
scroll to position [1221, 0]
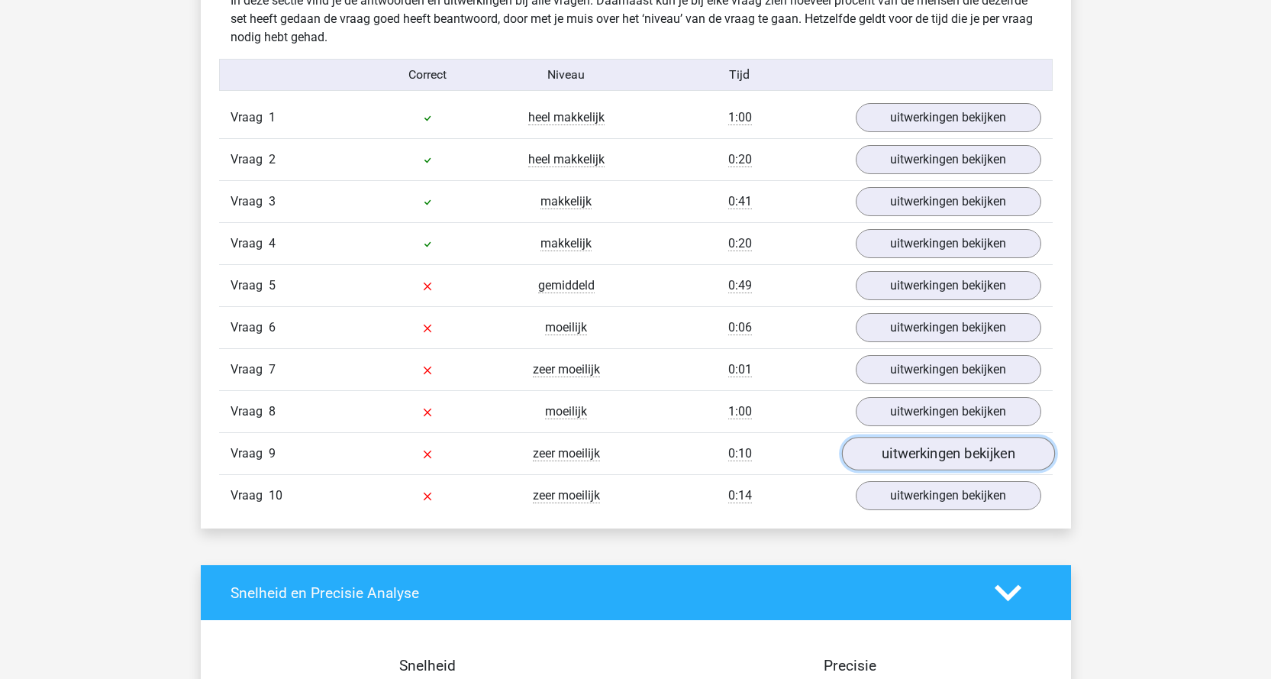
click at [945, 462] on link "uitwerkingen bekijken" at bounding box center [947, 454] width 213 height 34
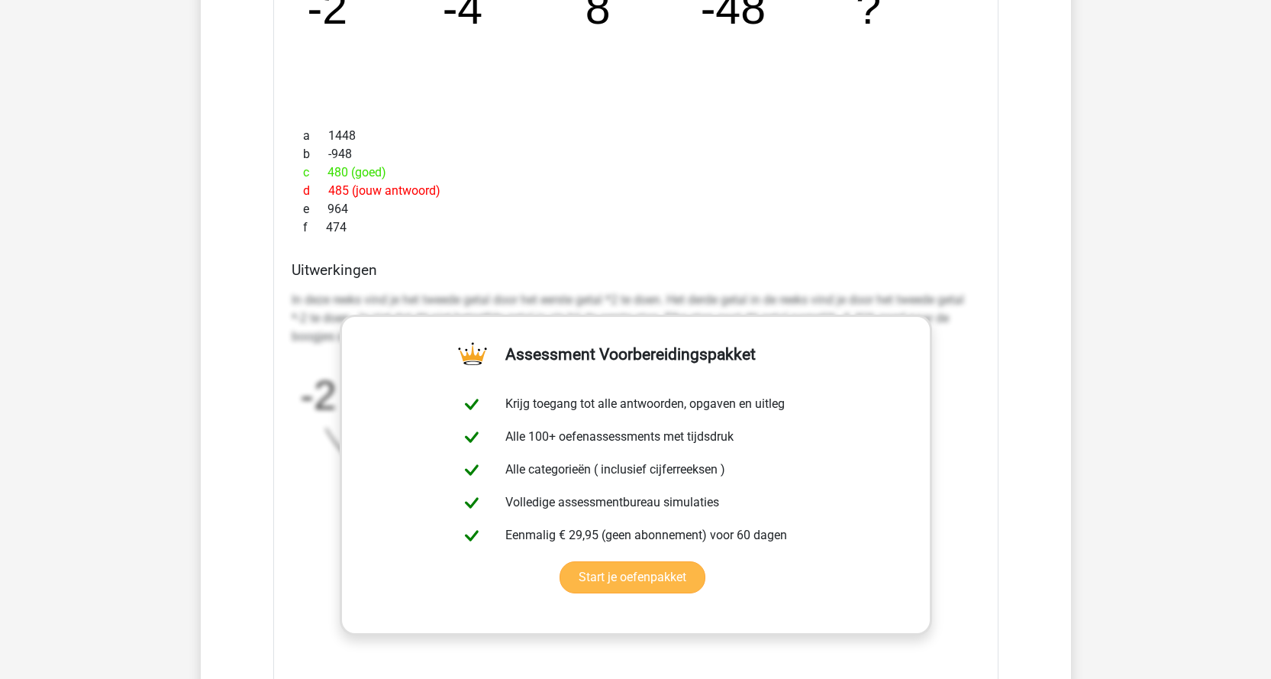
scroll to position [1832, 0]
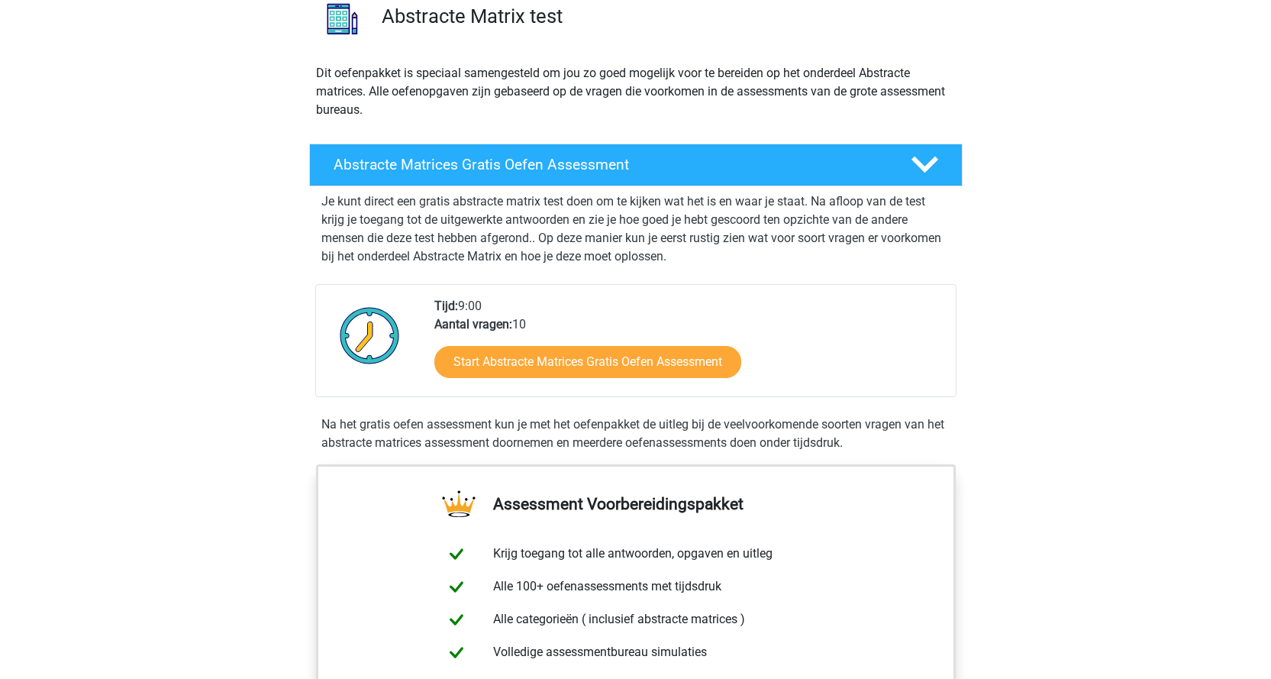
scroll to position [153, 0]
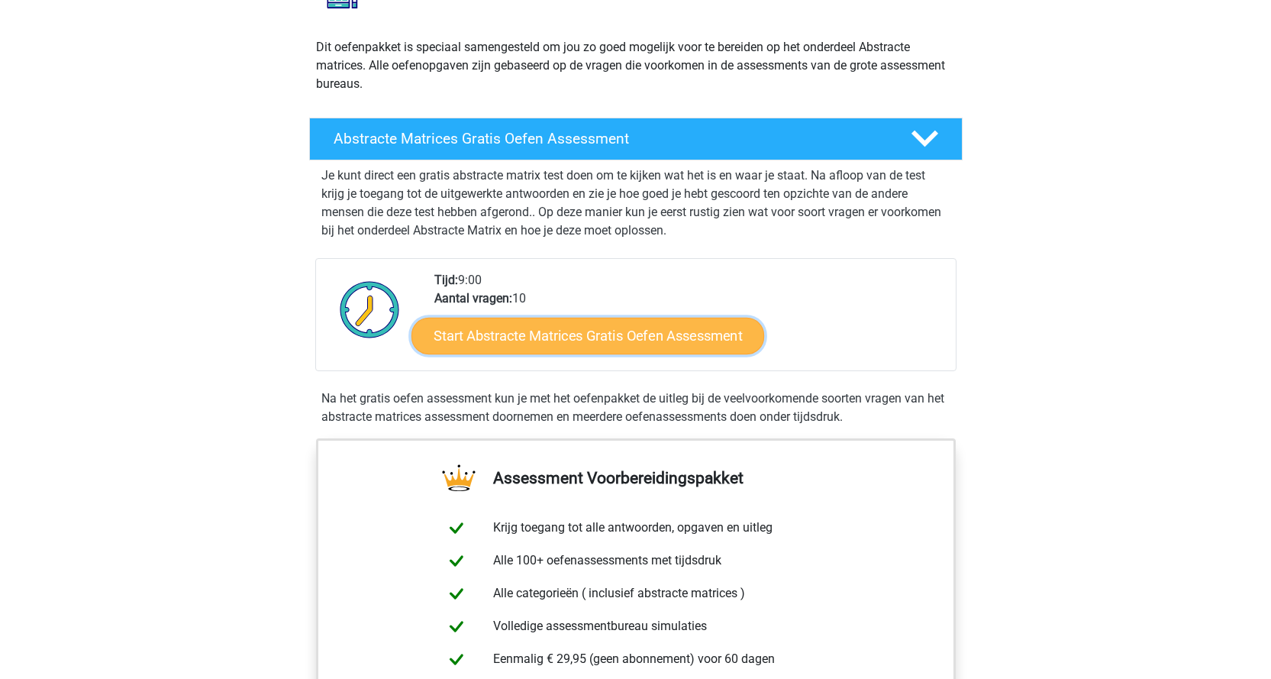
click at [585, 329] on link "Start Abstracte Matrices Gratis Oefen Assessment" at bounding box center [587, 335] width 353 height 37
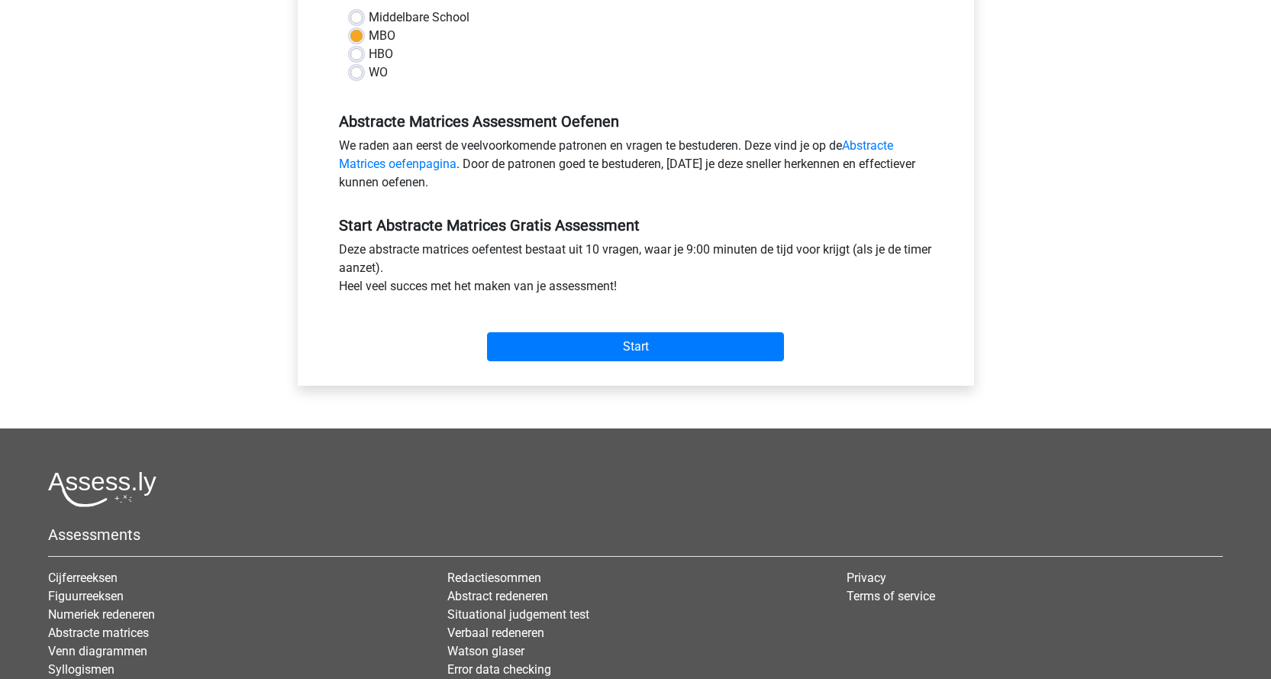
scroll to position [382, 0]
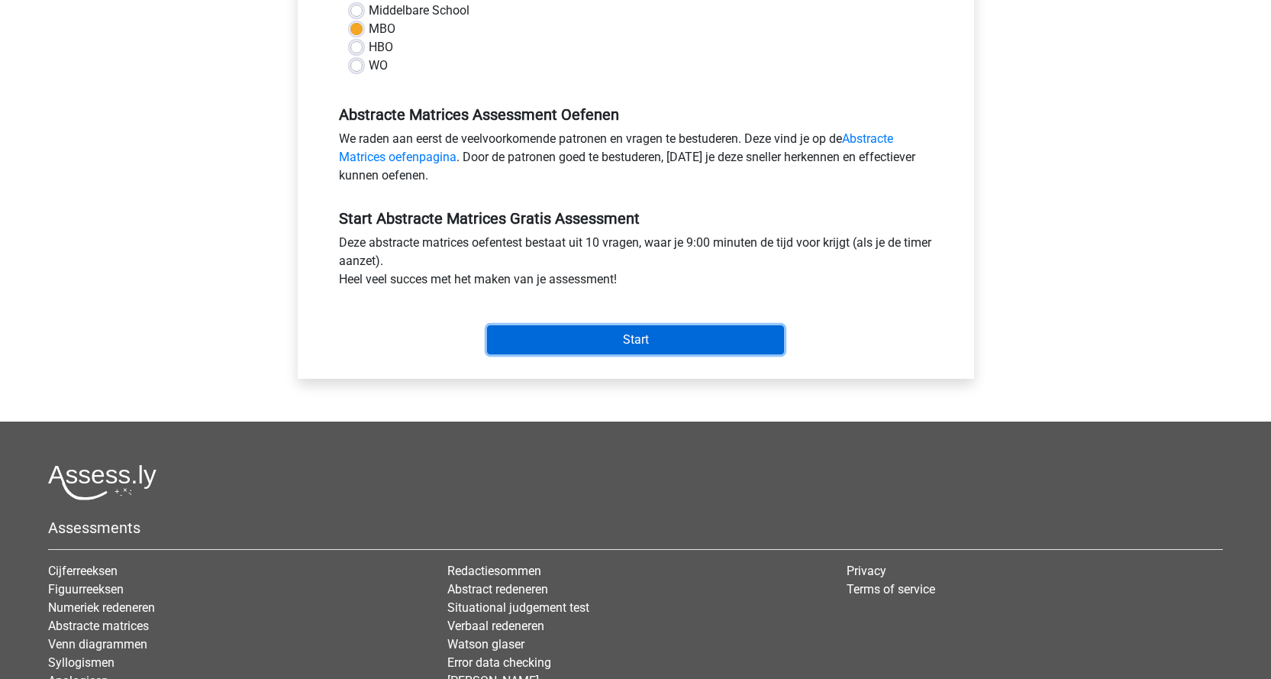
click at [608, 342] on input "Start" at bounding box center [635, 339] width 297 height 29
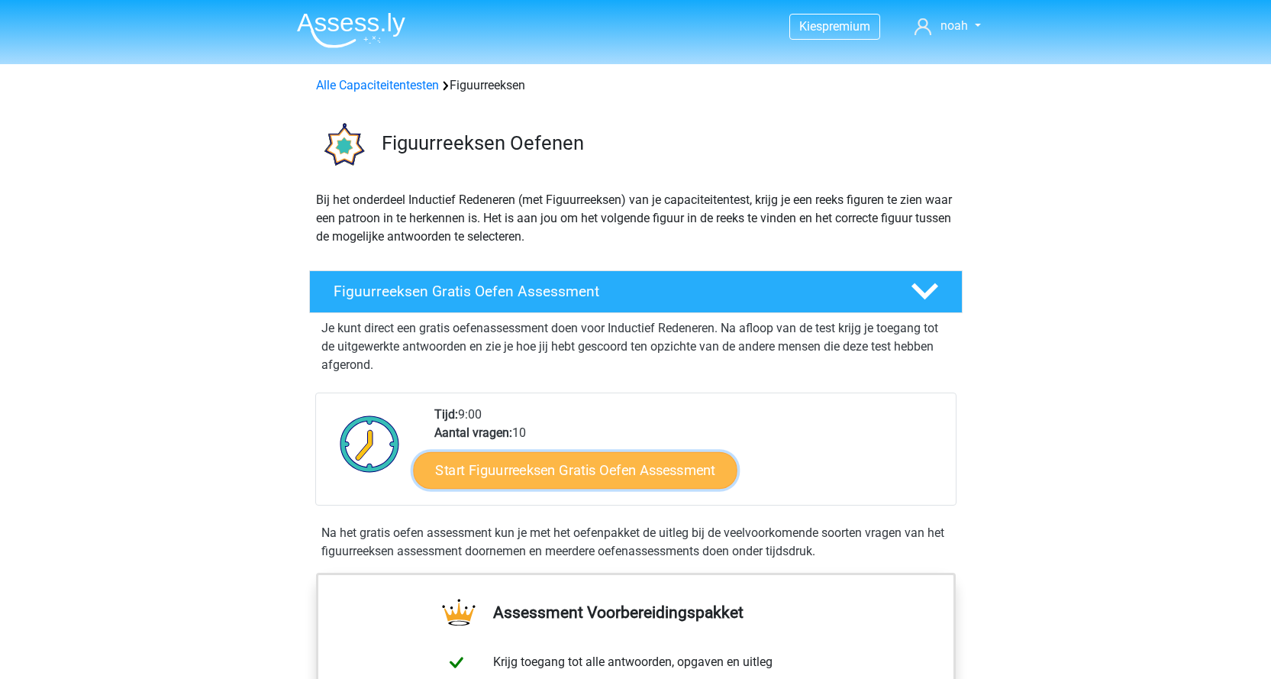
click at [575, 471] on link "Start Figuurreeksen Gratis Oefen Assessment" at bounding box center [575, 469] width 324 height 37
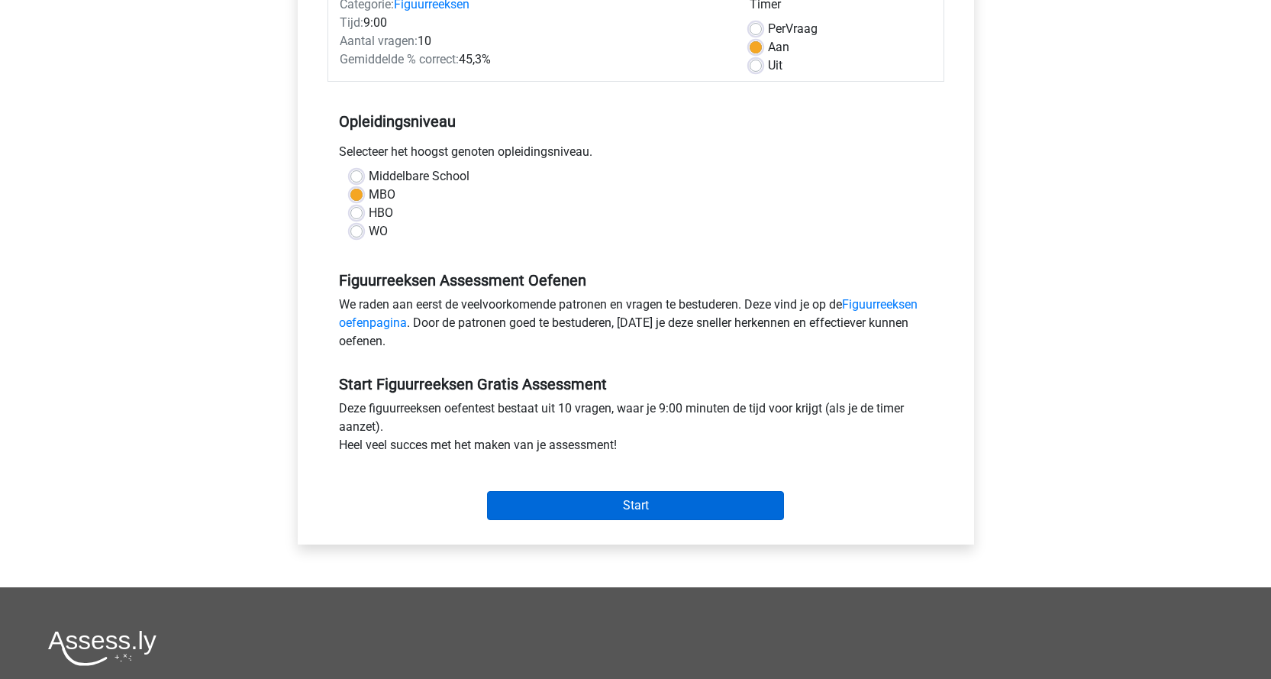
scroll to position [229, 0]
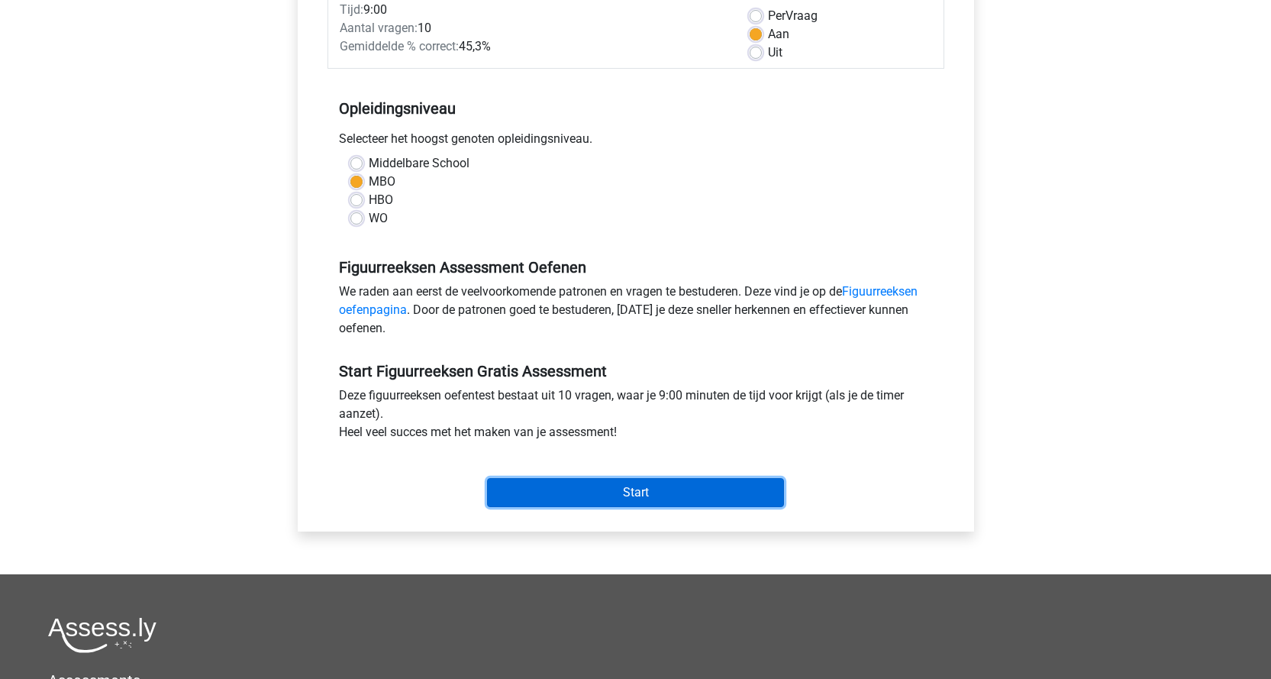
click at [643, 495] on input "Start" at bounding box center [635, 492] width 297 height 29
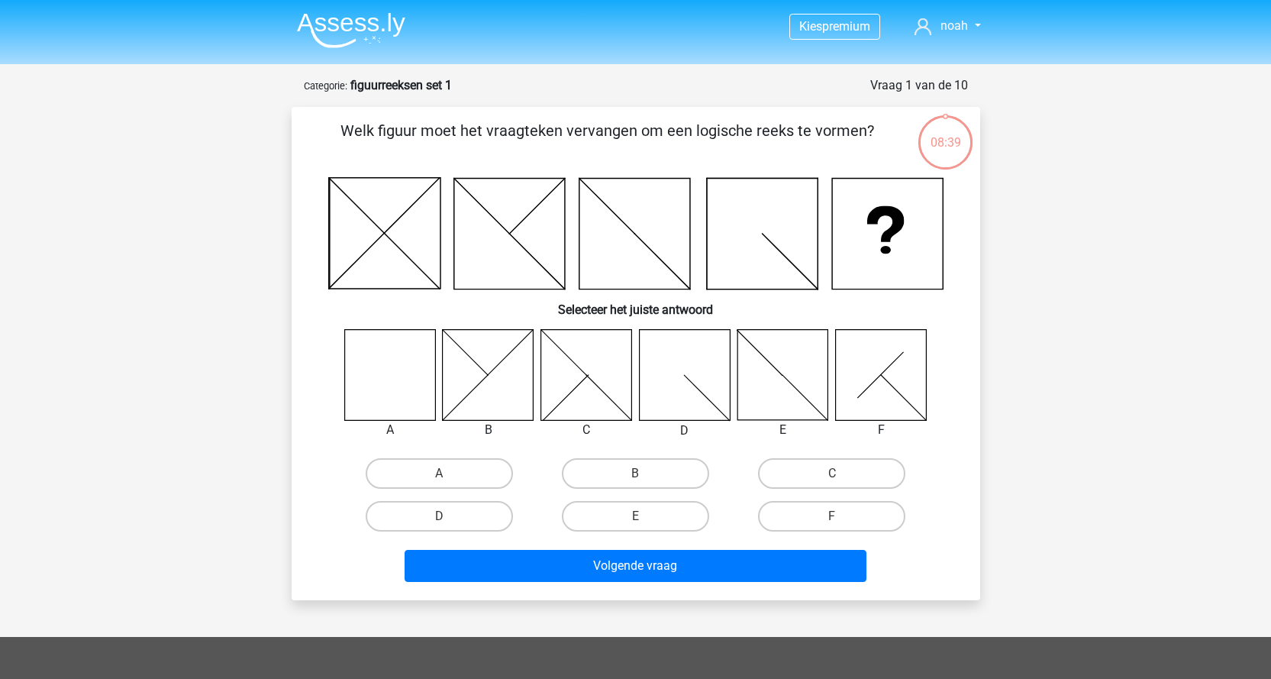
click at [440, 481] on input "A" at bounding box center [444, 478] width 10 height 10
radio input "true"
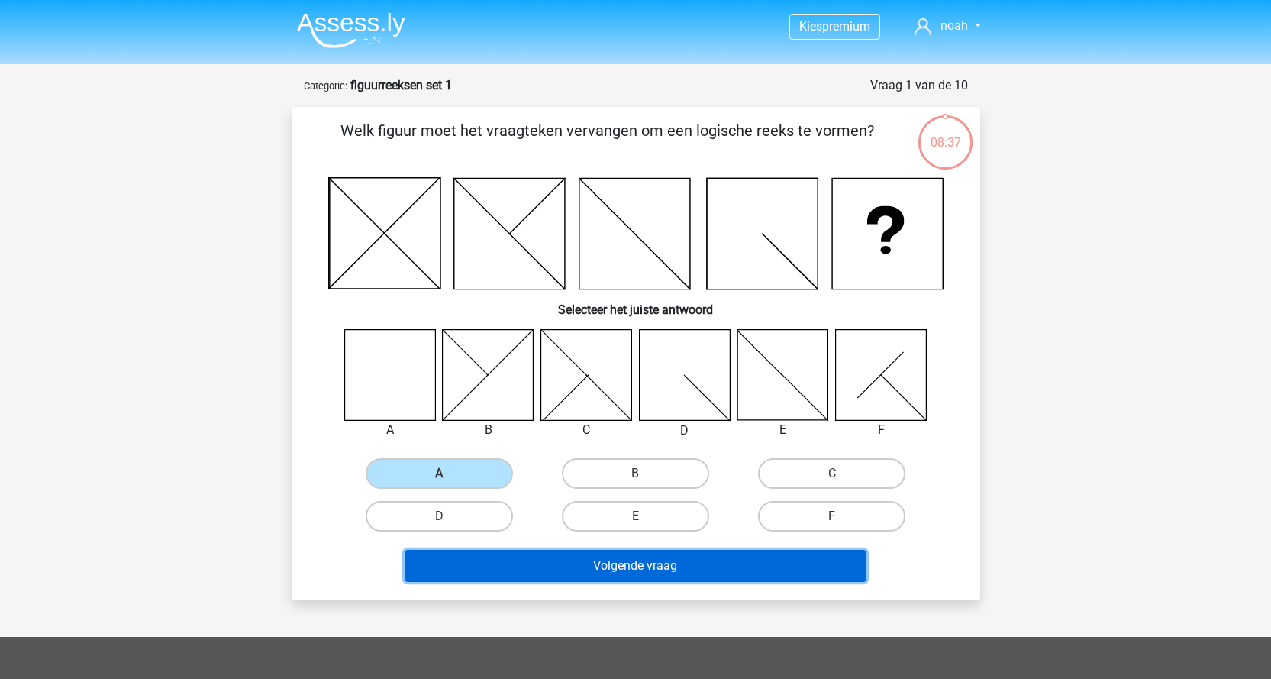
click at [572, 572] on button "Volgende vraag" at bounding box center [636, 566] width 462 height 32
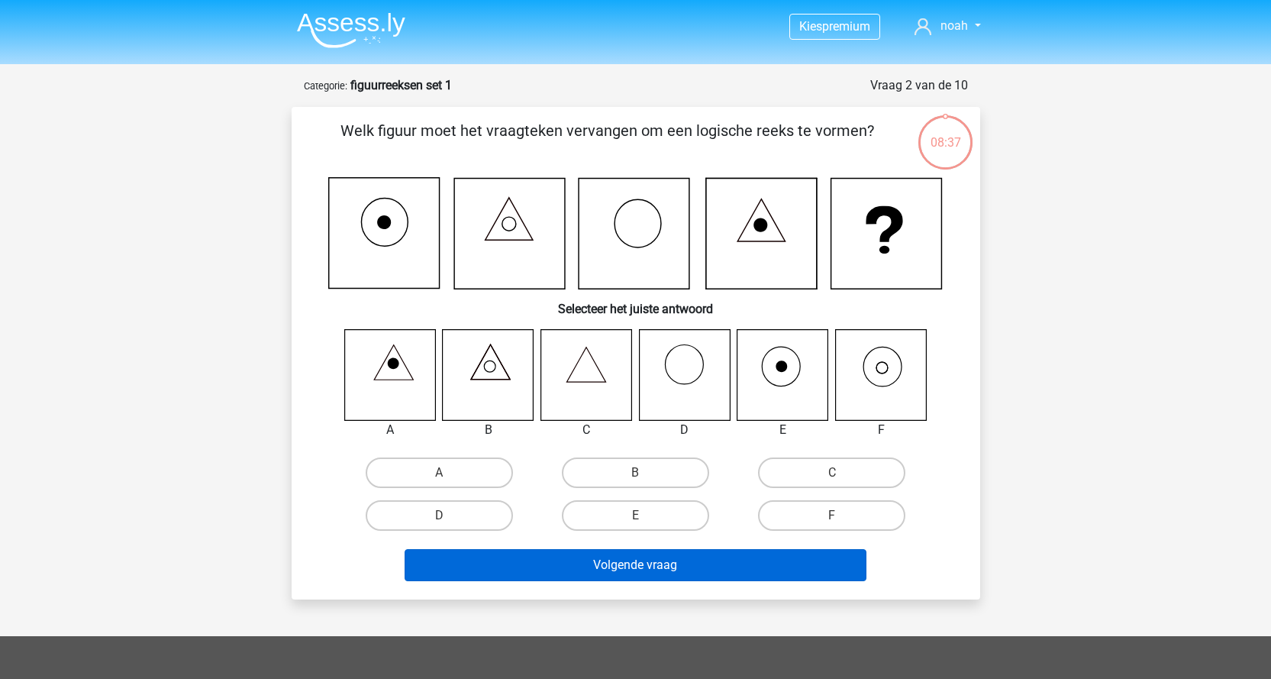
scroll to position [76, 0]
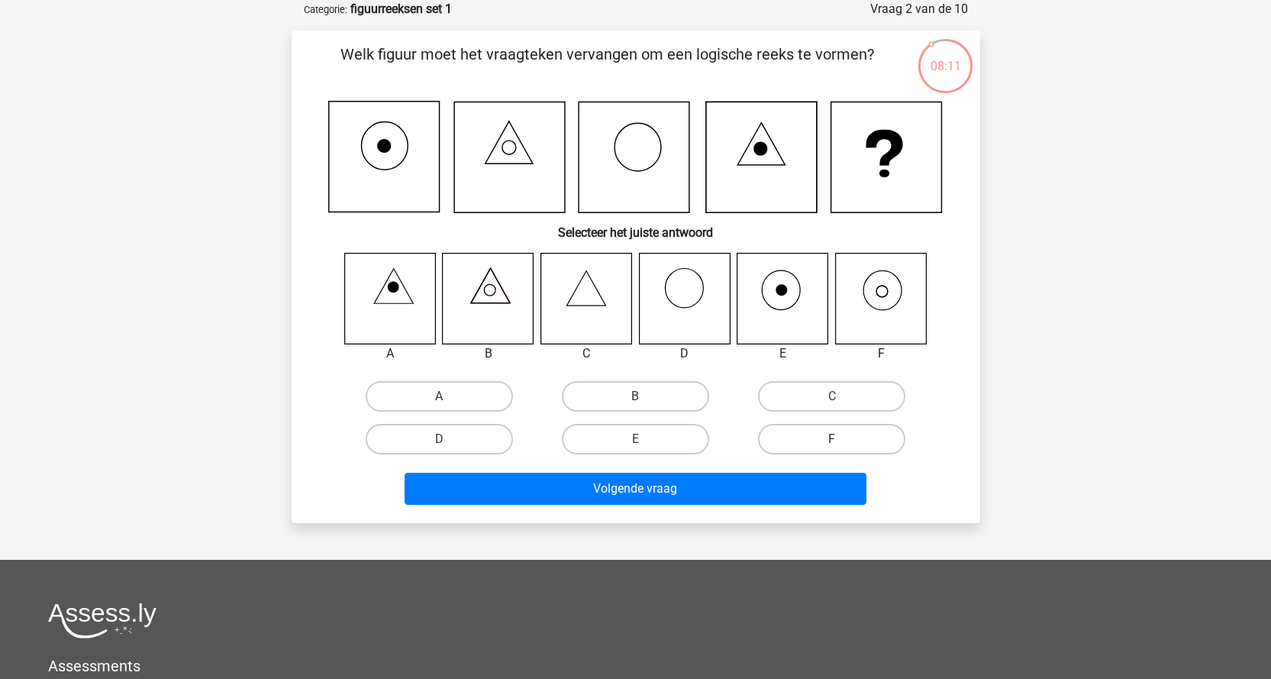
click at [813, 430] on label "F" at bounding box center [831, 439] width 147 height 31
click at [832, 439] on input "F" at bounding box center [837, 444] width 10 height 10
radio input "true"
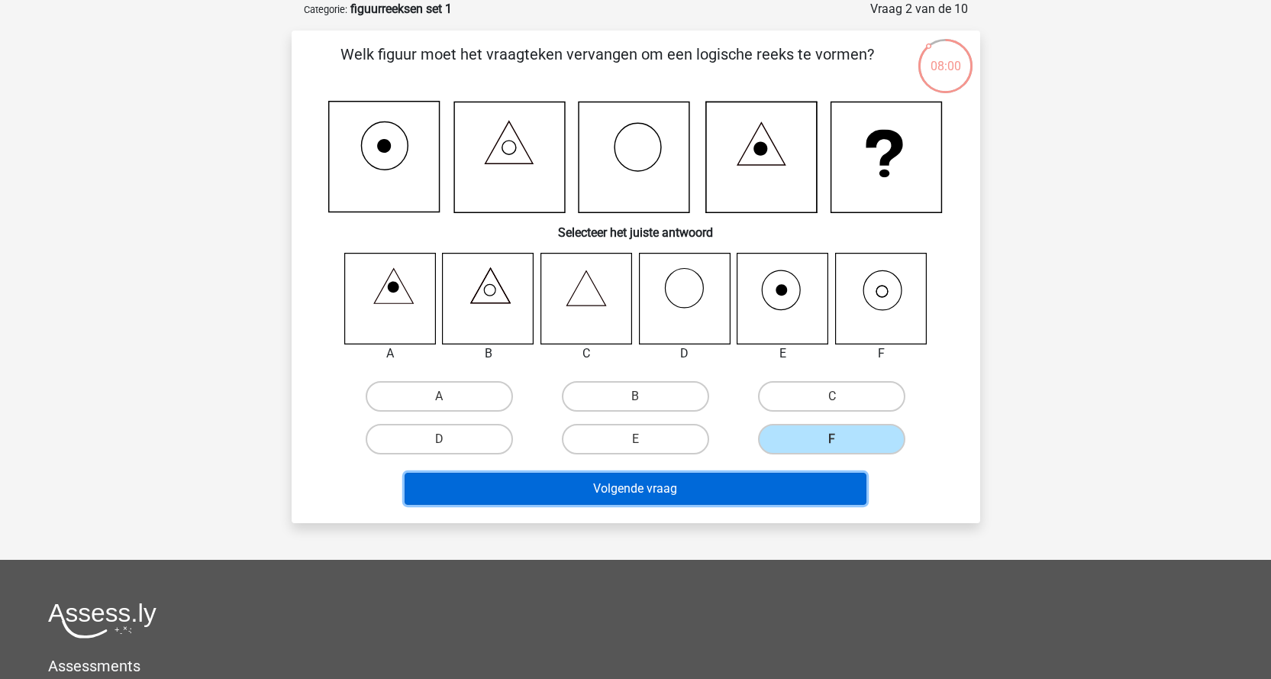
click at [728, 500] on button "Volgende vraag" at bounding box center [636, 488] width 462 height 32
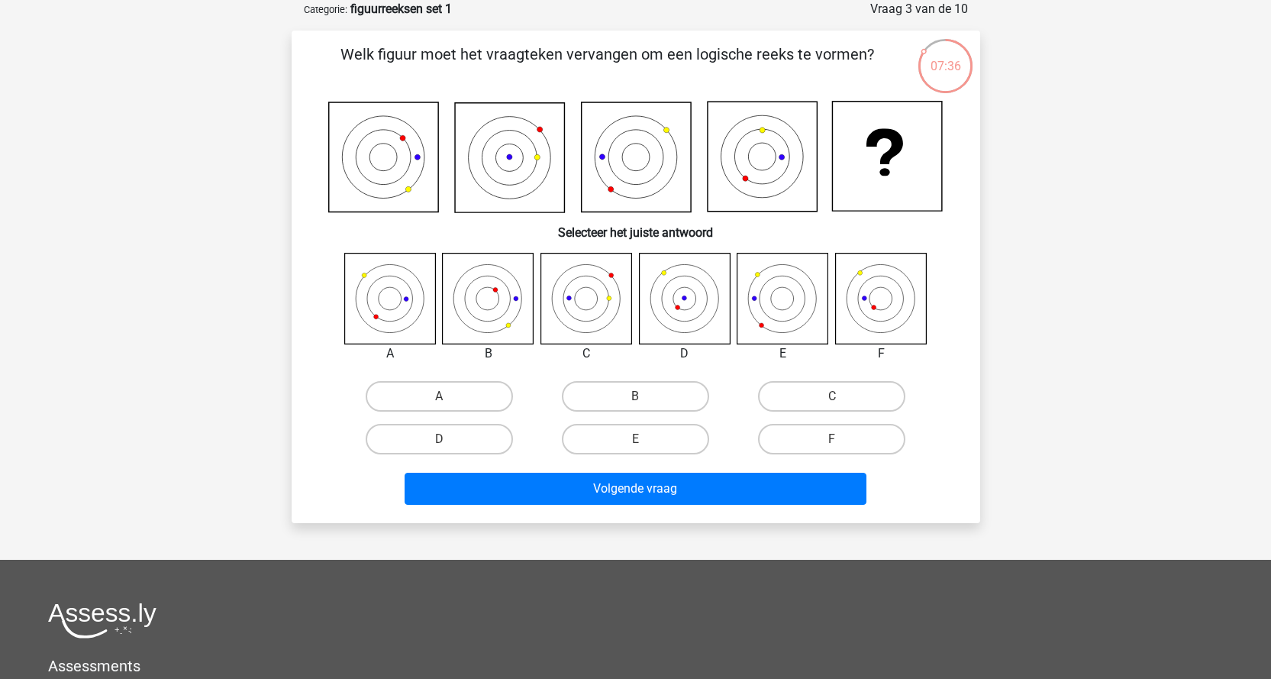
click at [840, 400] on input "C" at bounding box center [837, 401] width 10 height 10
radio input "true"
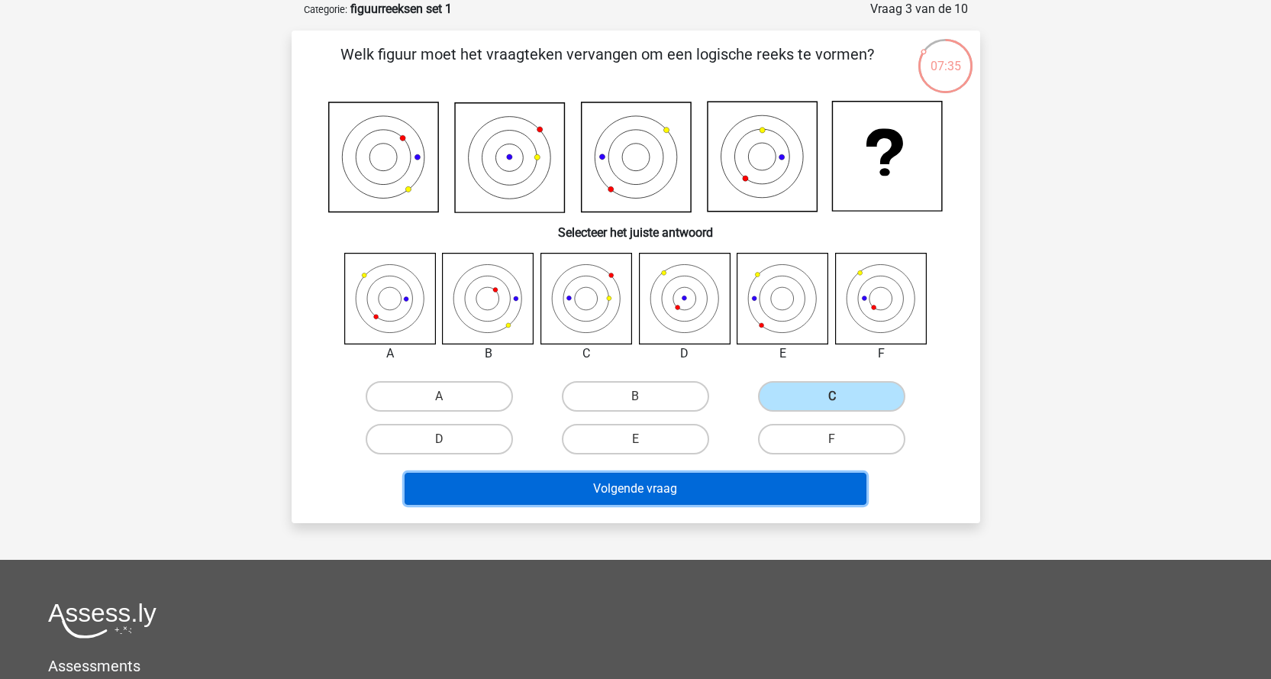
click at [699, 495] on button "Volgende vraag" at bounding box center [636, 488] width 462 height 32
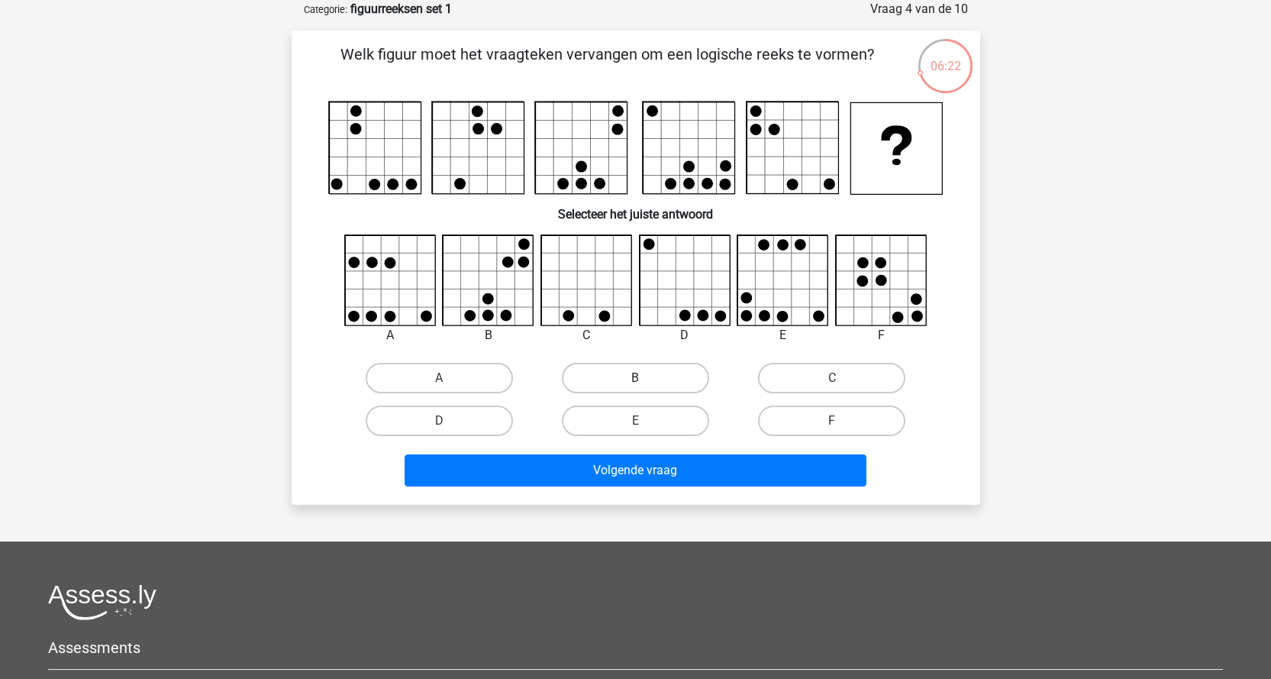
click at [614, 382] on label "B" at bounding box center [635, 378] width 147 height 31
click at [635, 382] on input "B" at bounding box center [640, 383] width 10 height 10
radio input "true"
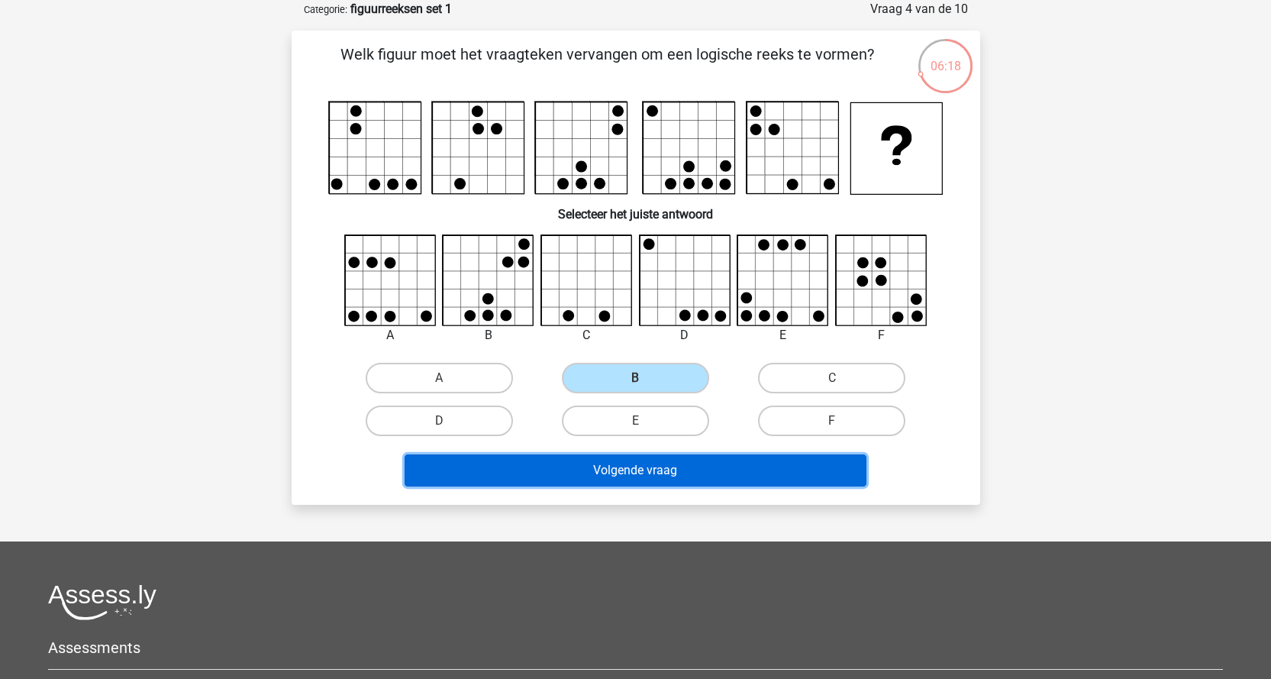
click at [615, 455] on button "Volgende vraag" at bounding box center [636, 470] width 462 height 32
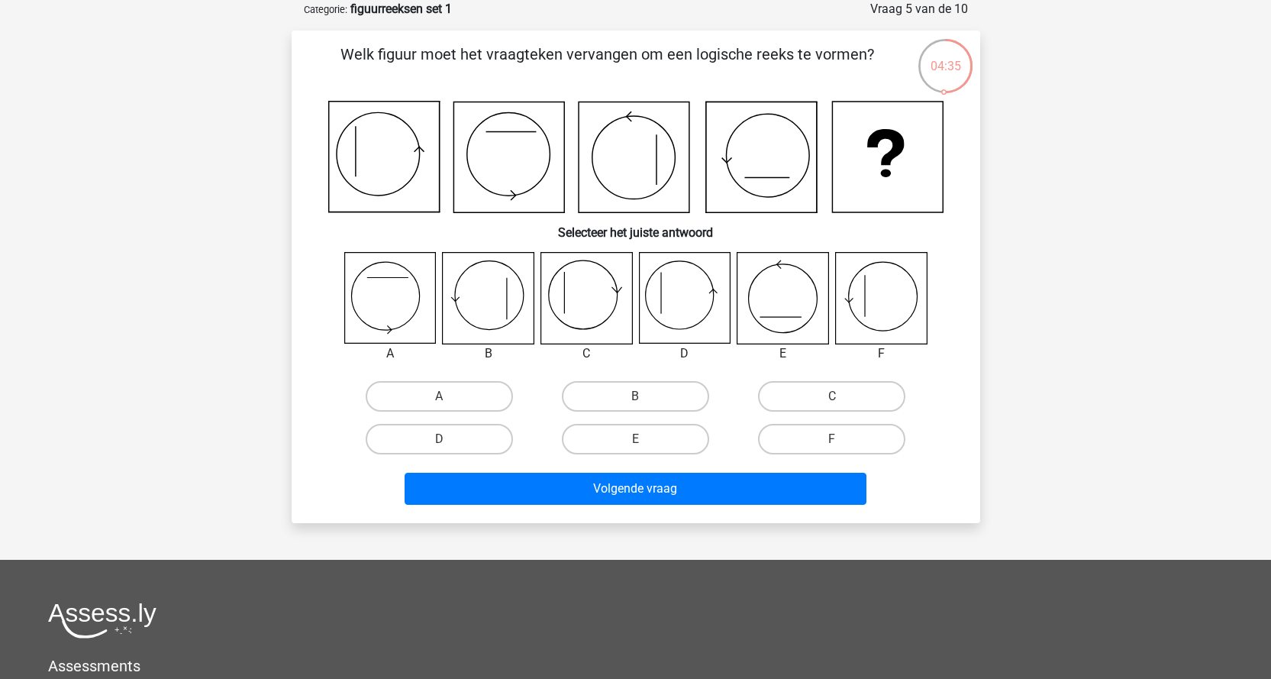
click at [408, 374] on div "A B C D E" at bounding box center [636, 356] width 640 height 208
click at [414, 398] on label "A" at bounding box center [439, 396] width 147 height 31
click at [439, 398] on input "A" at bounding box center [444, 401] width 10 height 10
radio input "true"
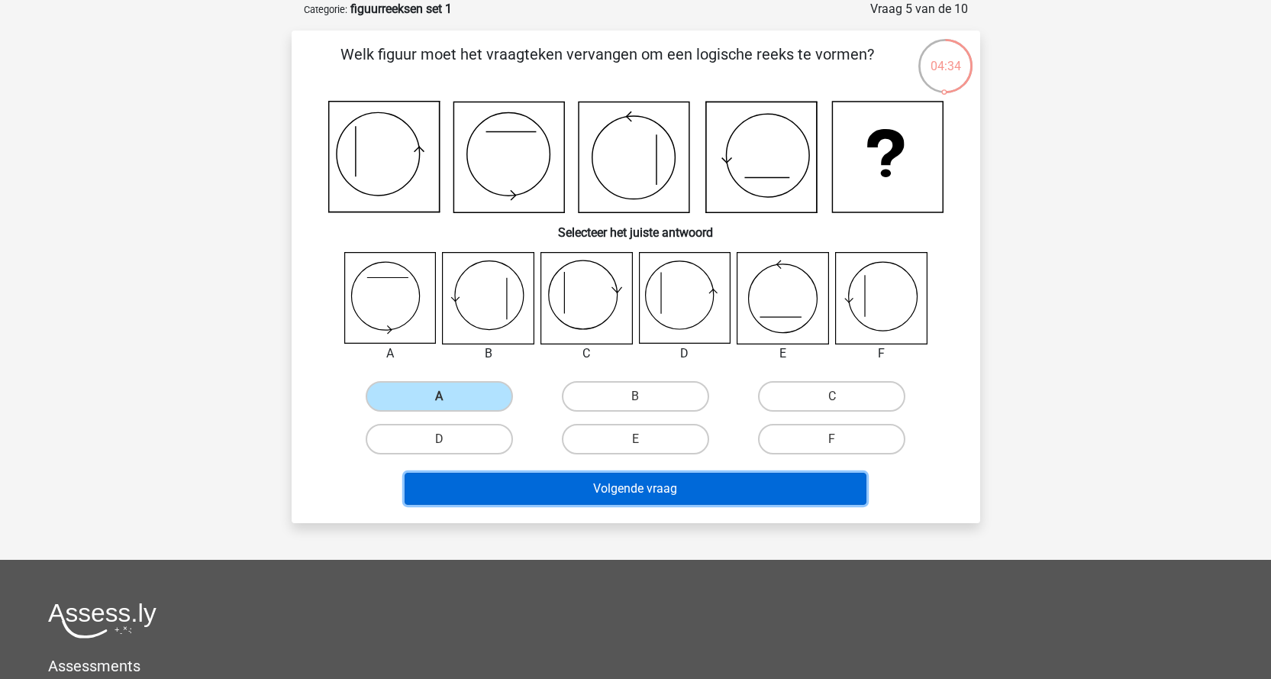
click at [683, 488] on button "Volgende vraag" at bounding box center [636, 488] width 462 height 32
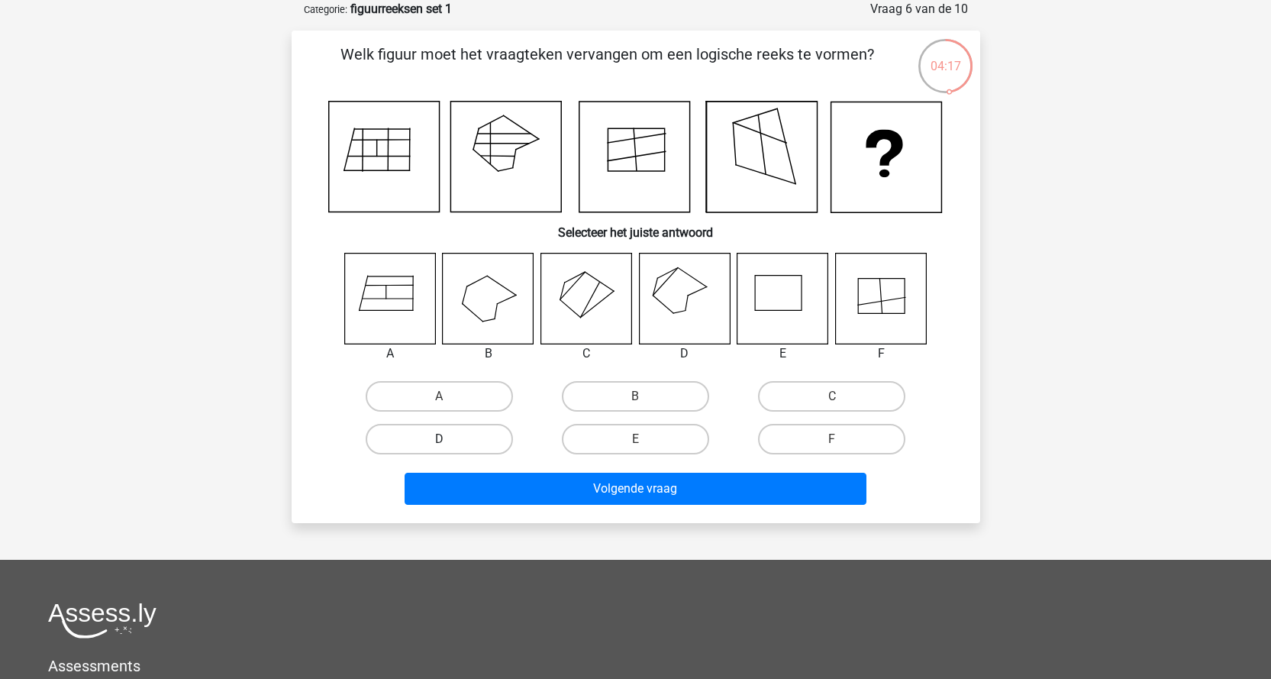
click at [444, 437] on label "D" at bounding box center [439, 439] width 147 height 31
click at [444, 439] on input "D" at bounding box center [444, 444] width 10 height 10
radio input "true"
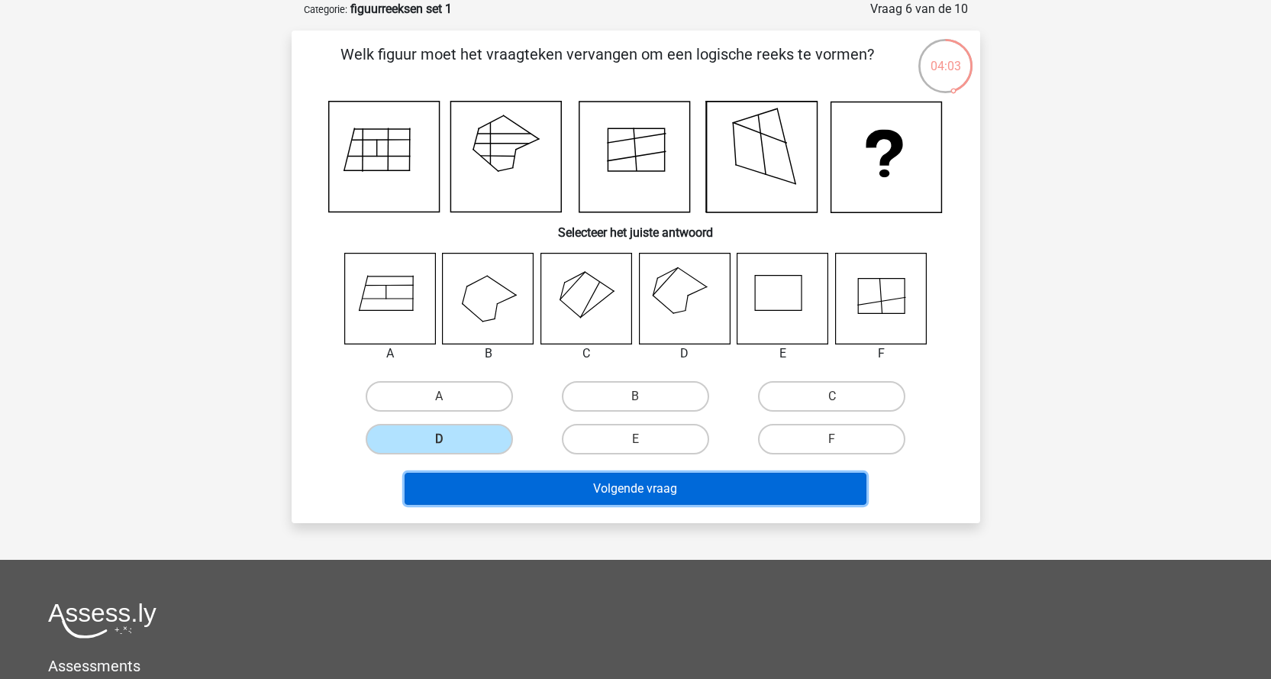
click at [533, 498] on button "Volgende vraag" at bounding box center [636, 488] width 462 height 32
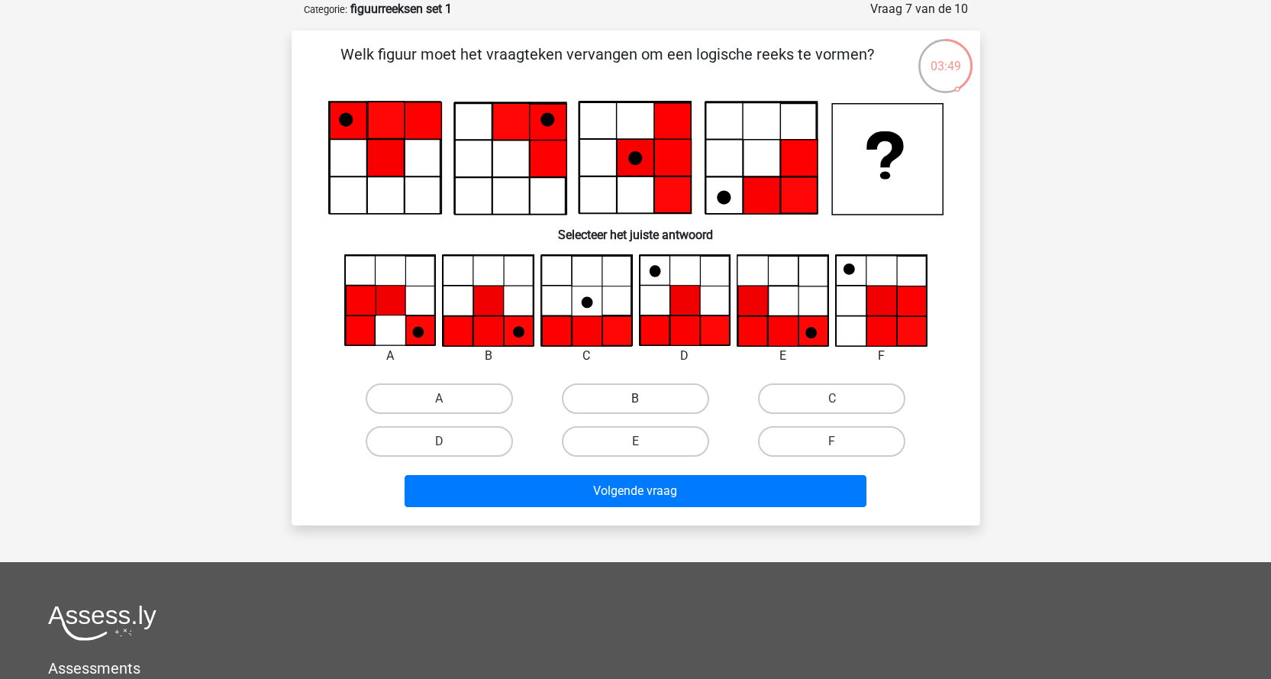
click at [616, 398] on label "B" at bounding box center [635, 398] width 147 height 31
click at [635, 398] on input "B" at bounding box center [640, 403] width 10 height 10
radio input "true"
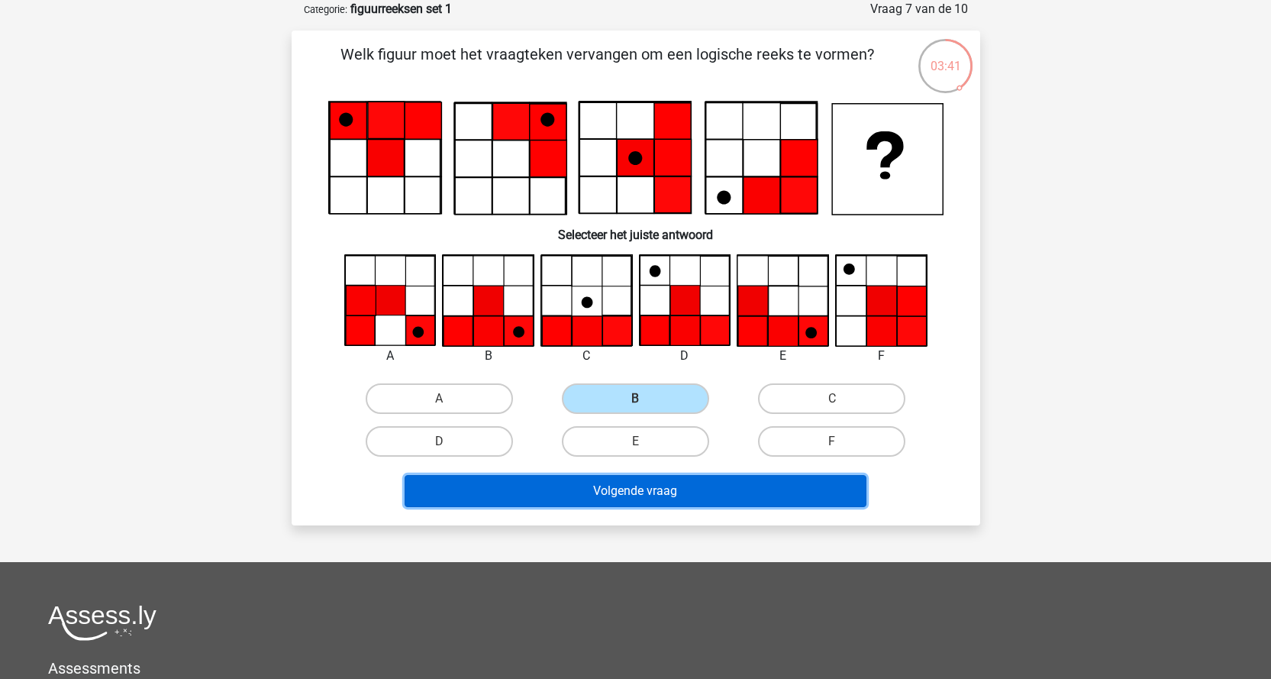
click at [564, 501] on button "Volgende vraag" at bounding box center [636, 491] width 462 height 32
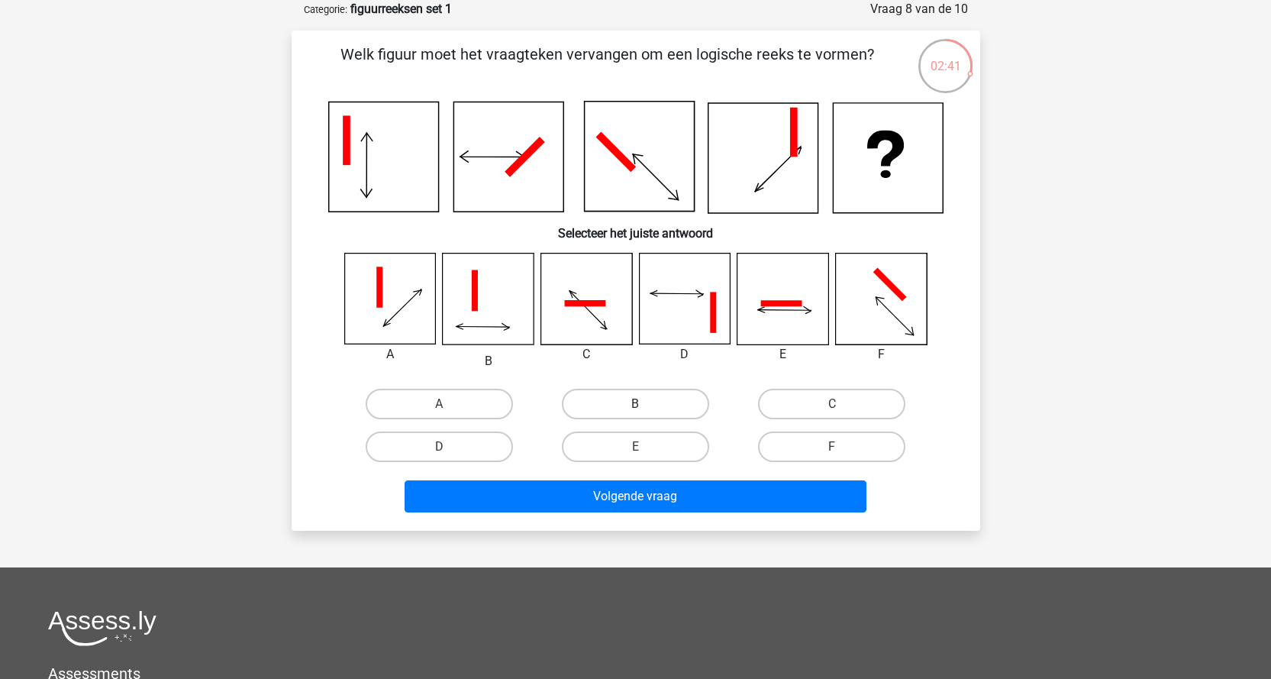
click at [595, 409] on label "B" at bounding box center [635, 403] width 147 height 31
click at [635, 409] on input "B" at bounding box center [640, 409] width 10 height 10
radio input "true"
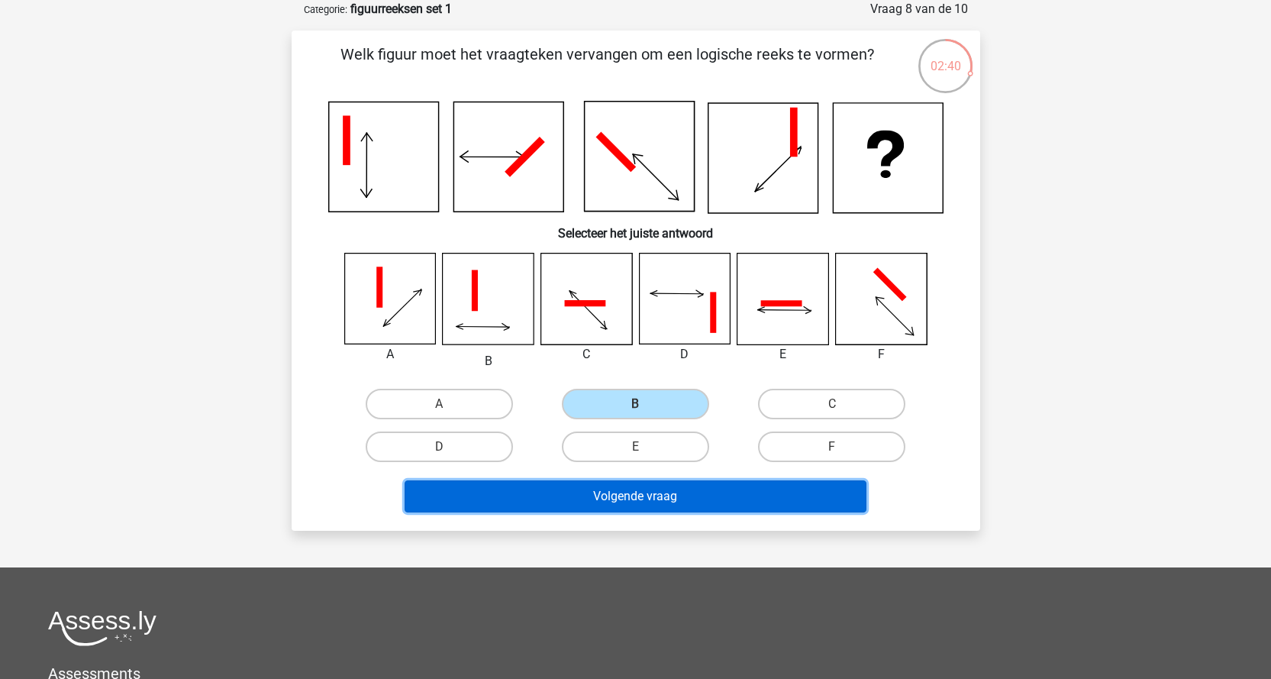
click at [637, 494] on button "Volgende vraag" at bounding box center [636, 496] width 462 height 32
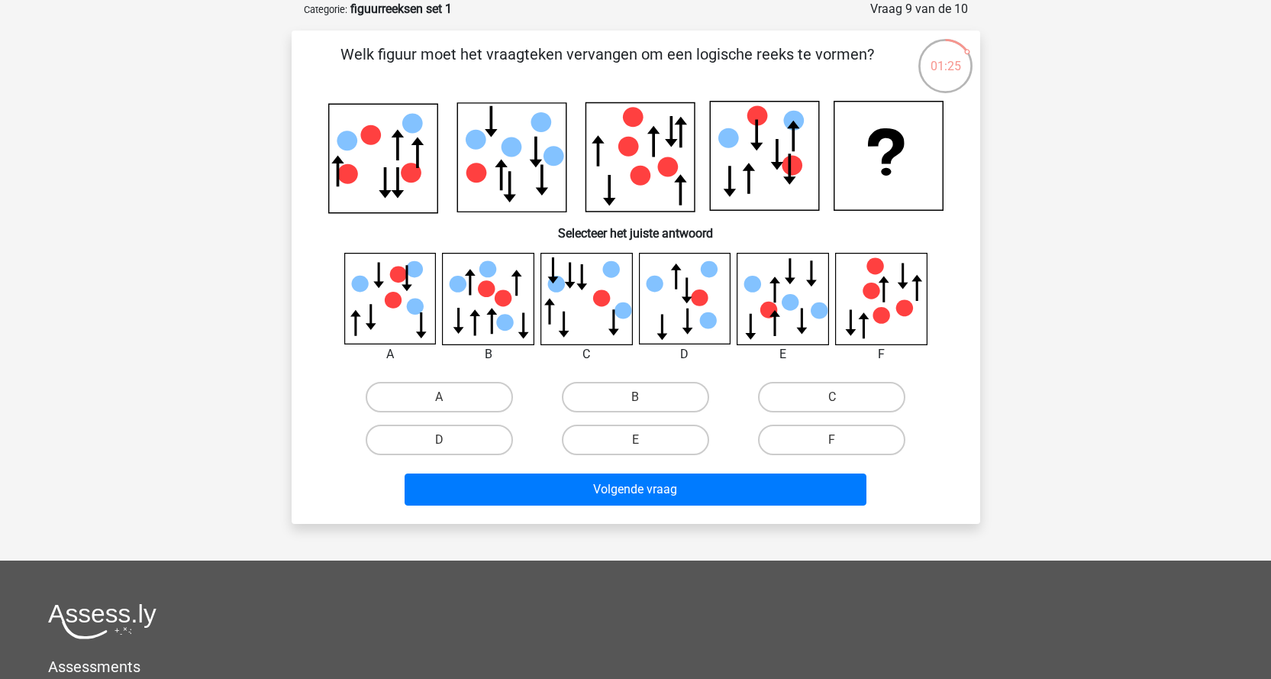
drag, startPoint x: 702, startPoint y: 323, endPoint x: 695, endPoint y: 344, distance: 22.7
click at [704, 323] on icon at bounding box center [708, 320] width 17 height 17
click at [433, 437] on label "D" at bounding box center [439, 439] width 147 height 31
click at [439, 440] on input "D" at bounding box center [444, 445] width 10 height 10
radio input "true"
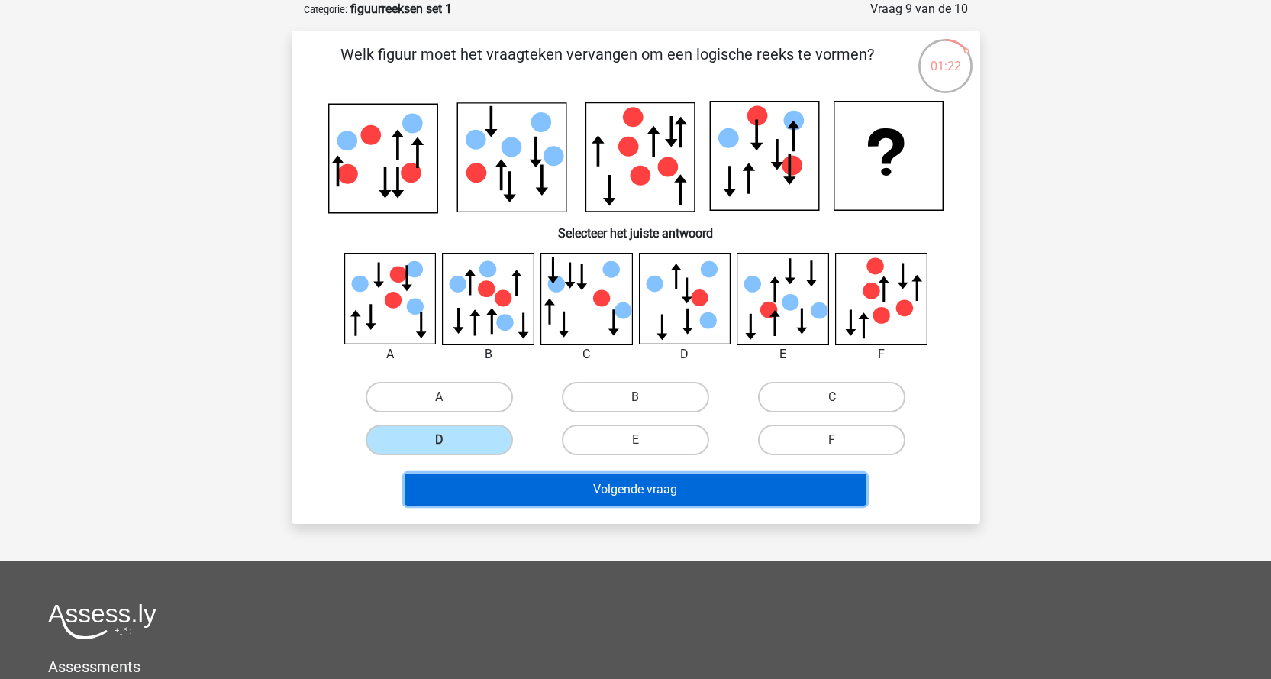
click at [641, 482] on button "Volgende vraag" at bounding box center [636, 489] width 462 height 32
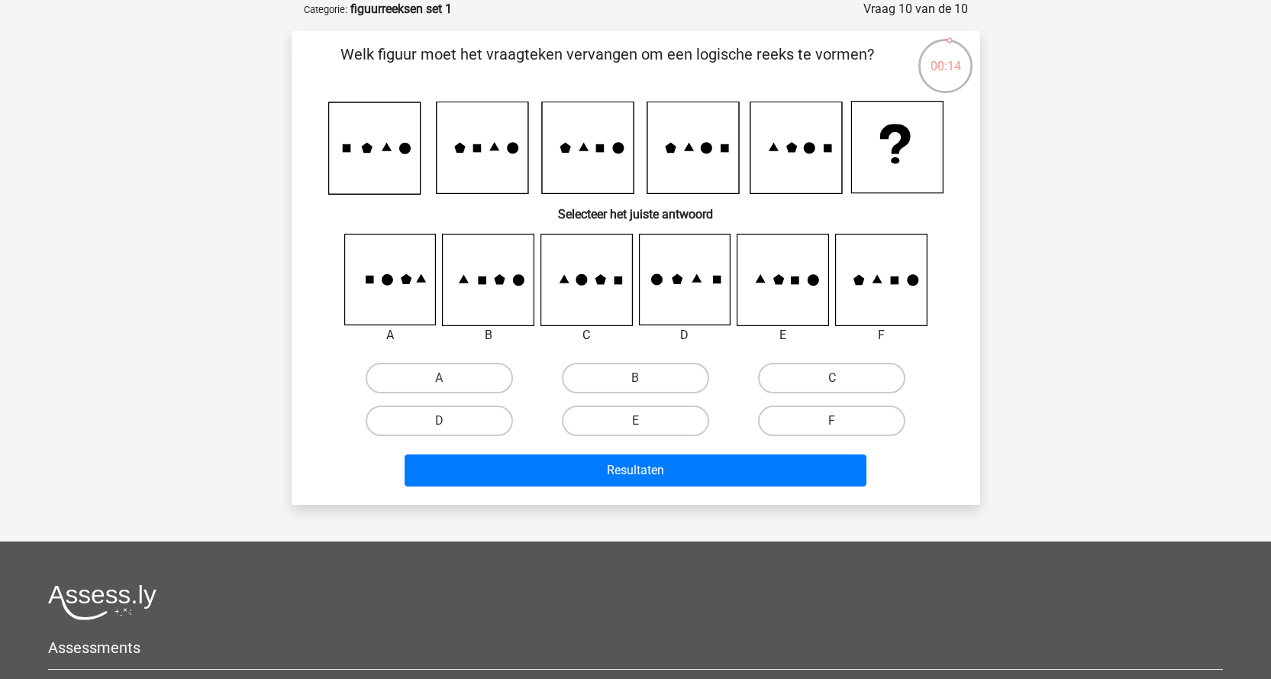
drag, startPoint x: 476, startPoint y: 384, endPoint x: 323, endPoint y: 330, distance: 162.7
click at [323, 330] on div "A B C D E" at bounding box center [636, 338] width 640 height 208
click at [650, 371] on label "B" at bounding box center [635, 378] width 147 height 31
click at [645, 378] on input "B" at bounding box center [640, 383] width 10 height 10
radio input "true"
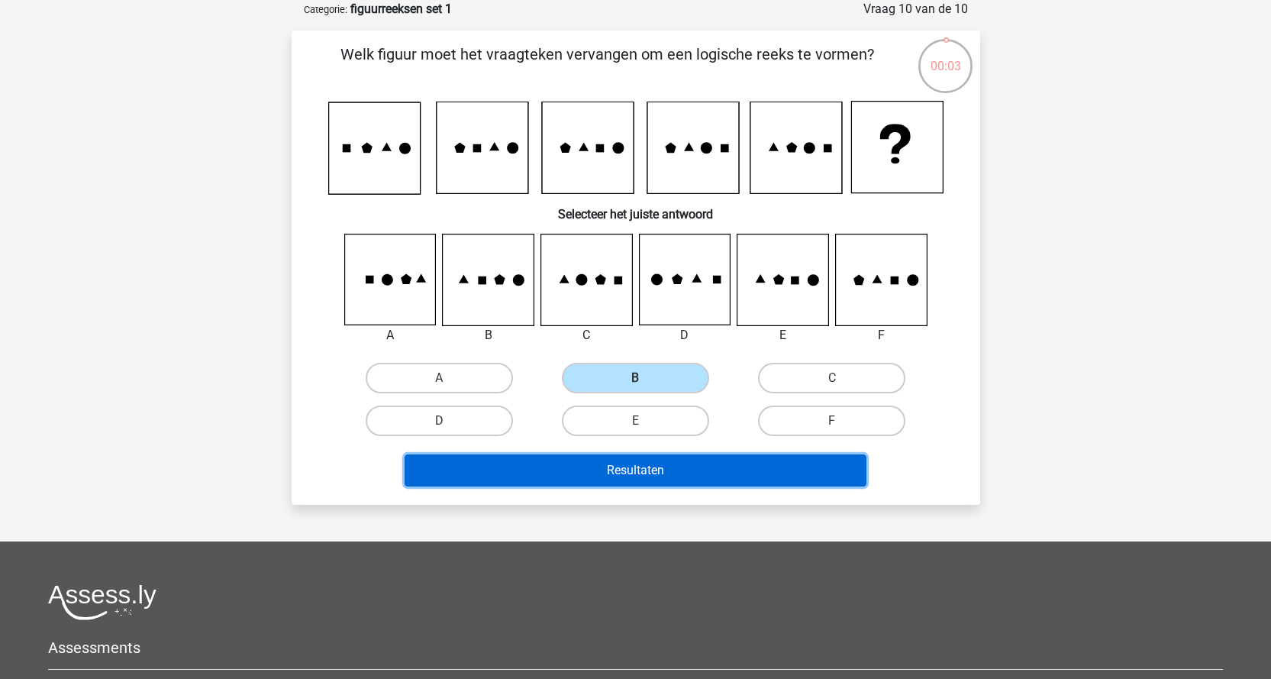
click at [649, 459] on button "Resultaten" at bounding box center [636, 470] width 462 height 32
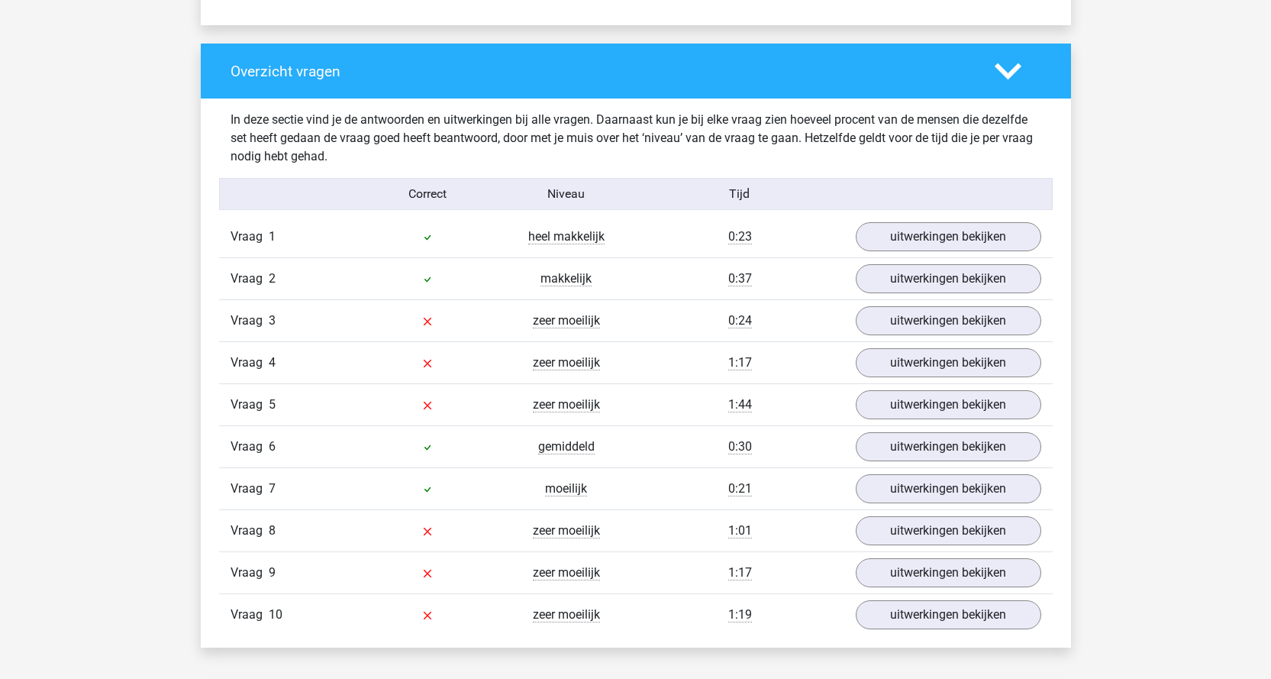
scroll to position [1145, 0]
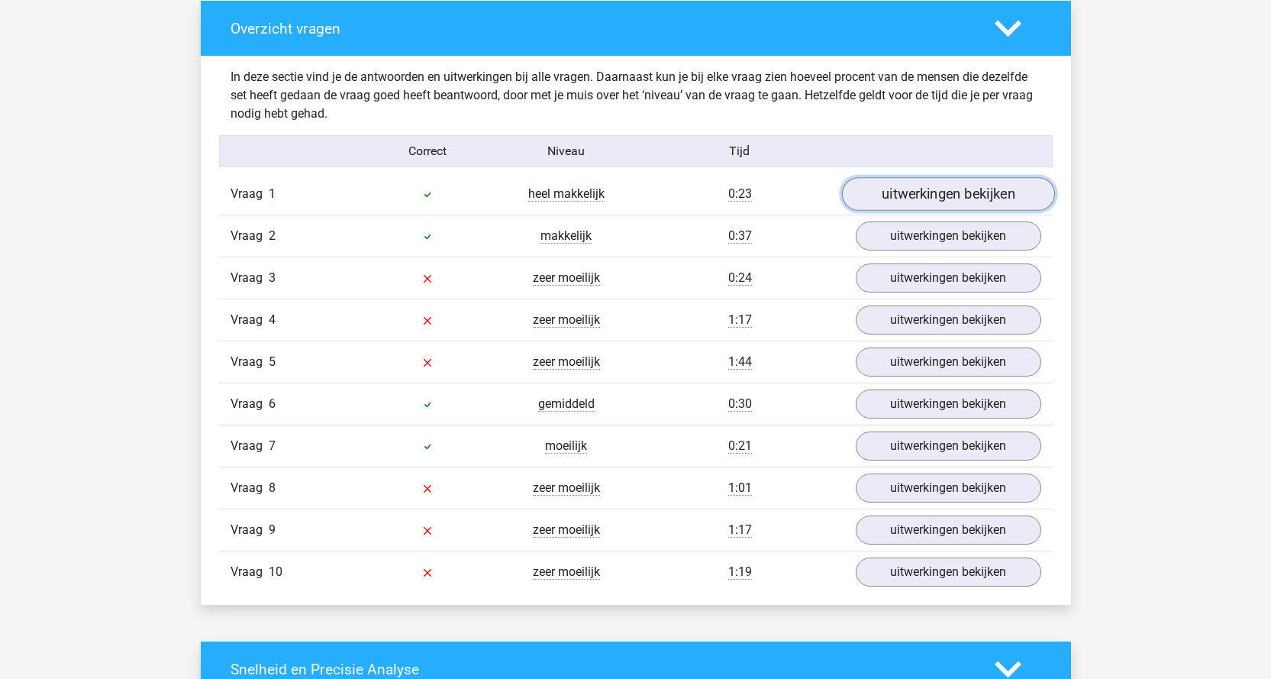
click at [933, 195] on link "uitwerkingen bekijken" at bounding box center [947, 194] width 213 height 34
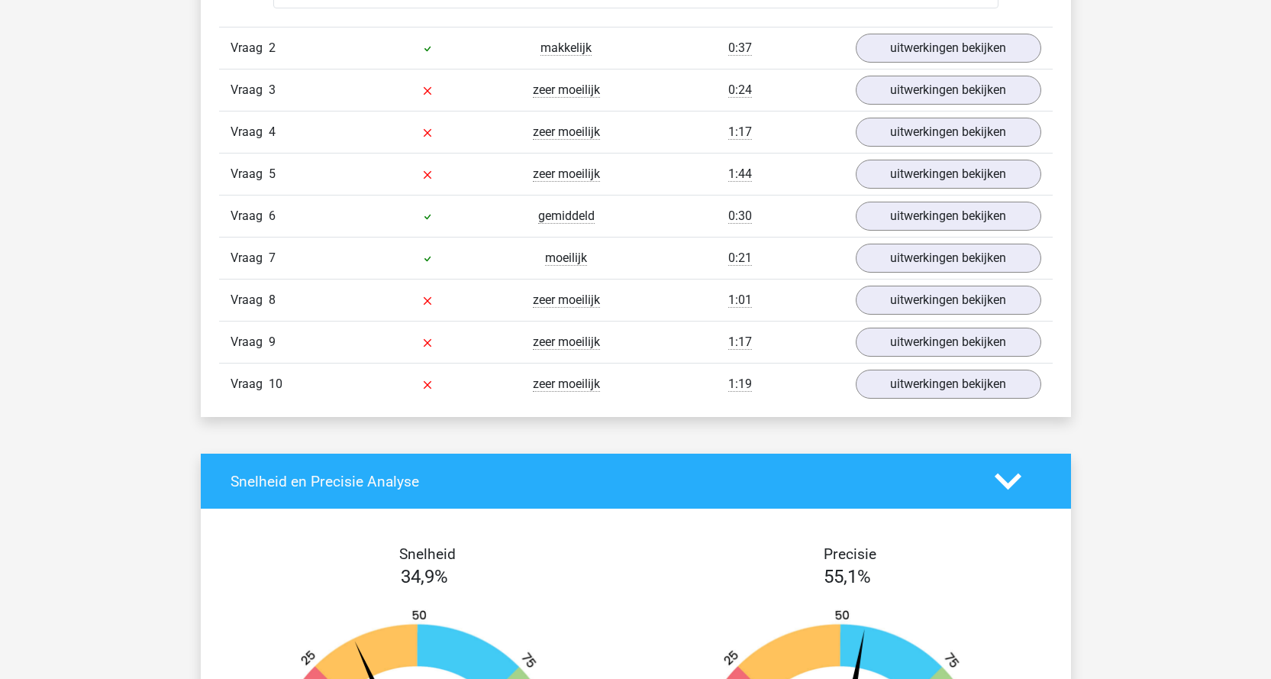
scroll to position [2061, 0]
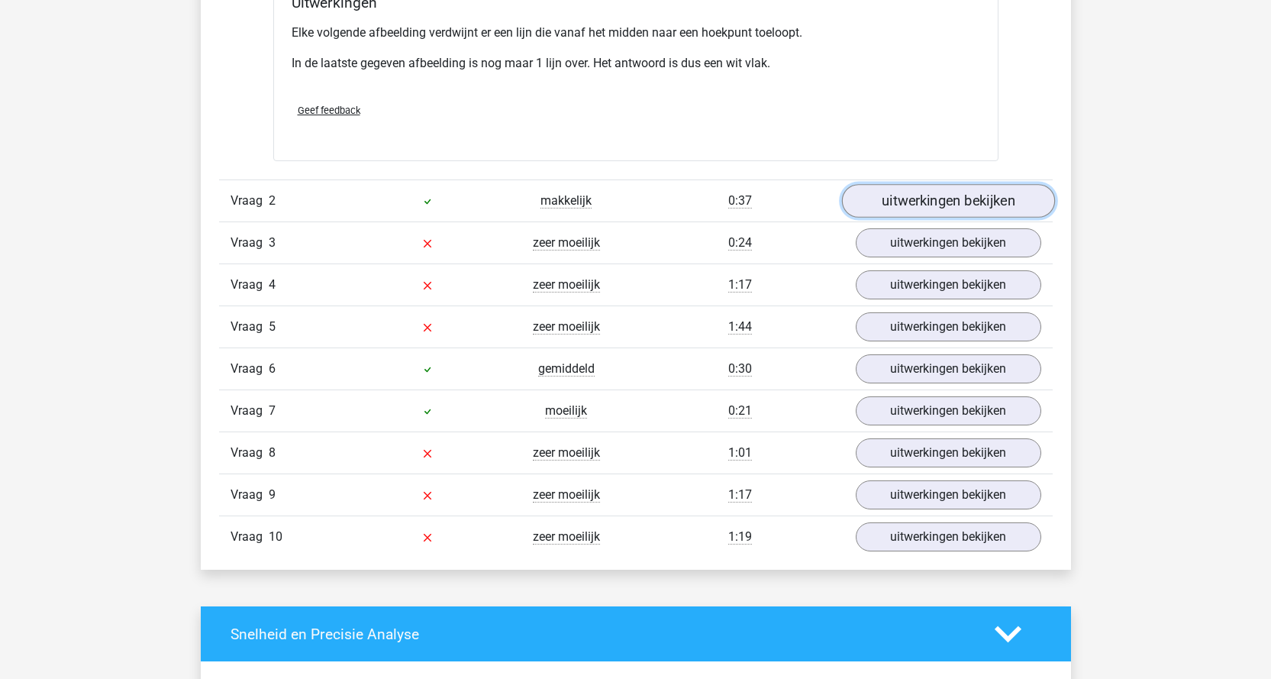
click at [917, 208] on link "uitwerkingen bekijken" at bounding box center [947, 201] width 213 height 34
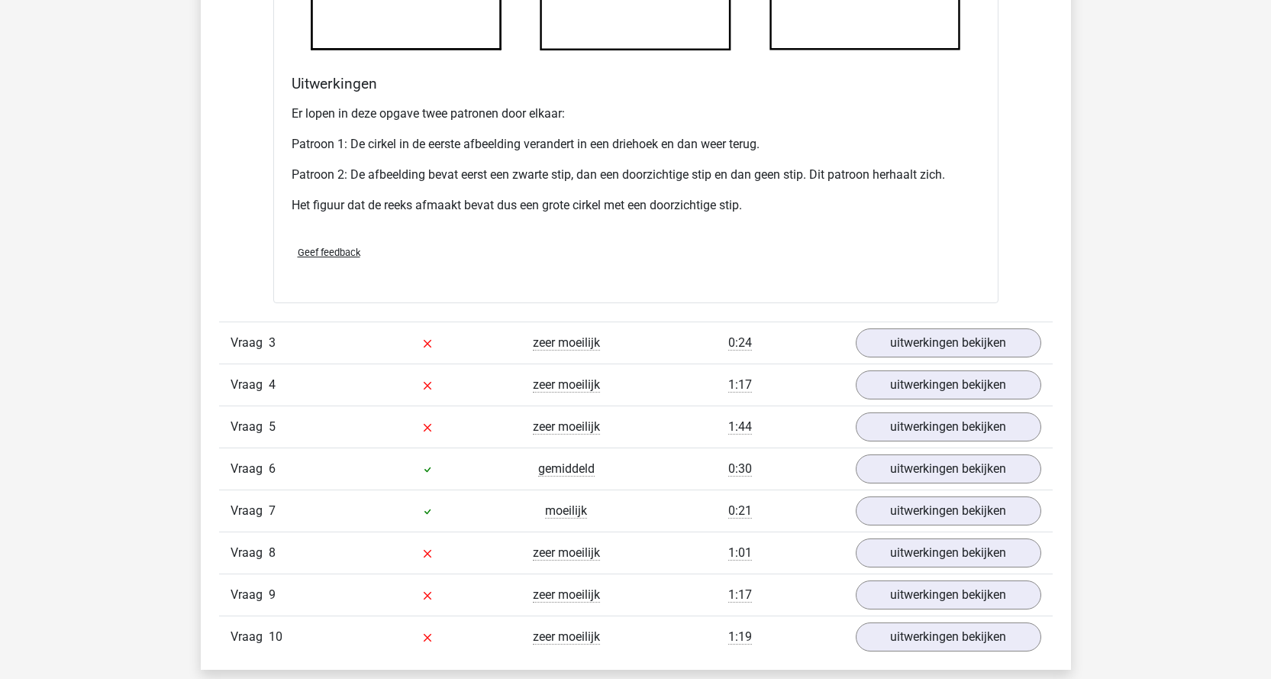
scroll to position [2977, 0]
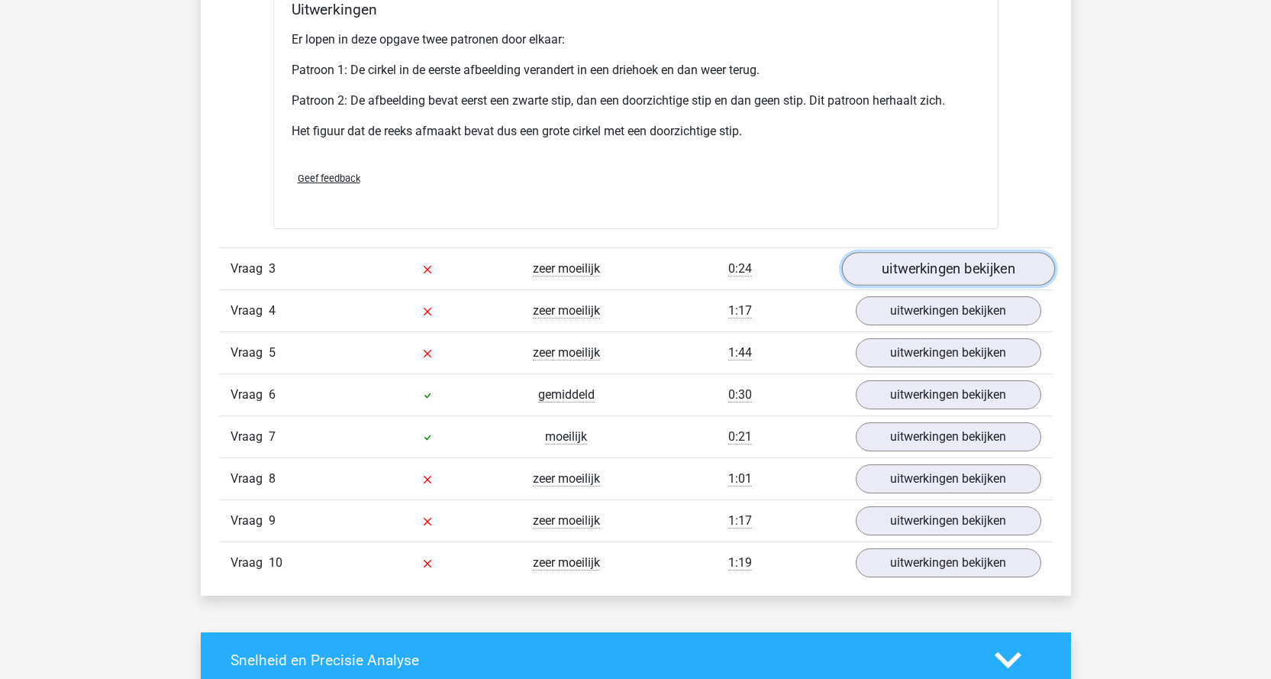
click at [929, 265] on link "uitwerkingen bekijken" at bounding box center [947, 269] width 213 height 34
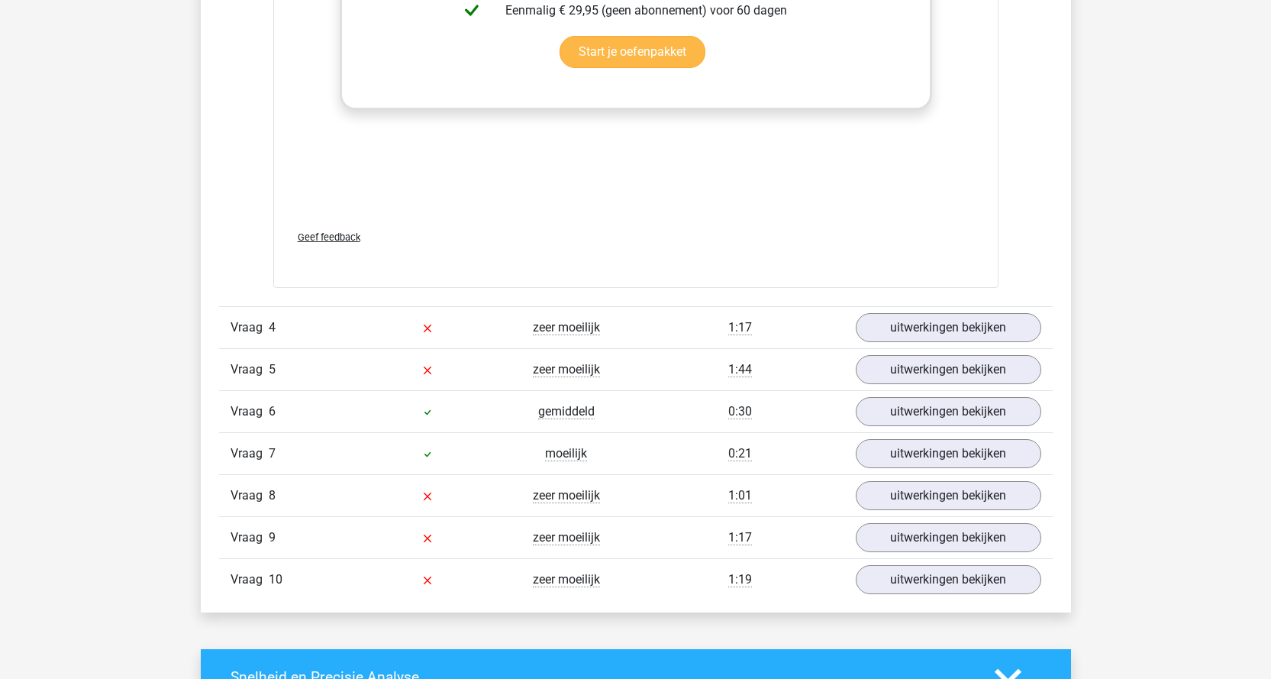
scroll to position [4274, 0]
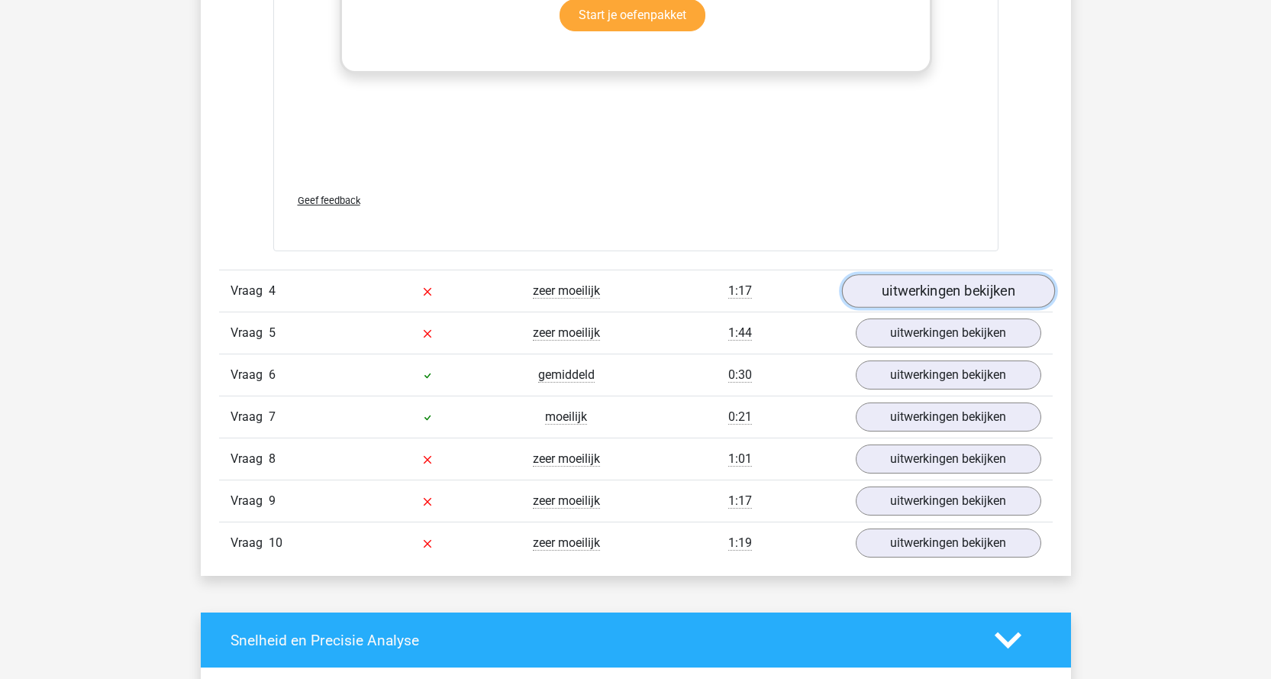
click at [971, 295] on link "uitwerkingen bekijken" at bounding box center [947, 292] width 213 height 34
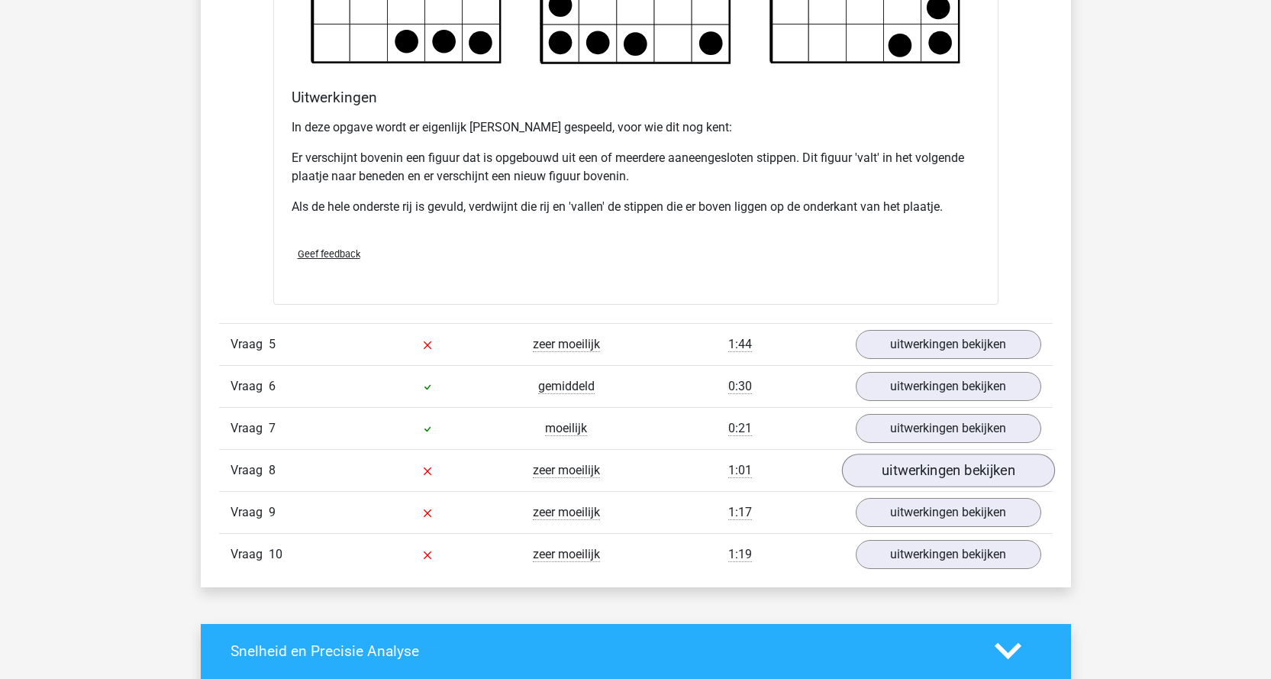
scroll to position [5190, 0]
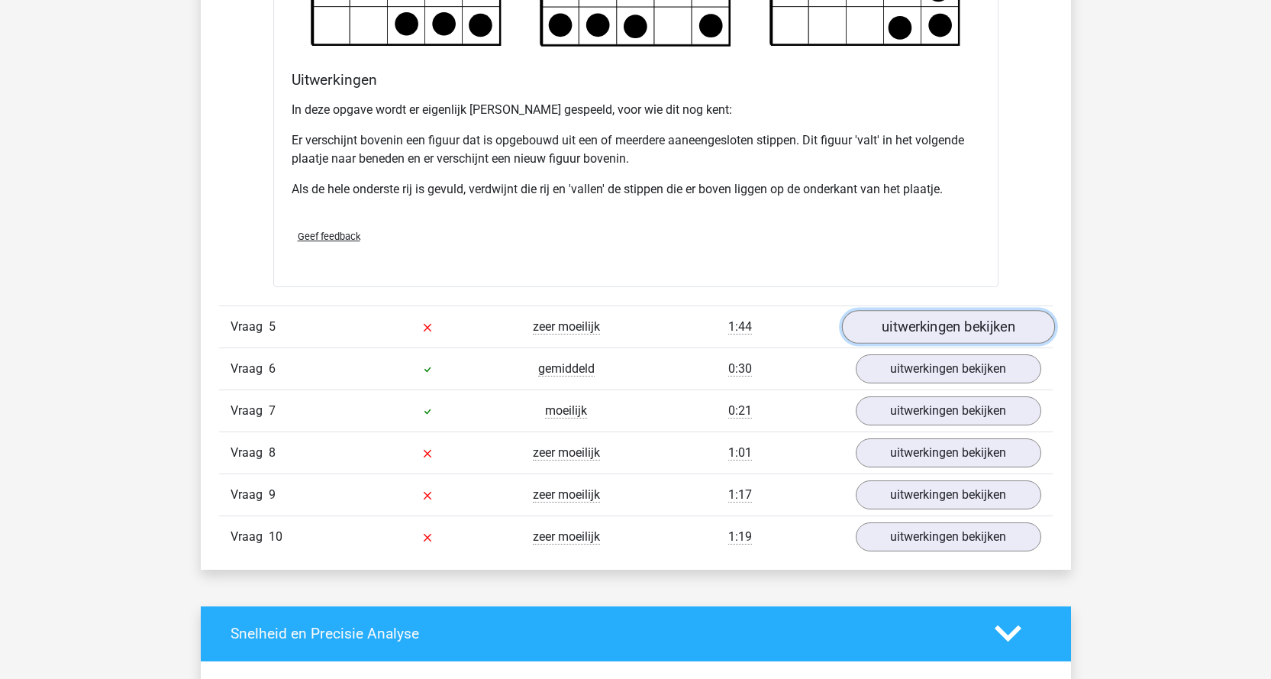
click at [975, 334] on link "uitwerkingen bekijken" at bounding box center [947, 327] width 213 height 34
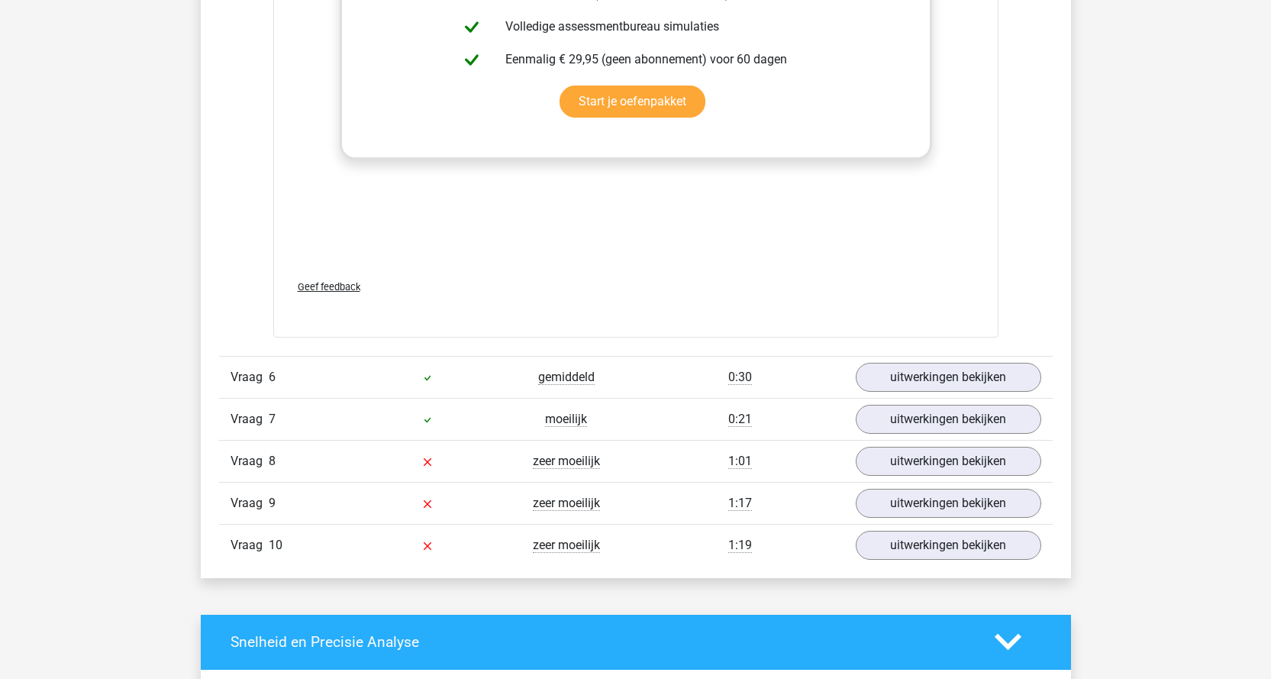
scroll to position [6487, 0]
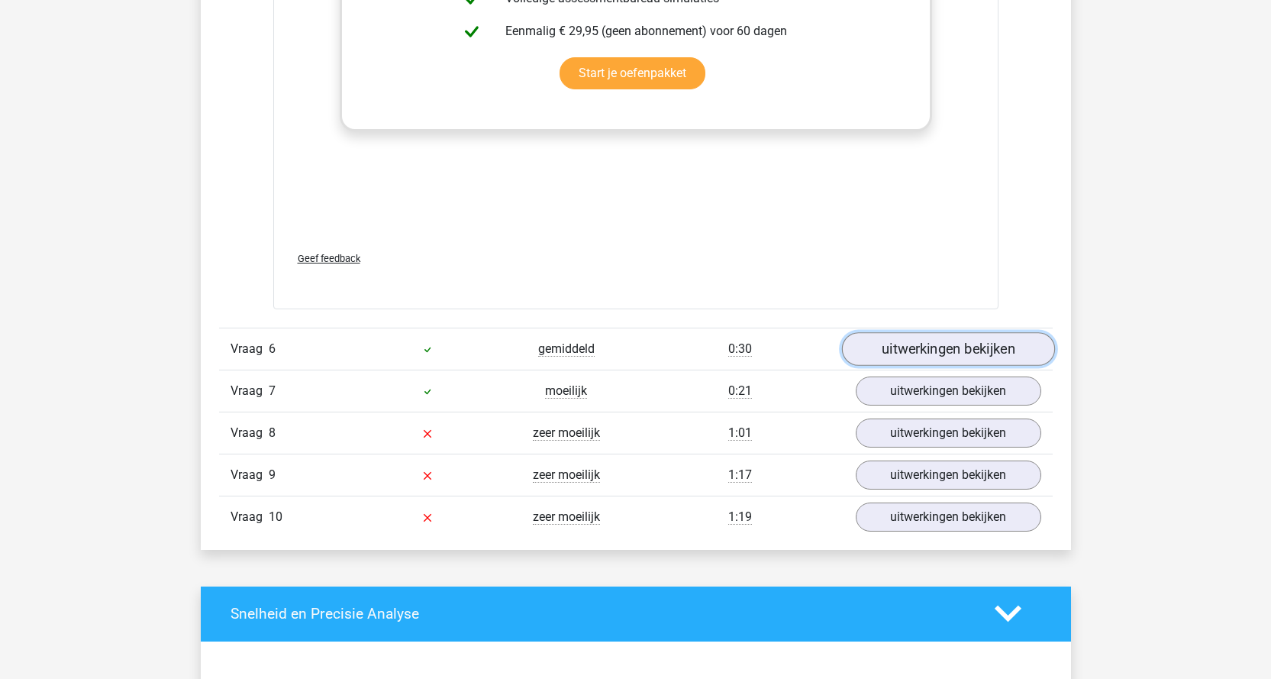
click at [936, 352] on link "uitwerkingen bekijken" at bounding box center [947, 349] width 213 height 34
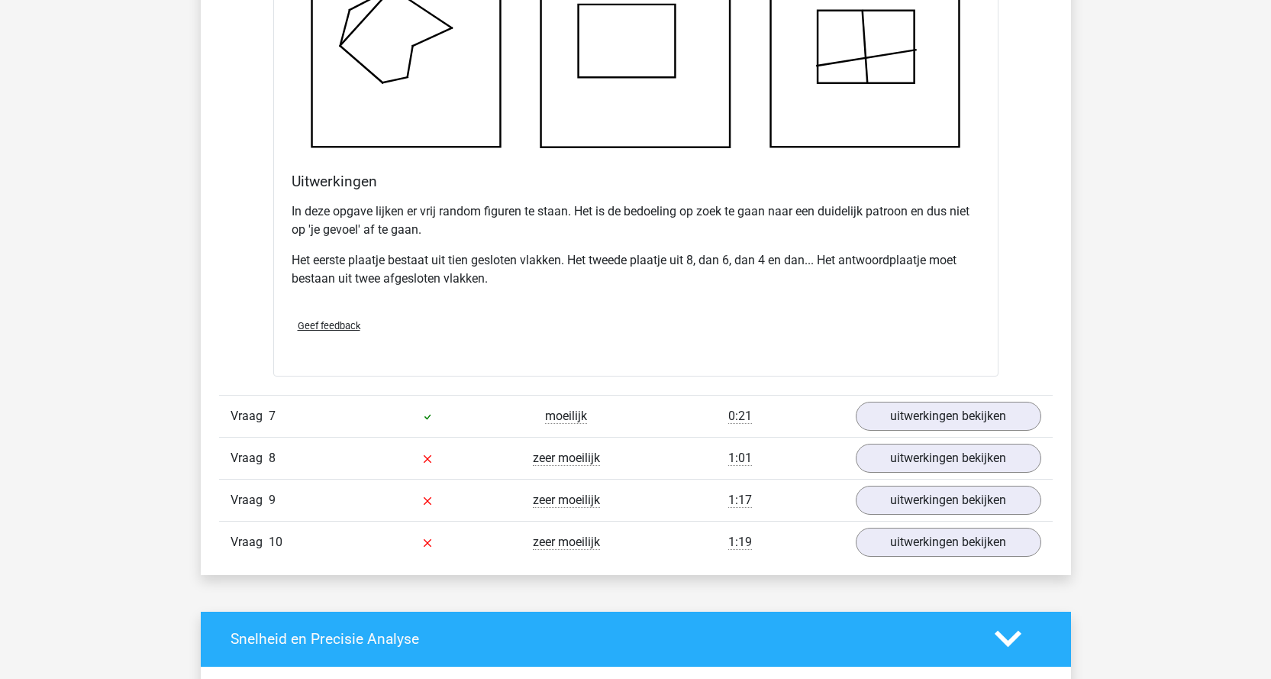
scroll to position [7403, 0]
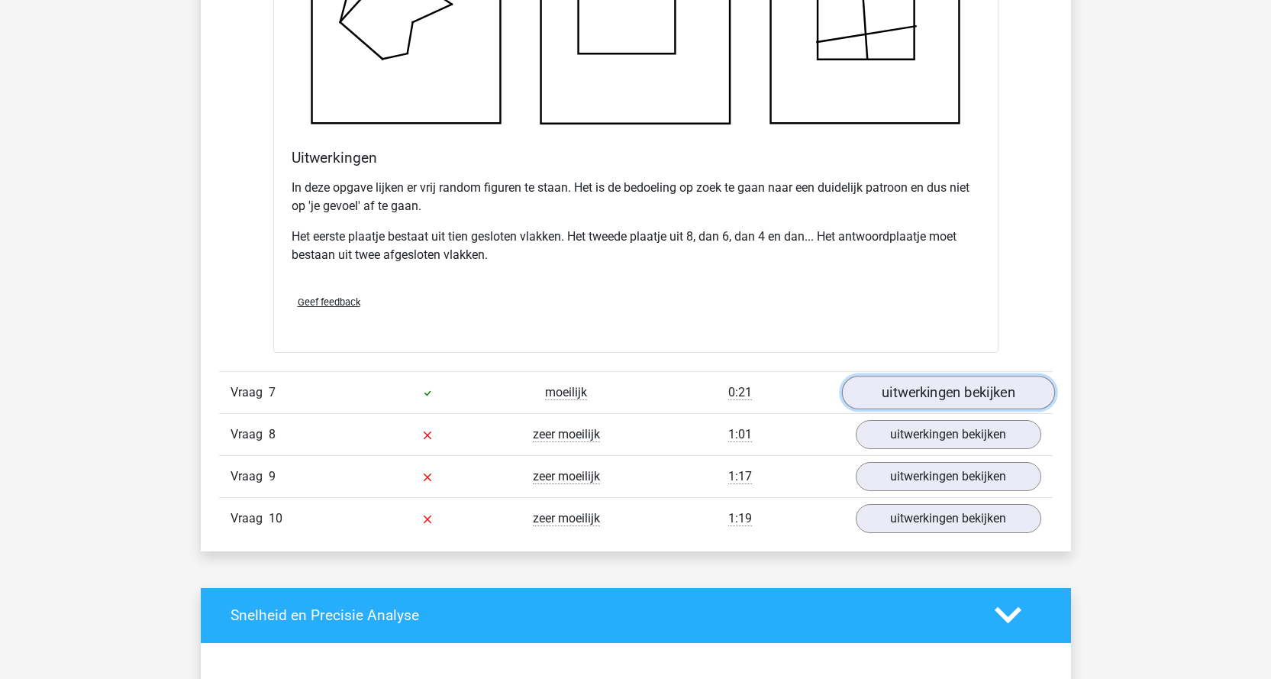
click at [968, 403] on link "uitwerkingen bekijken" at bounding box center [947, 393] width 213 height 34
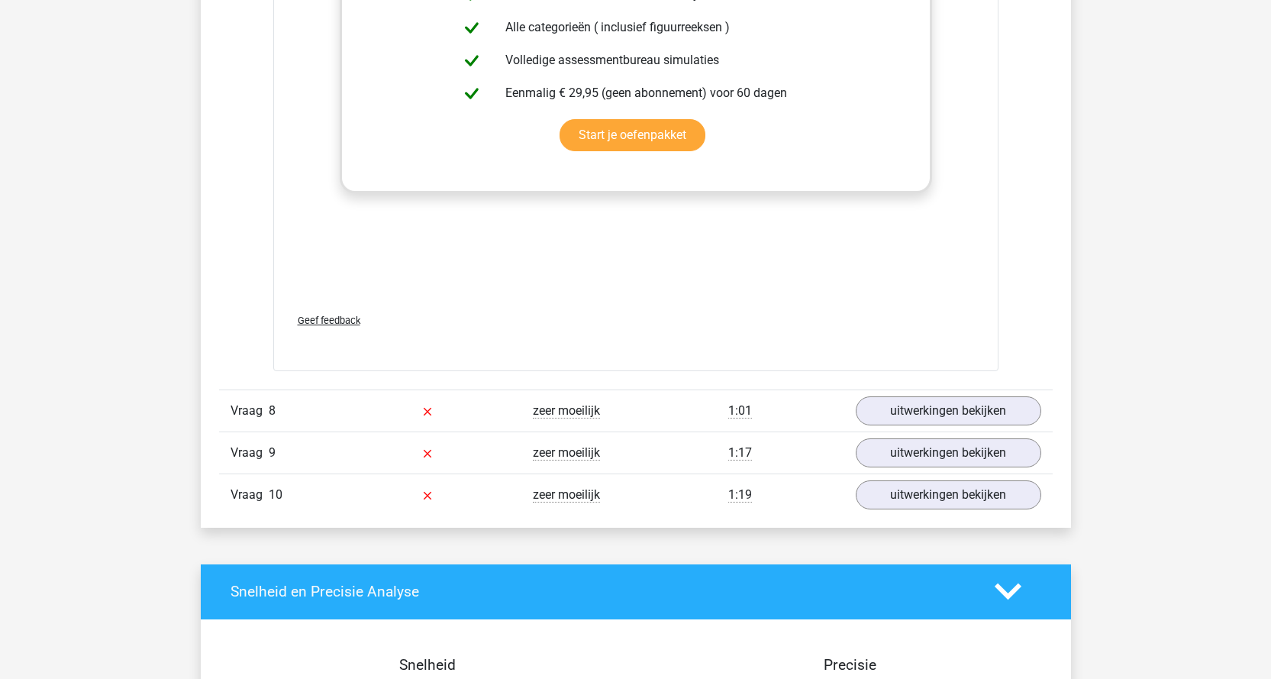
scroll to position [8777, 0]
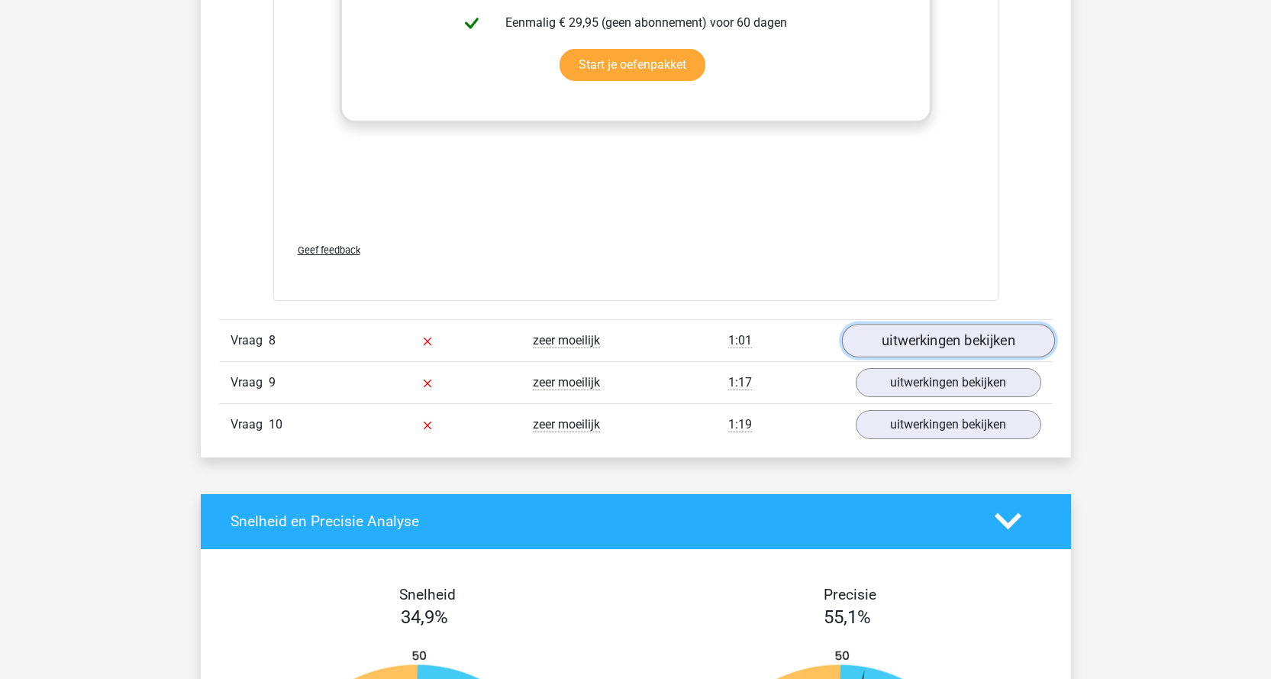
click at [956, 347] on link "uitwerkingen bekijken" at bounding box center [947, 341] width 213 height 34
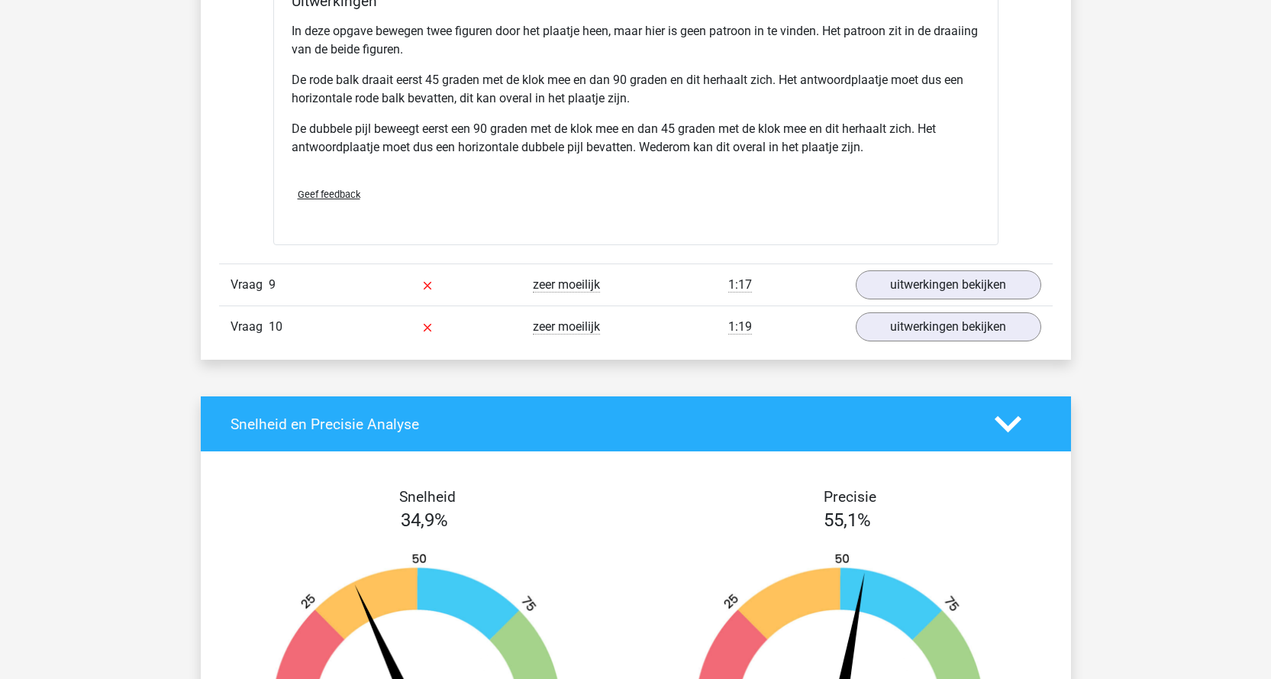
scroll to position [9846, 0]
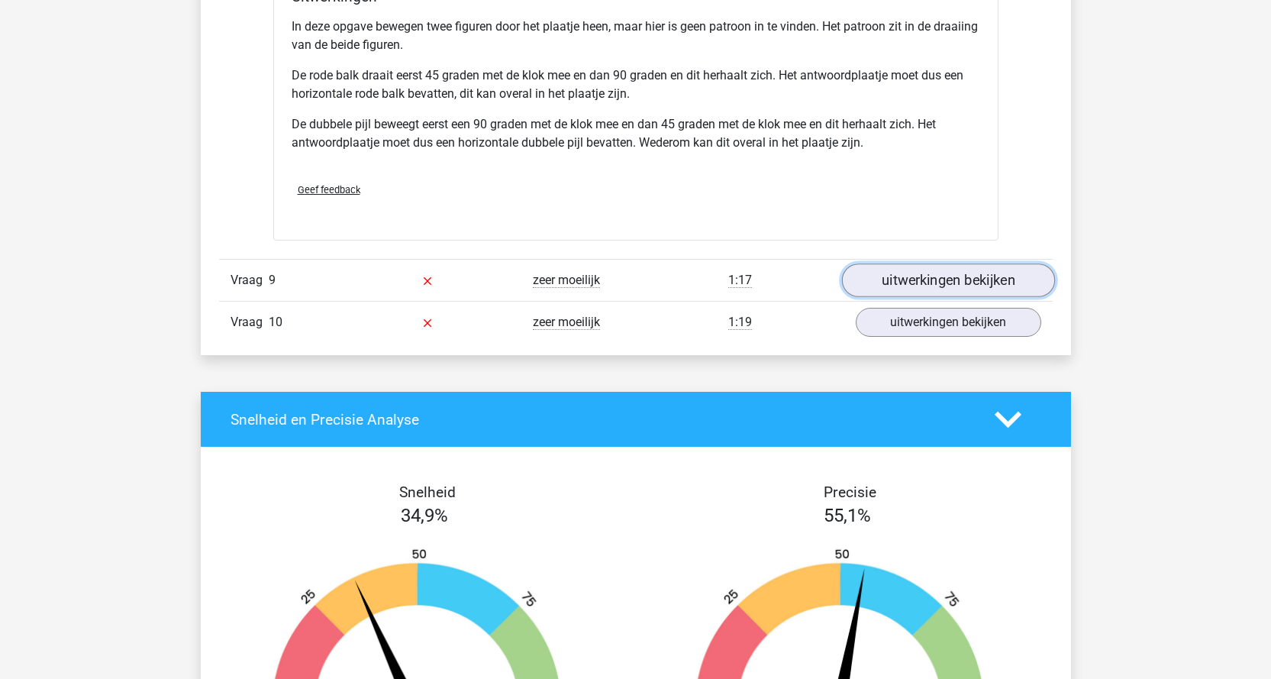
click at [922, 292] on link "uitwerkingen bekijken" at bounding box center [947, 281] width 213 height 34
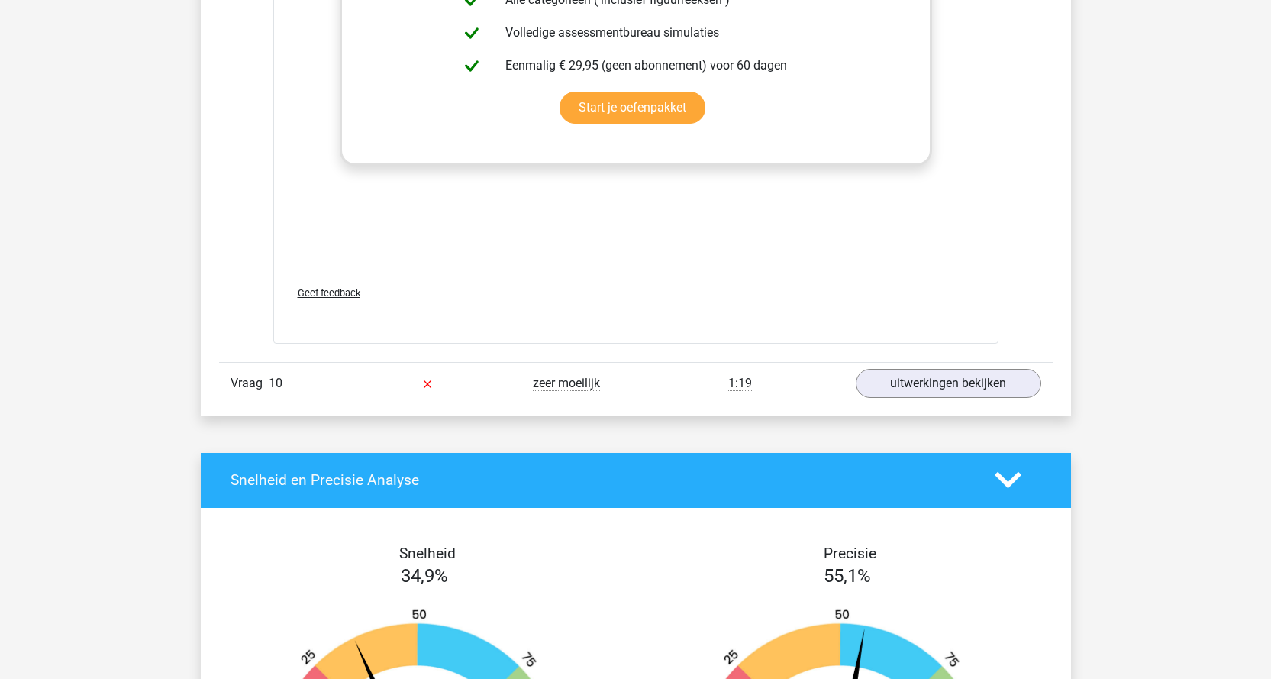
scroll to position [11067, 0]
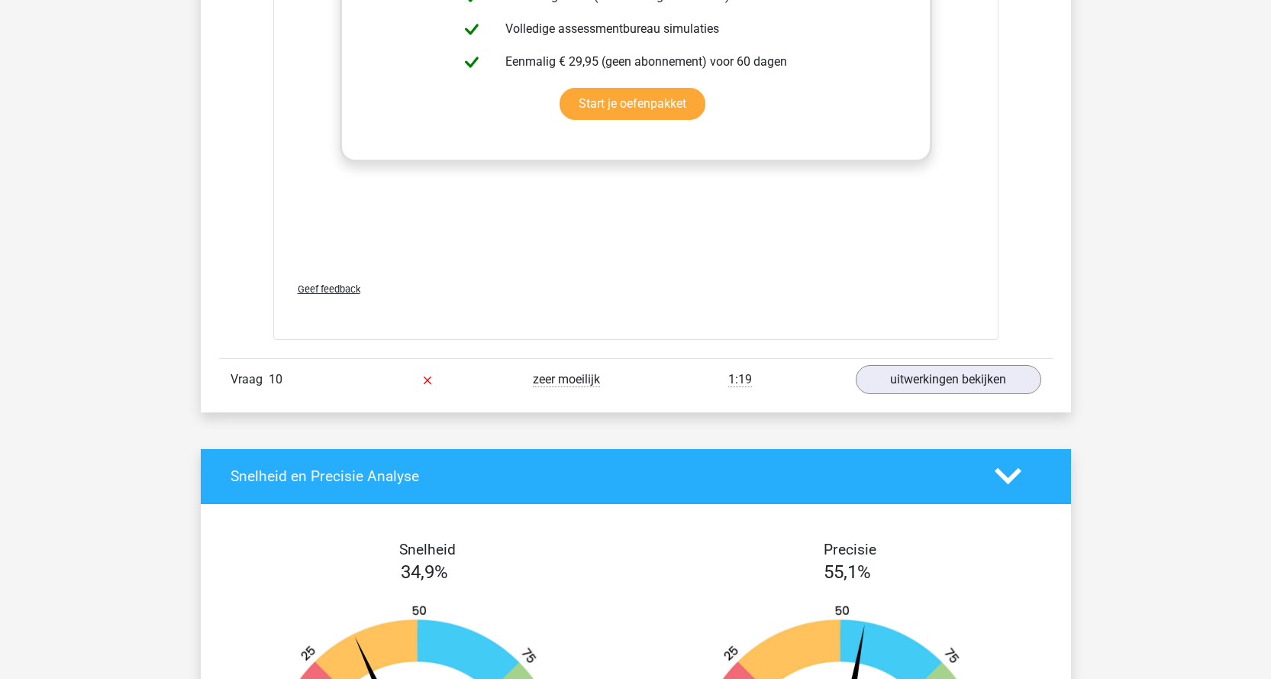
click at [941, 396] on div "Vraag 10 zeer moeilijk 1:19 uitwerkingen bekijken" at bounding box center [635, 379] width 833 height 42
click at [946, 378] on link "uitwerkingen bekijken" at bounding box center [947, 380] width 213 height 34
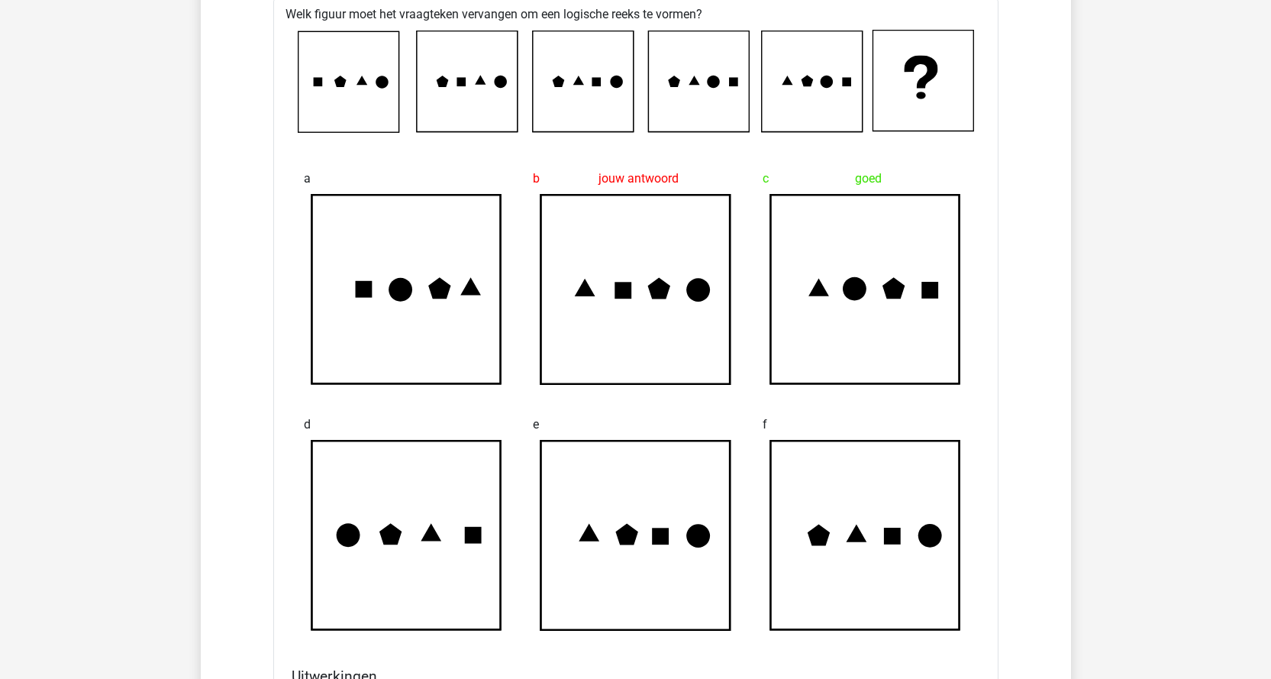
scroll to position [11448, 0]
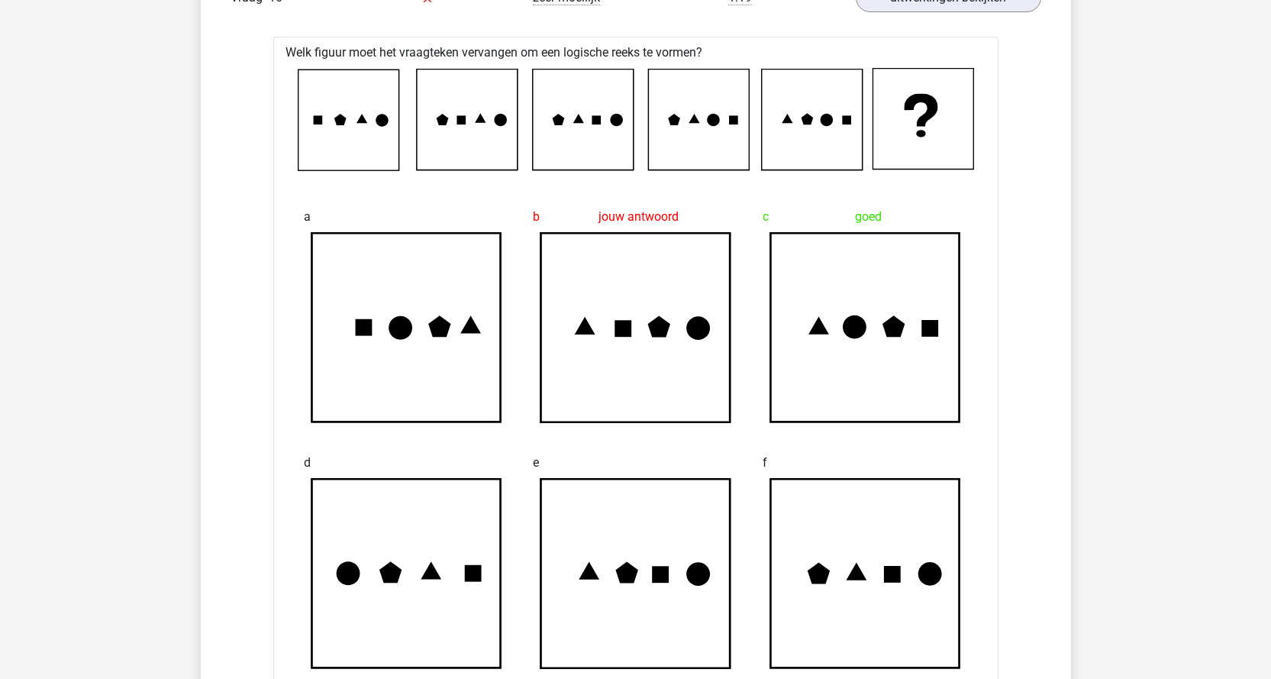
click at [363, 118] on icon at bounding box center [361, 118] width 11 height 9
click at [481, 123] on icon at bounding box center [466, 119] width 101 height 101
click at [480, 122] on icon at bounding box center [480, 117] width 11 height 9
click at [482, 121] on icon at bounding box center [480, 117] width 11 height 9
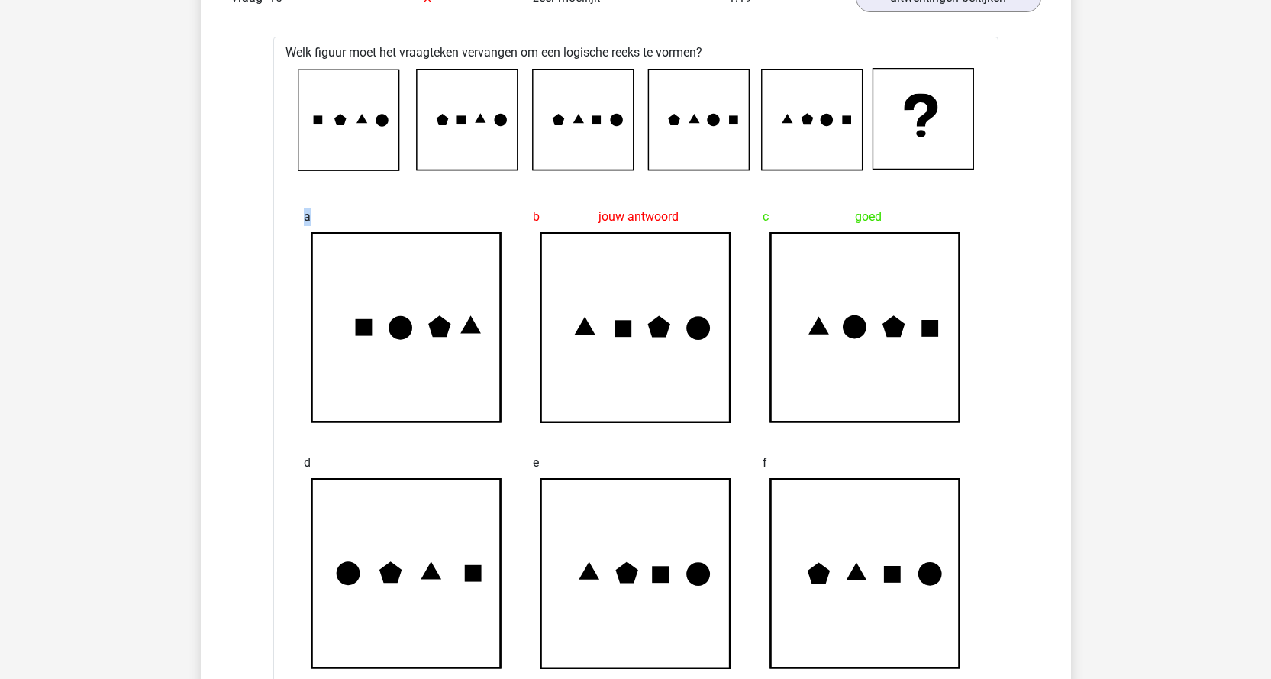
click at [482, 121] on icon at bounding box center [480, 117] width 11 height 9
click at [483, 121] on icon at bounding box center [480, 117] width 11 height 9
click at [582, 122] on icon at bounding box center [577, 118] width 11 height 9
click at [705, 115] on icon at bounding box center [698, 119] width 101 height 101
click at [593, 127] on icon at bounding box center [582, 119] width 101 height 101
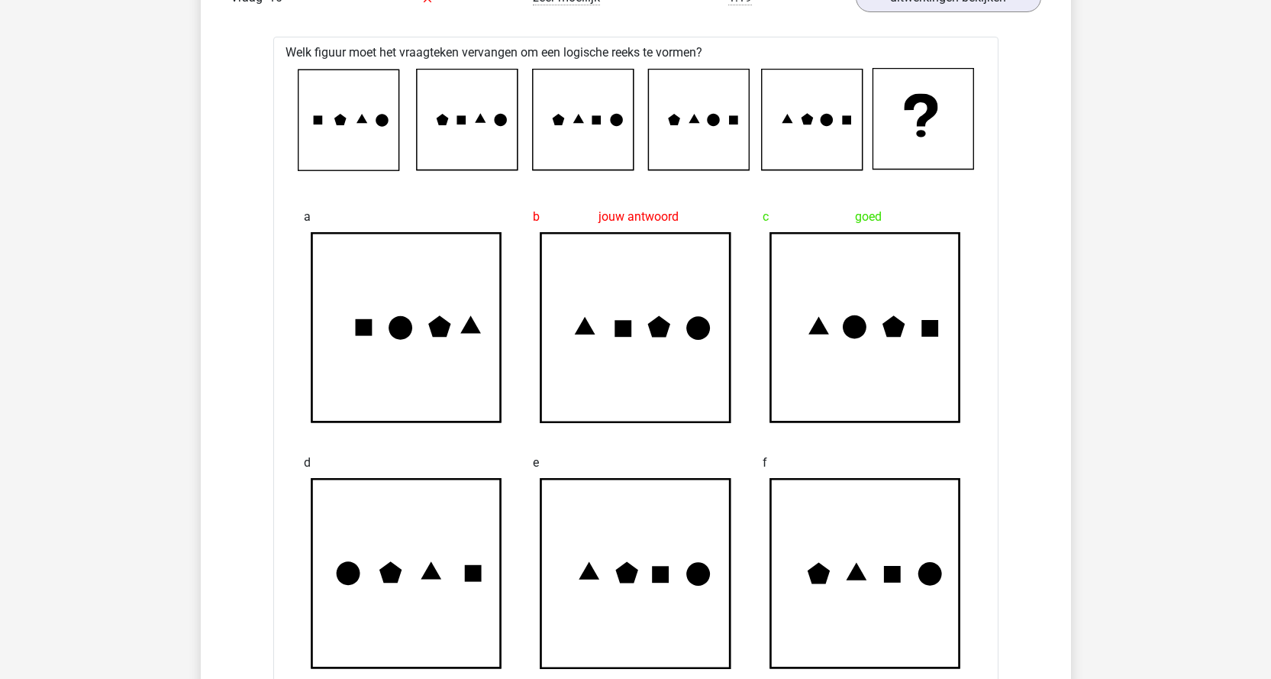
click at [675, 129] on icon at bounding box center [698, 119] width 101 height 101
click at [782, 124] on icon at bounding box center [811, 119] width 101 height 101
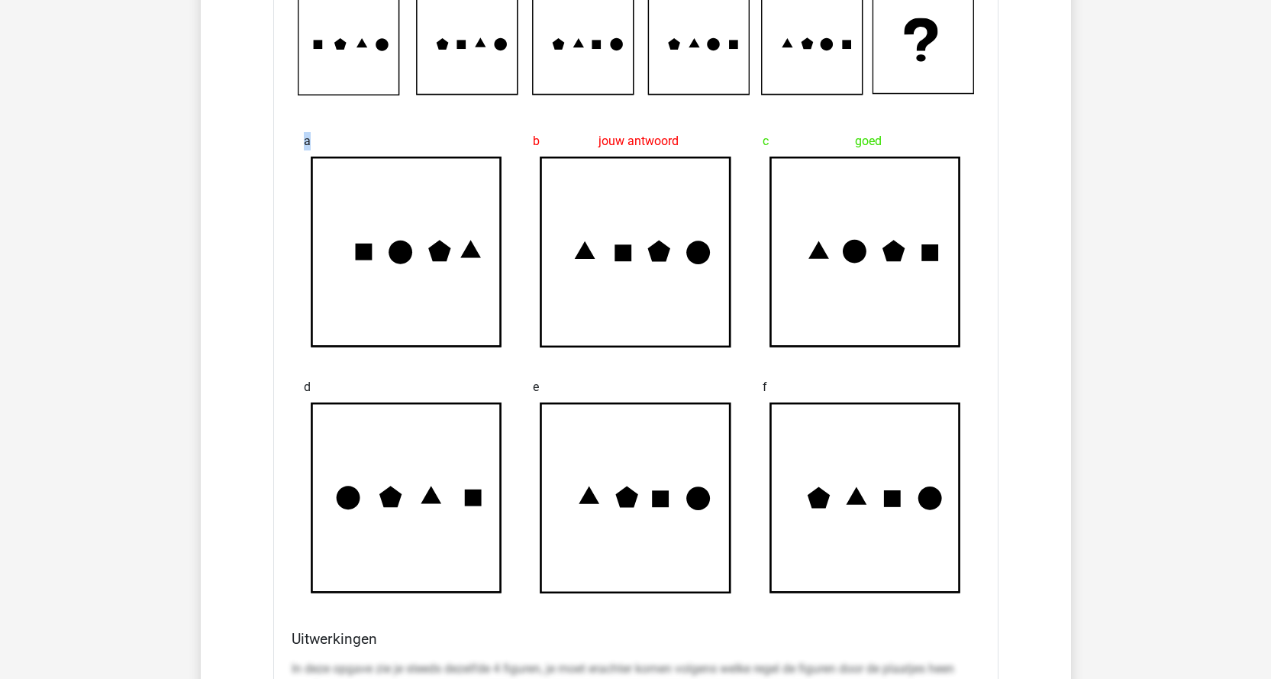
scroll to position [11525, 0]
click at [590, 294] on icon at bounding box center [635, 250] width 189 height 189
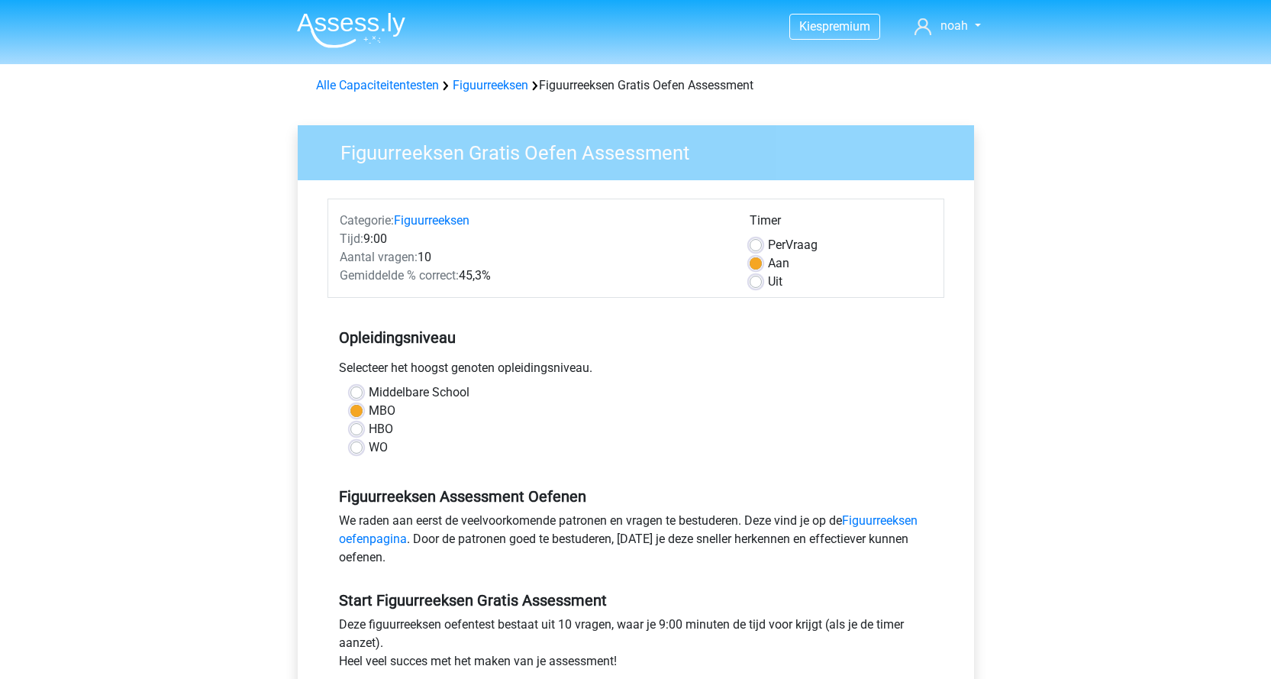
scroll to position [229, 0]
